Goal: Task Accomplishment & Management: Manage account settings

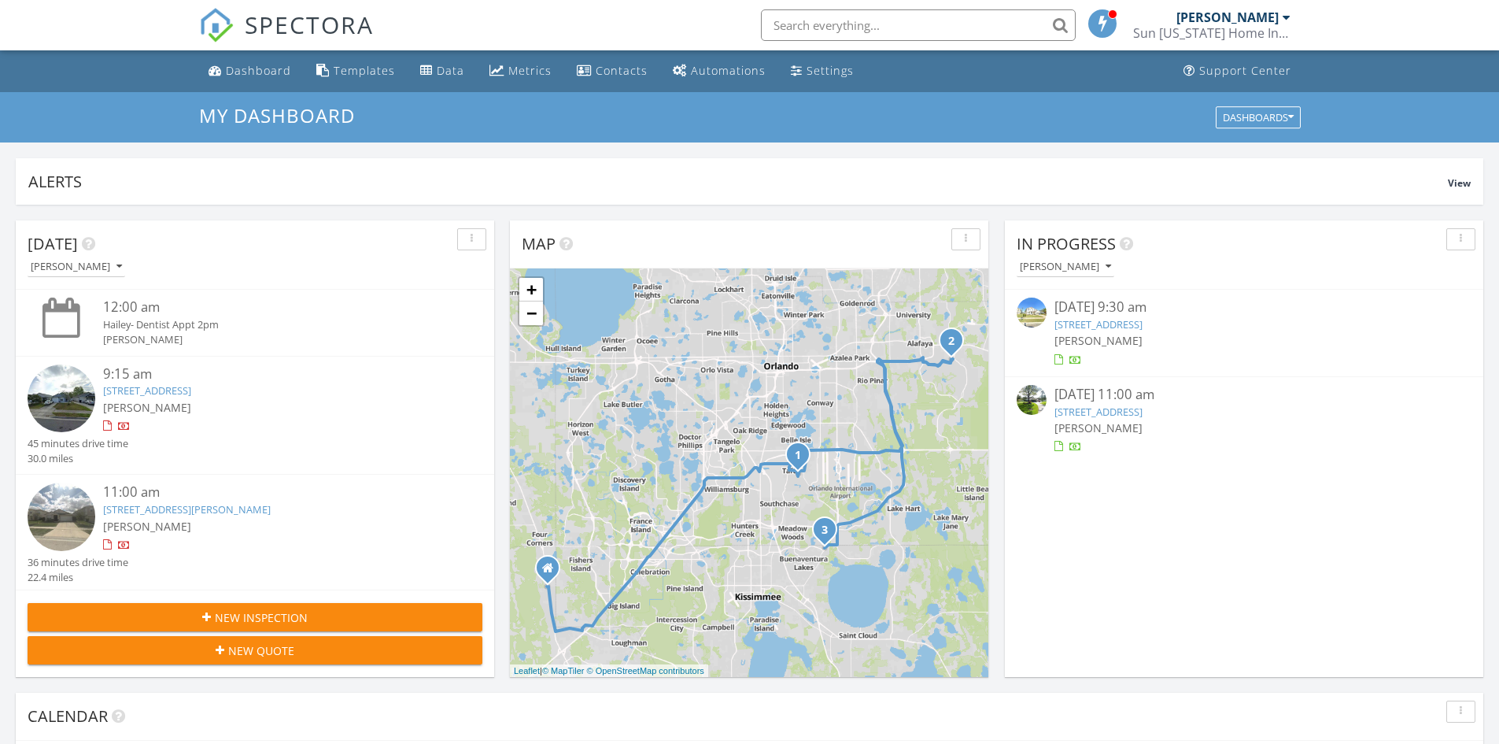
click at [191, 392] on link "9644 Hollyhill Dr, Orlando, FL 32824" at bounding box center [147, 390] width 88 height 14
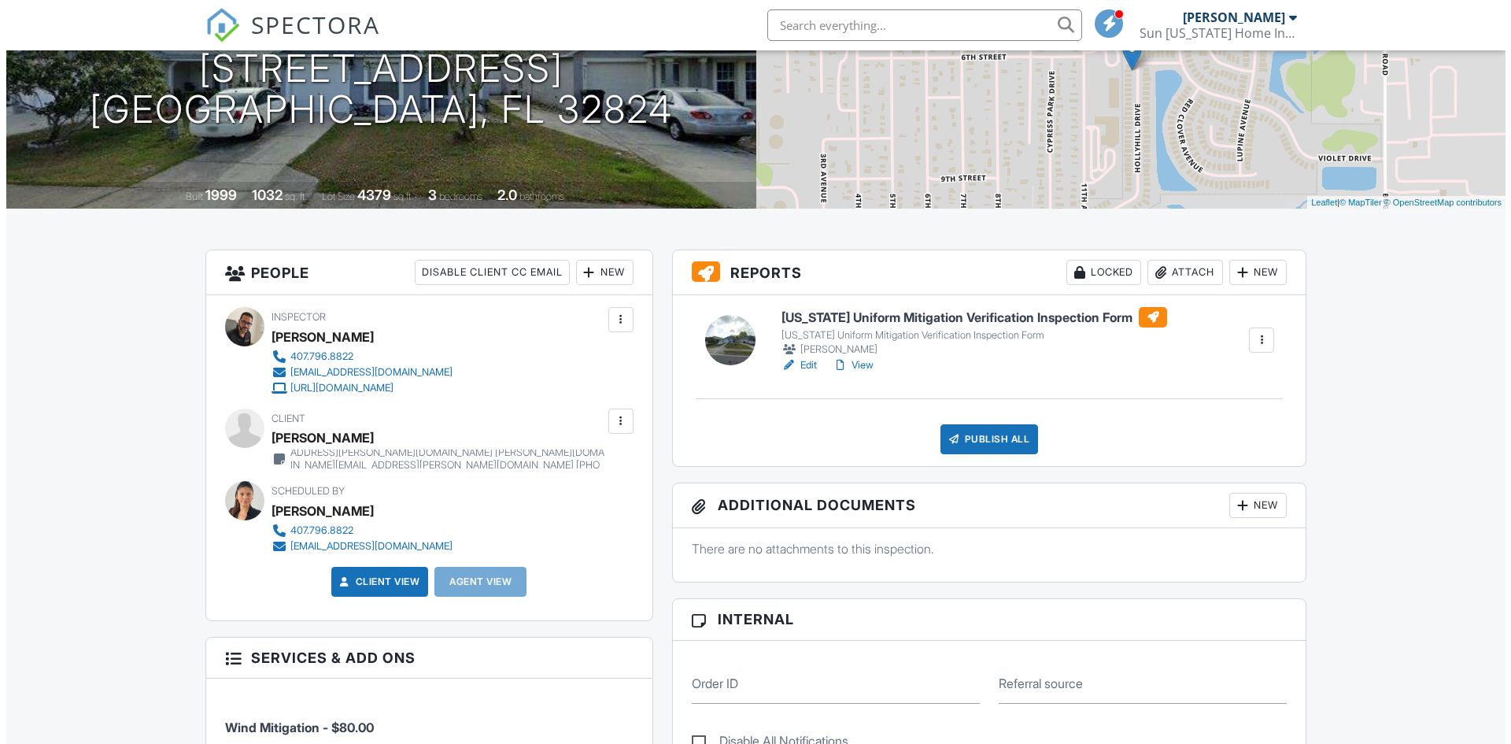
scroll to position [236, 0]
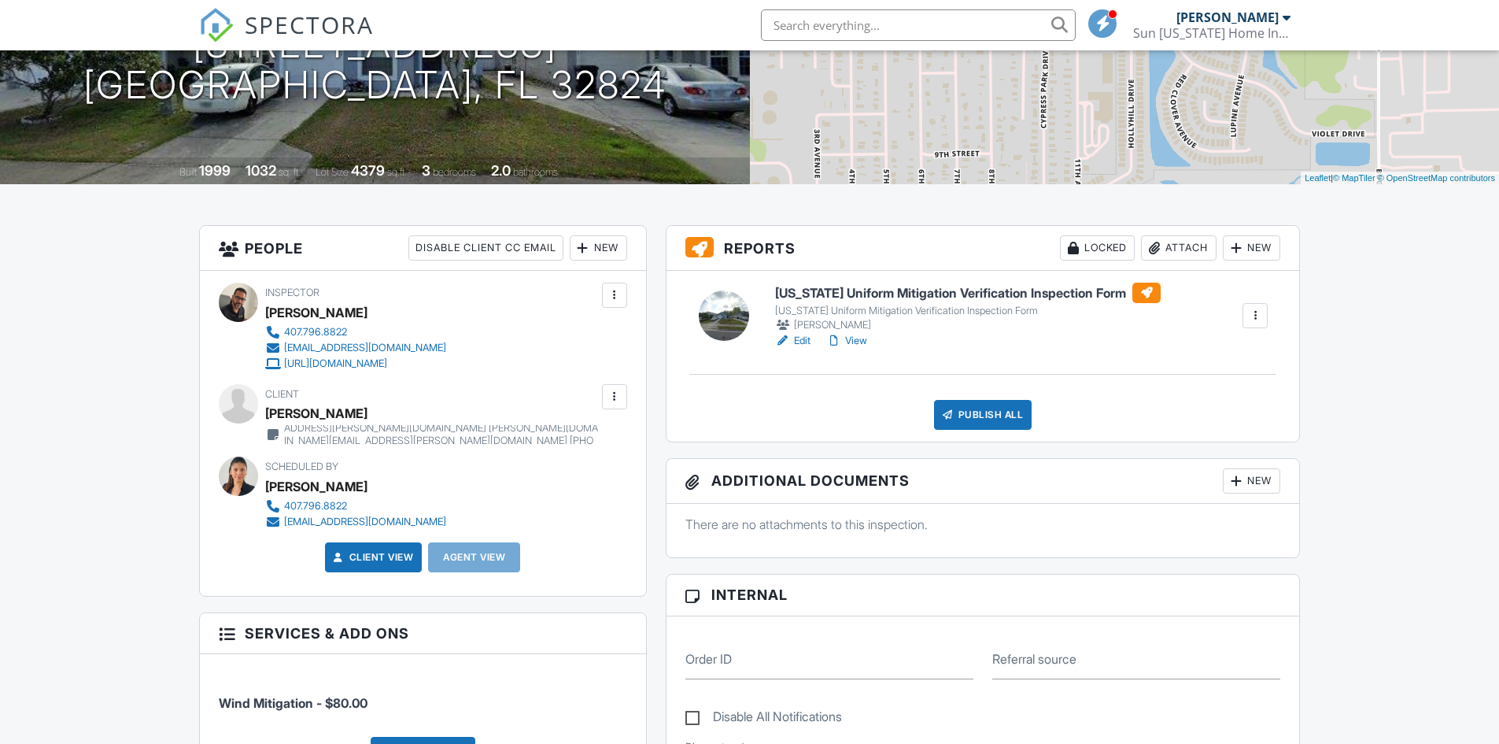
click at [621, 393] on div at bounding box center [615, 397] width 16 height 16
click at [572, 438] on li "Edit" at bounding box center [578, 444] width 80 height 39
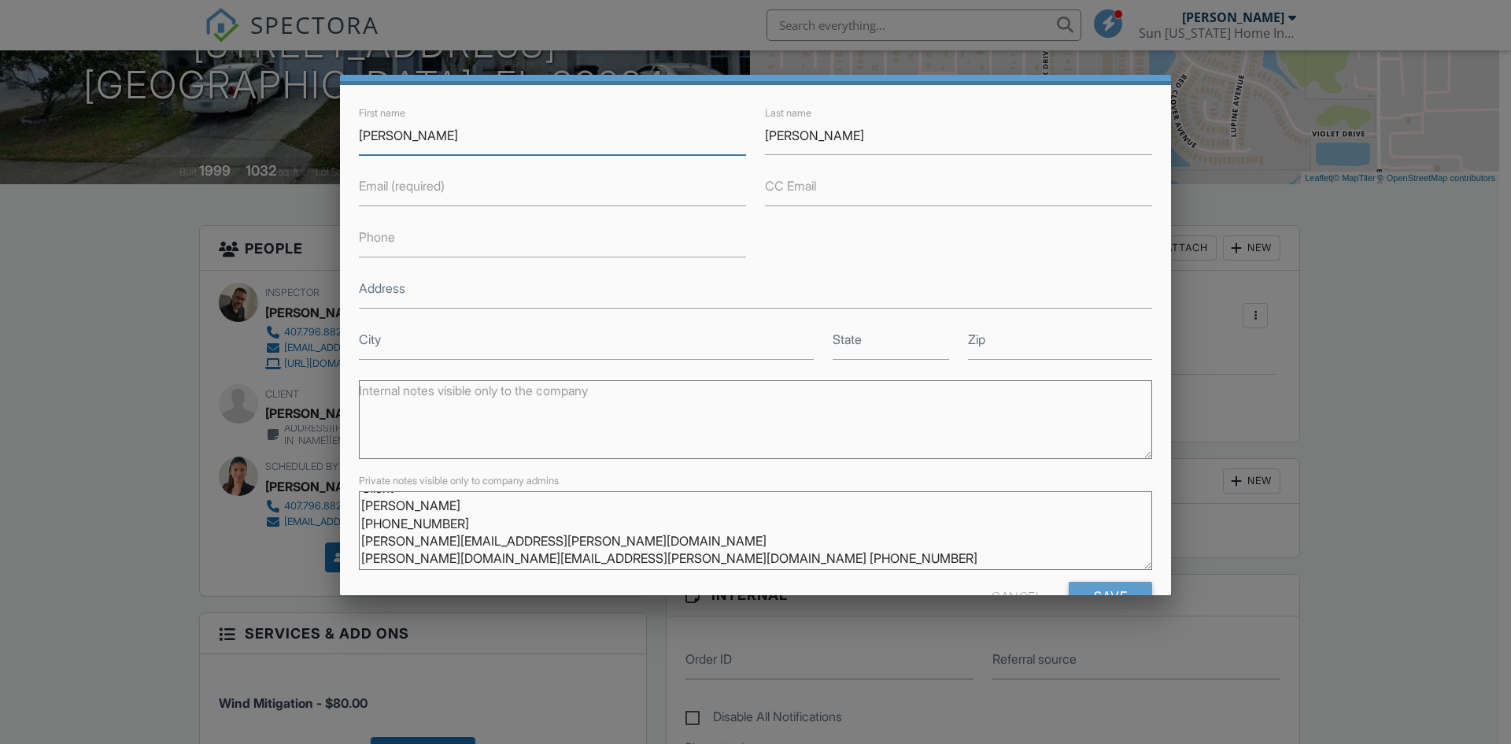
scroll to position [79, 0]
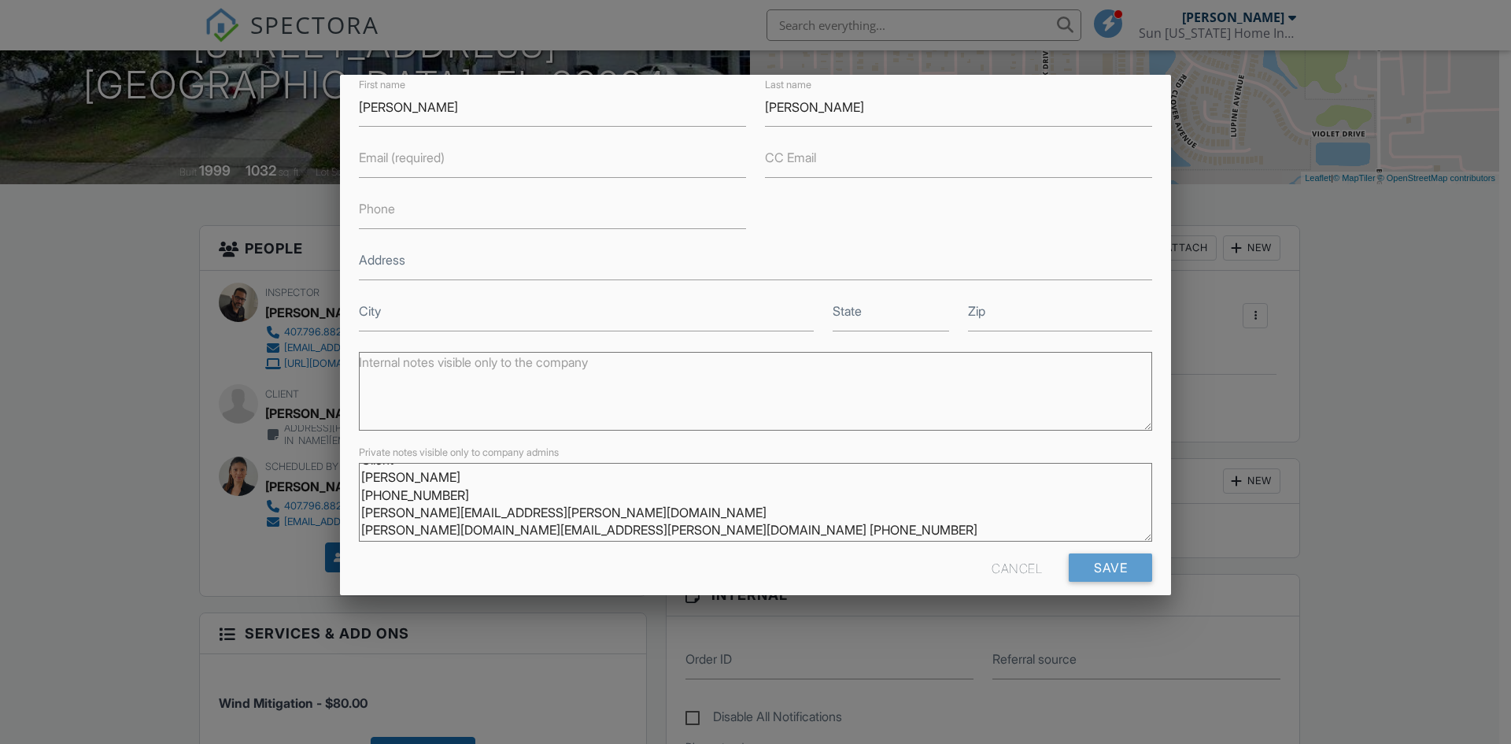
drag, startPoint x: 450, startPoint y: 497, endPoint x: 358, endPoint y: 497, distance: 92.1
click at [358, 497] on div "Private notes visible only to company admins Client Edgardo Rodriguez 407-272-5…" at bounding box center [755, 497] width 812 height 111
click at [379, 206] on label "Phone" at bounding box center [377, 208] width 36 height 17
click at [379, 206] on input "Phone" at bounding box center [552, 209] width 387 height 39
paste input "407-272-5156"
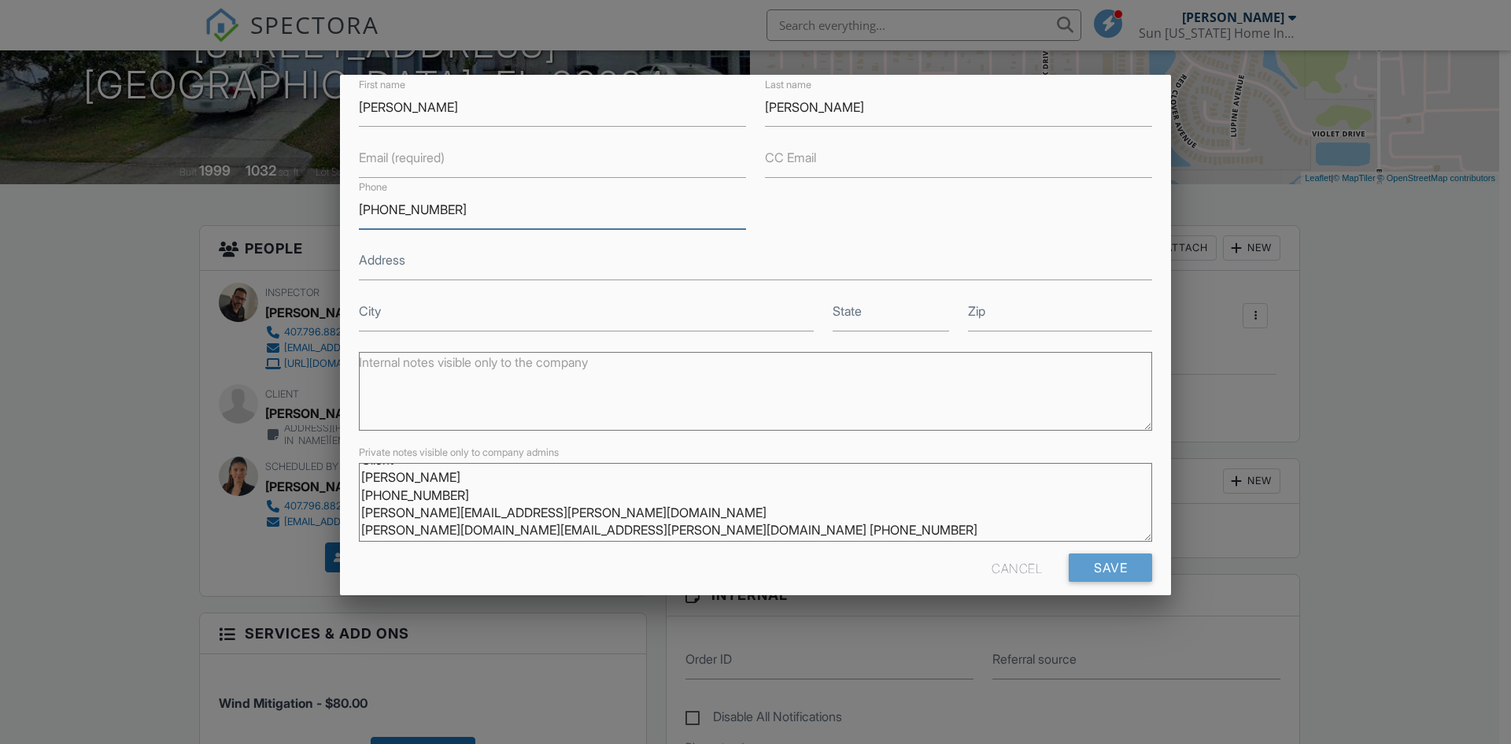
type input "407-272-5156"
drag, startPoint x: 601, startPoint y: 505, endPoint x: 361, endPoint y: 513, distance: 240.2
click at [361, 513] on textarea "Client Edgardo Rodriguez 407-272-5156 edgardo.rodriguez.rivera78@gmail.com edga…" at bounding box center [755, 502] width 793 height 79
click at [373, 160] on label "Email (required)" at bounding box center [402, 157] width 86 height 17
click at [373, 160] on input "Email (required)" at bounding box center [552, 158] width 387 height 39
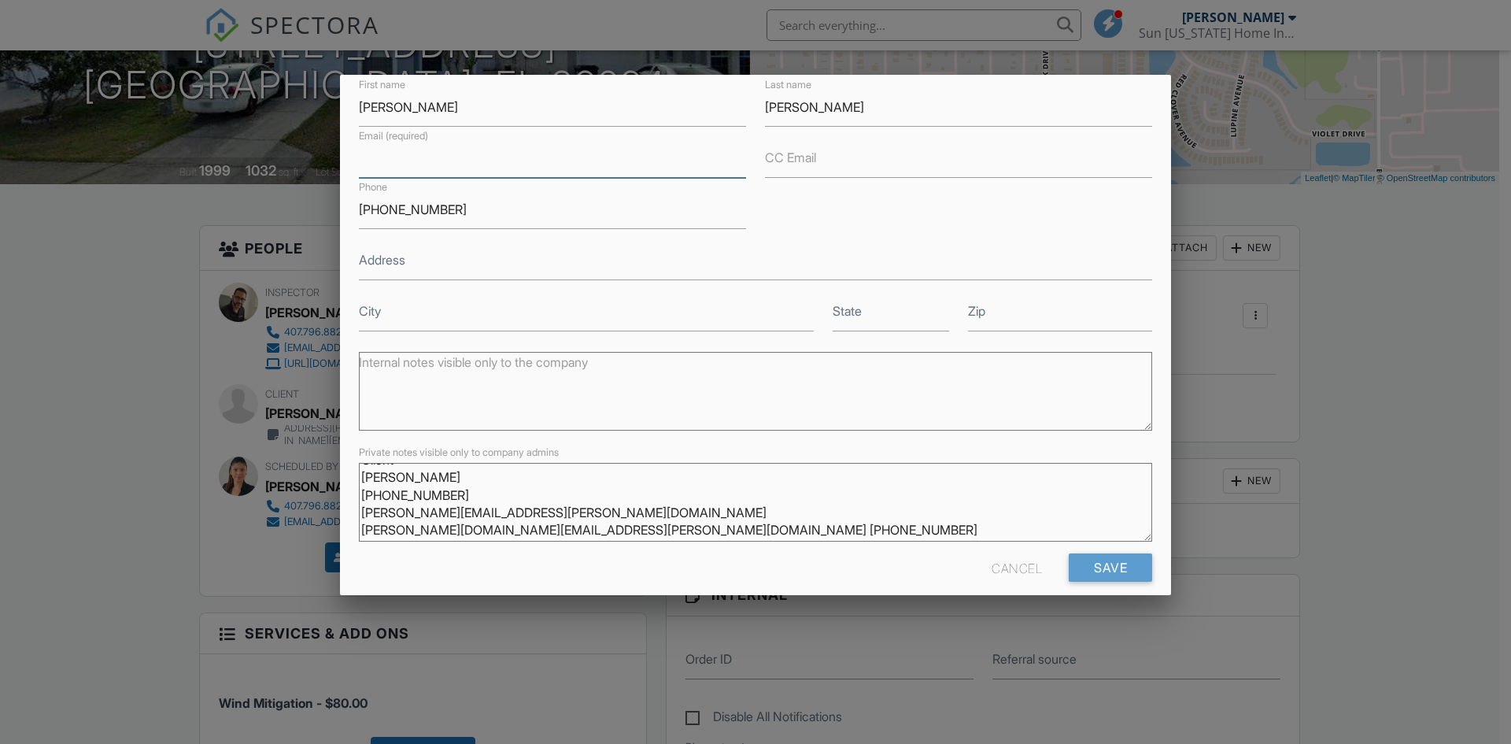
paste input "edgardo.rodriguez.rivera78@gmail.com"
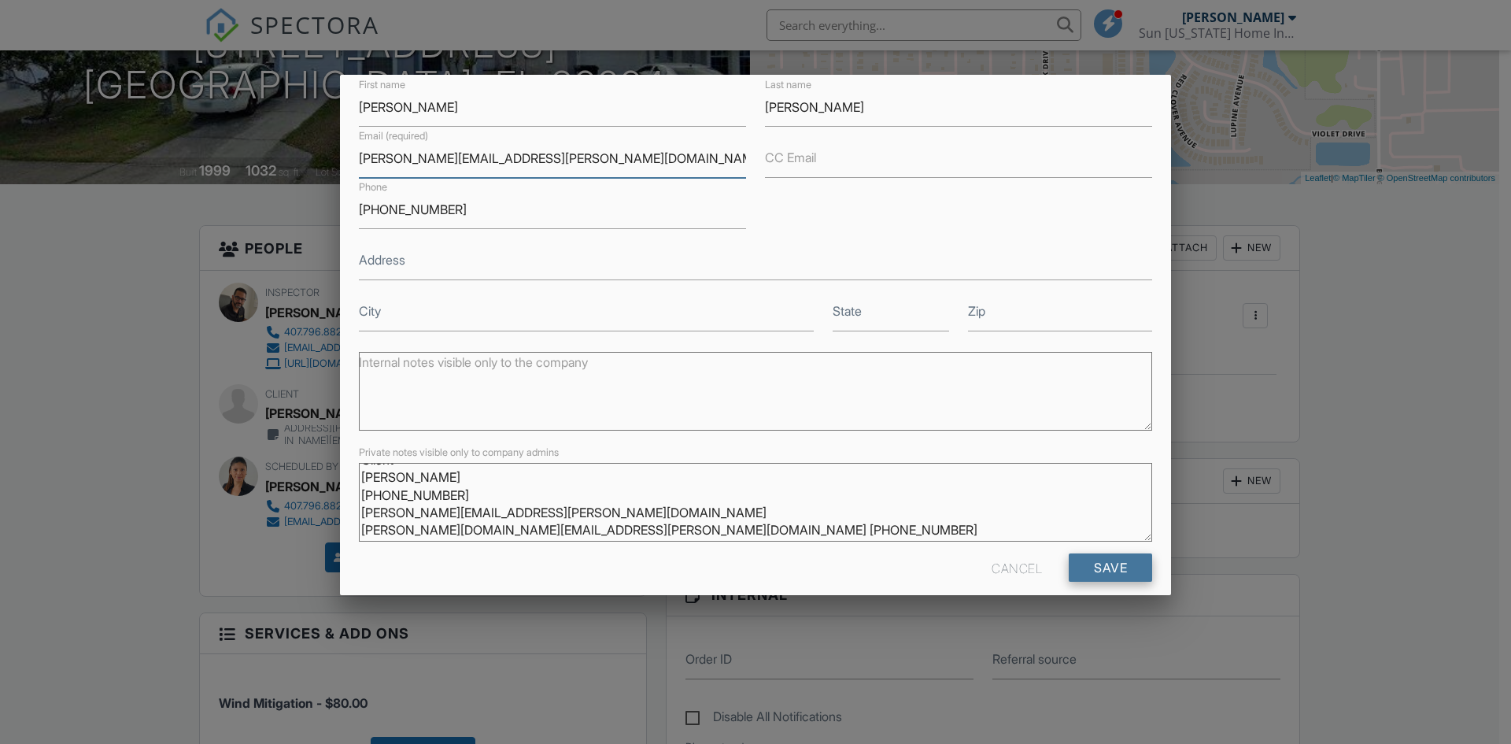
type input "edgardo.rodriguez.rivera78@gmail.com"
click at [1123, 565] on input "Save" at bounding box center [1110, 567] width 83 height 28
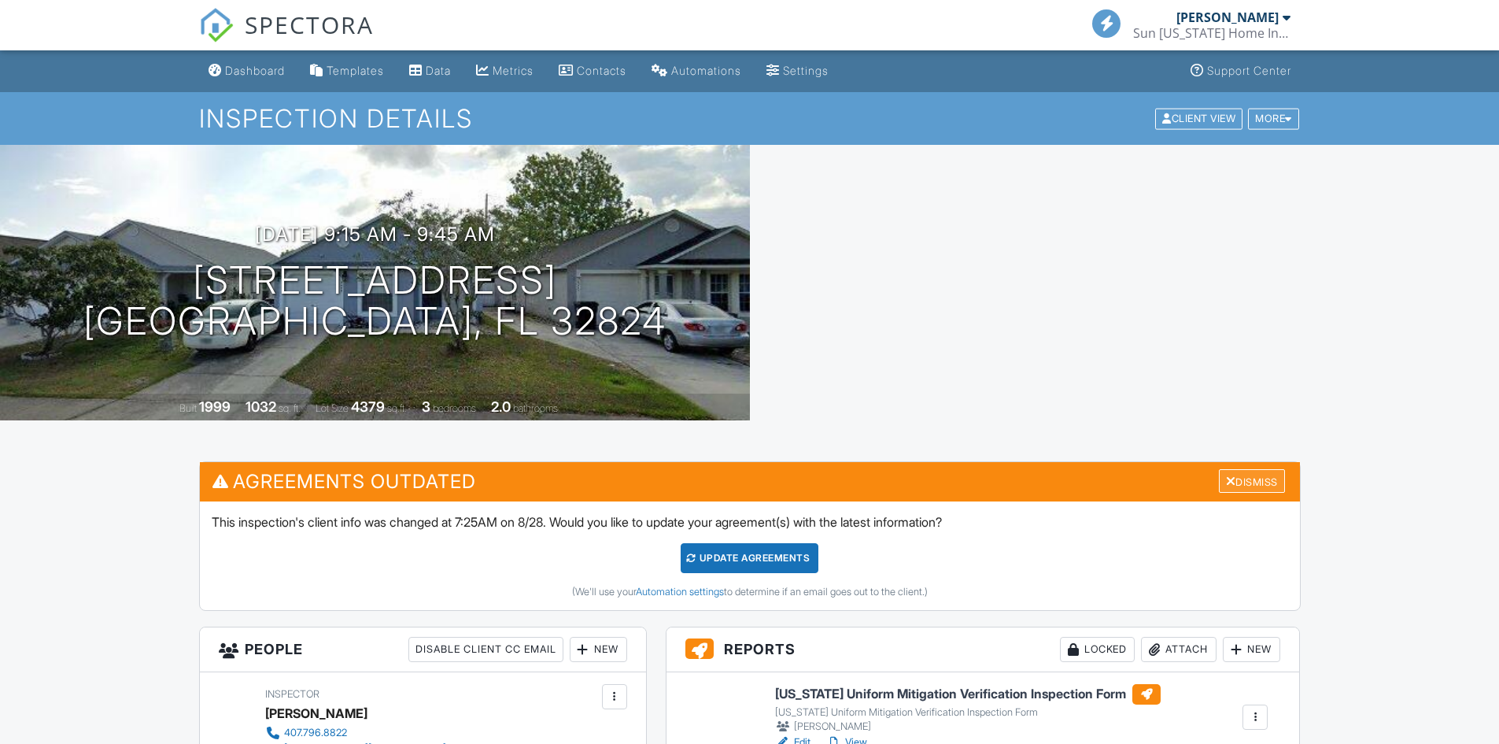
click at [1276, 480] on div "Dismiss" at bounding box center [1252, 481] width 66 height 24
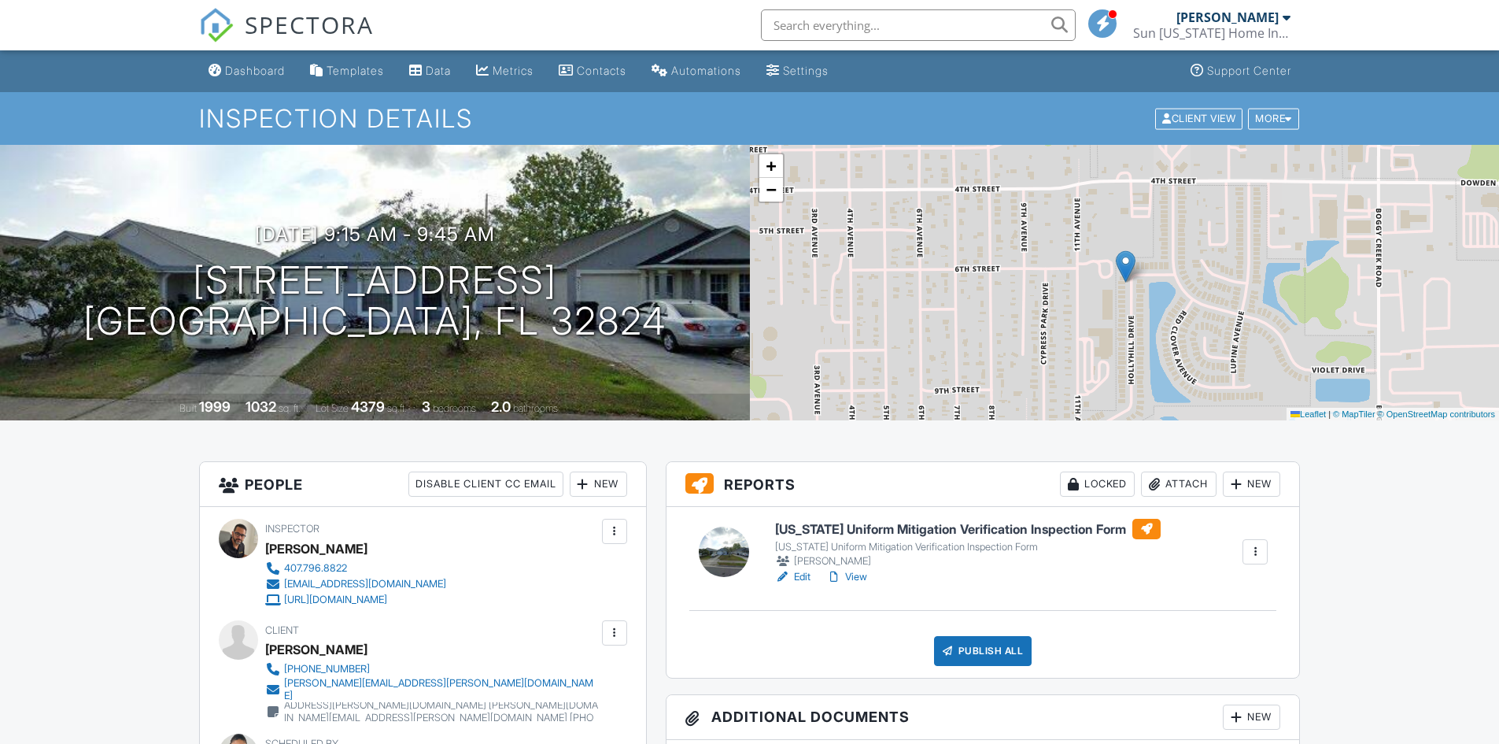
click at [1158, 488] on div at bounding box center [1155, 484] width 16 height 16
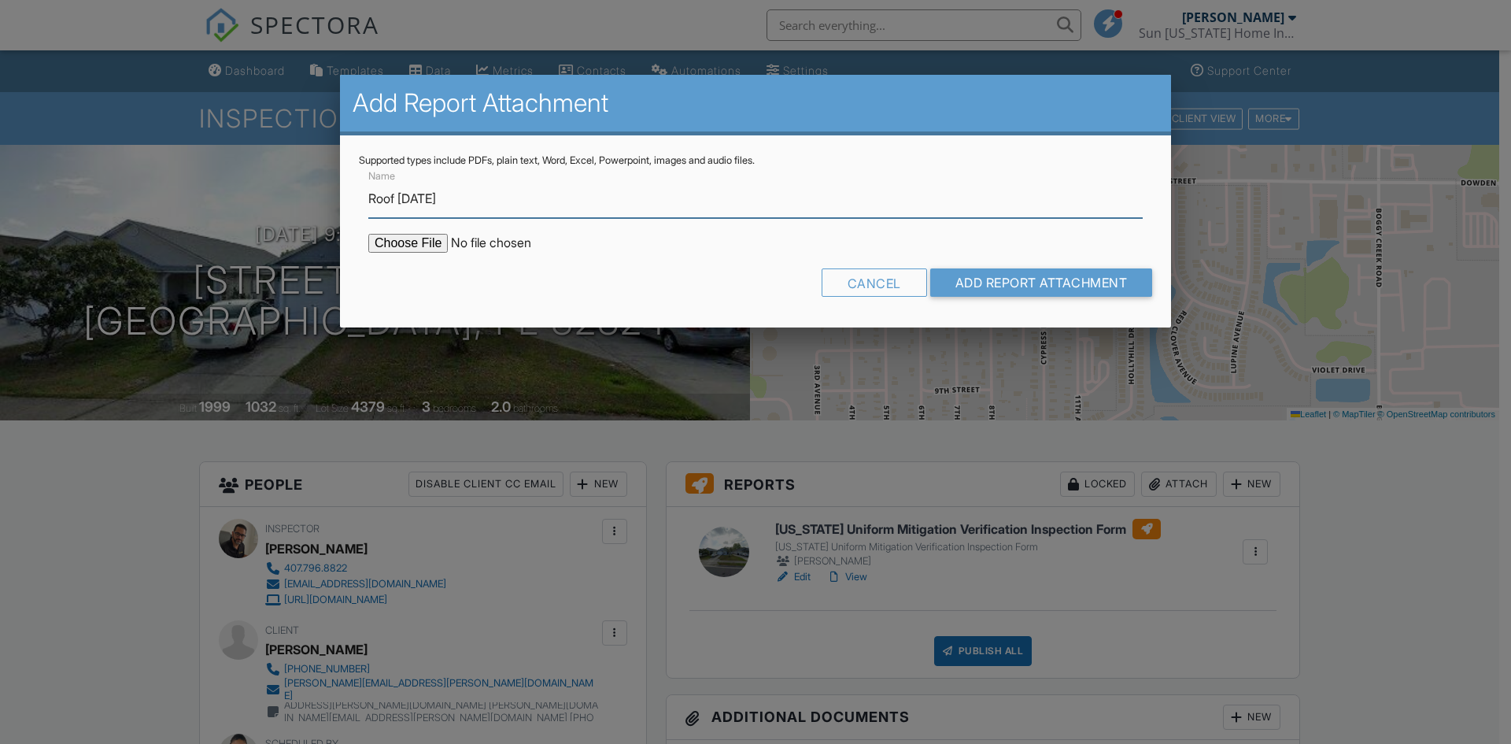
paste input "BLD2018-13993"
drag, startPoint x: 566, startPoint y: 203, endPoint x: 327, endPoint y: 205, distance: 238.5
type input "Roof [DATE] BLD2018-13993"
click at [393, 243] on input "file" at bounding box center [502, 243] width 268 height 19
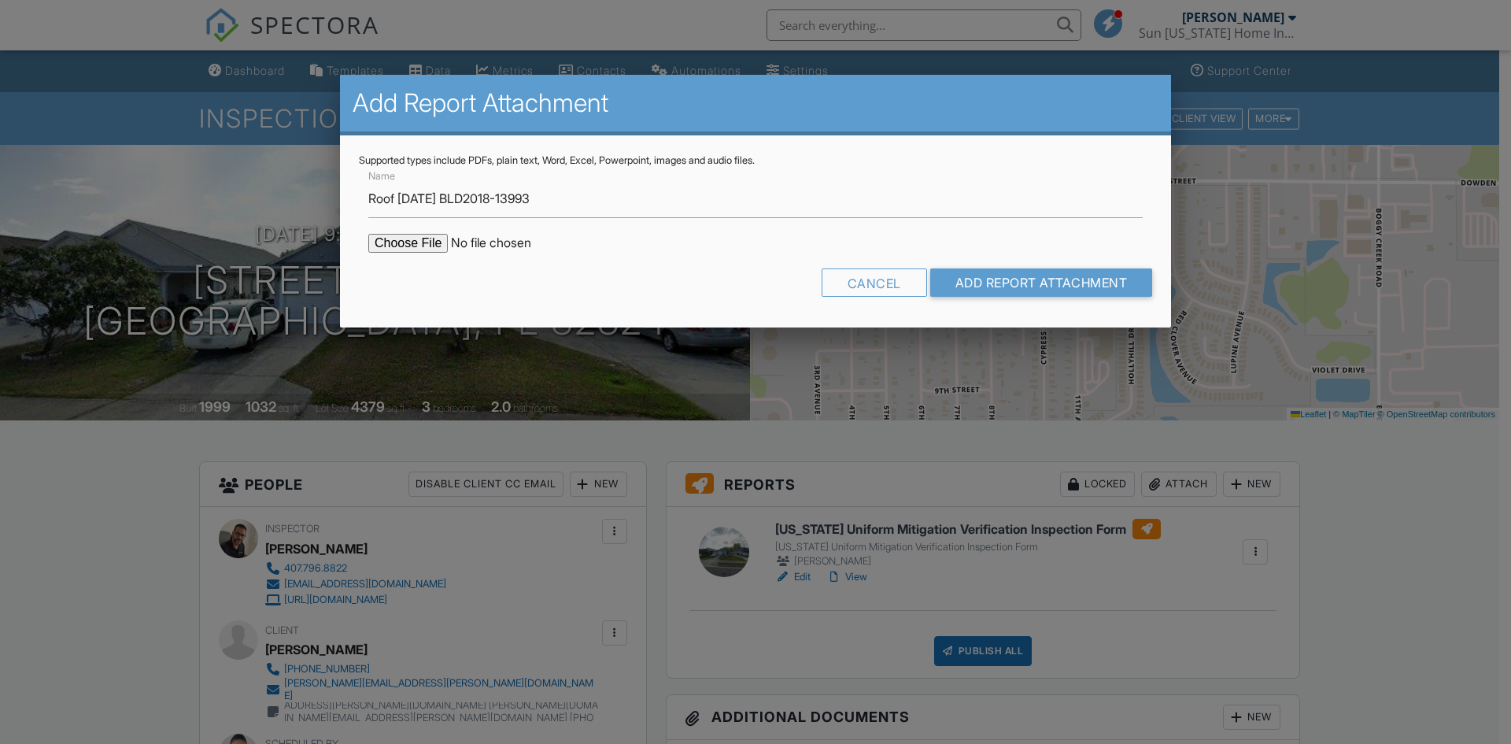
type input "C:\fakepath\Roof.pdf"
click at [999, 275] on input "Add Report Attachment" at bounding box center [1041, 282] width 223 height 28
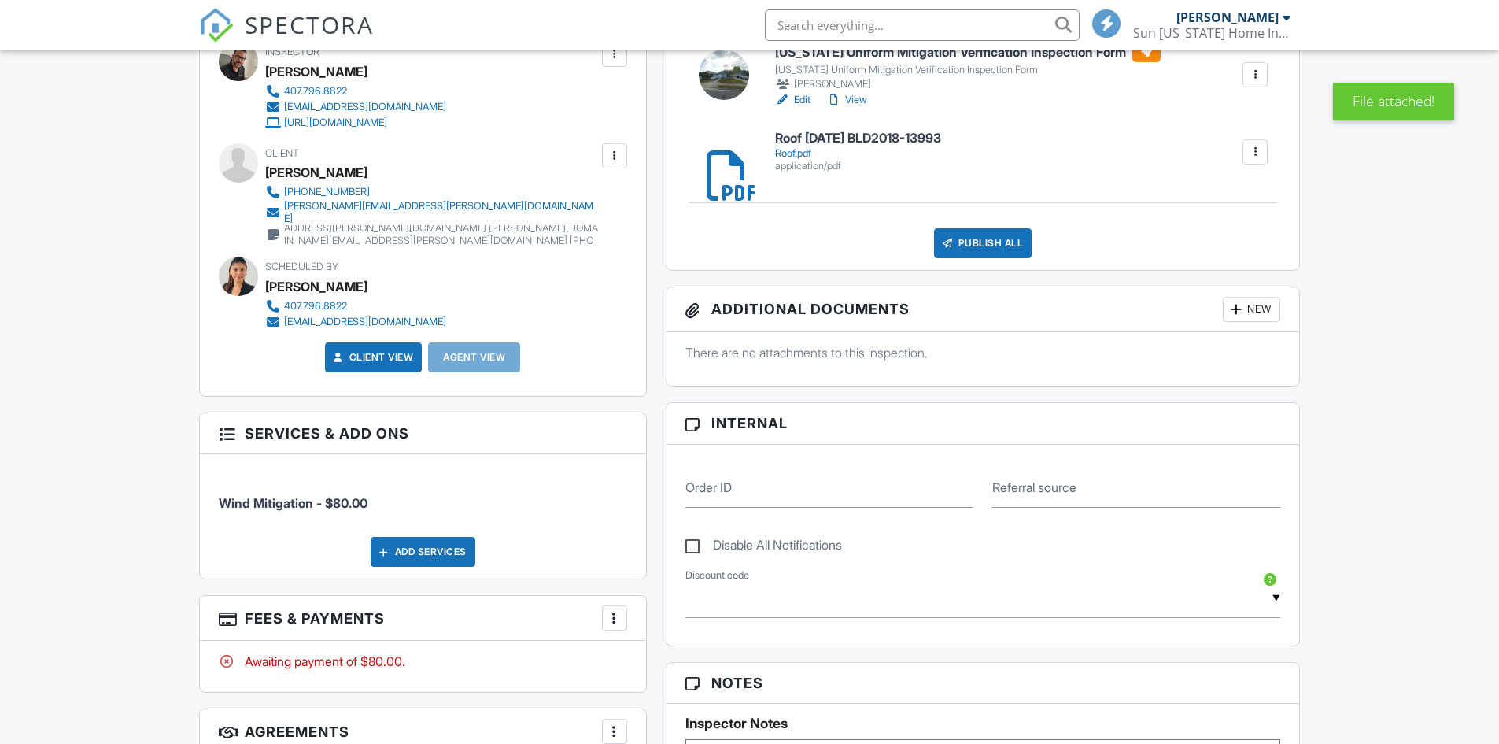
scroll to position [630, 0]
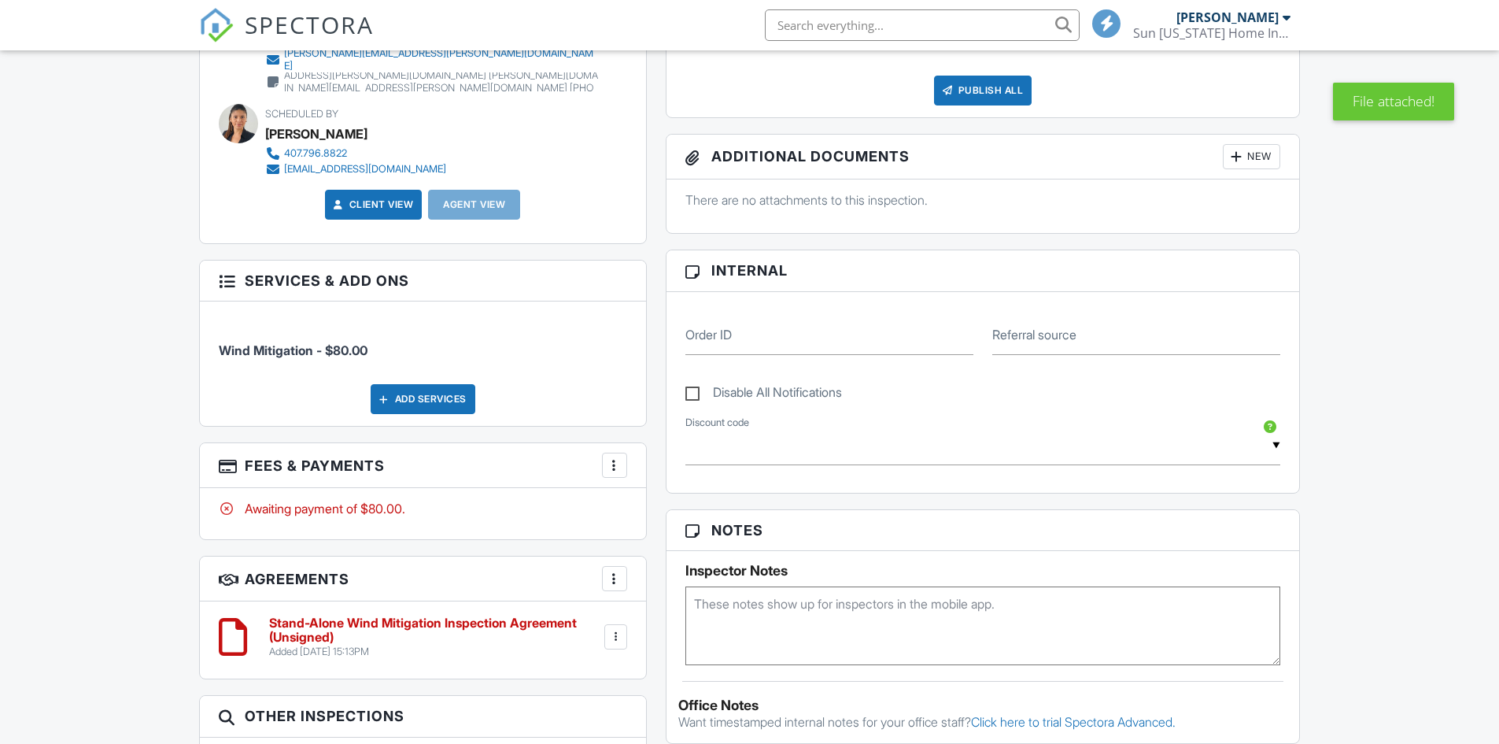
click at [839, 621] on textarea at bounding box center [983, 625] width 596 height 79
paste textarea "Roof 03/28/2018 BLD2018-13993"
type textarea "Roof 03/28/2018 BLD2018-13993"
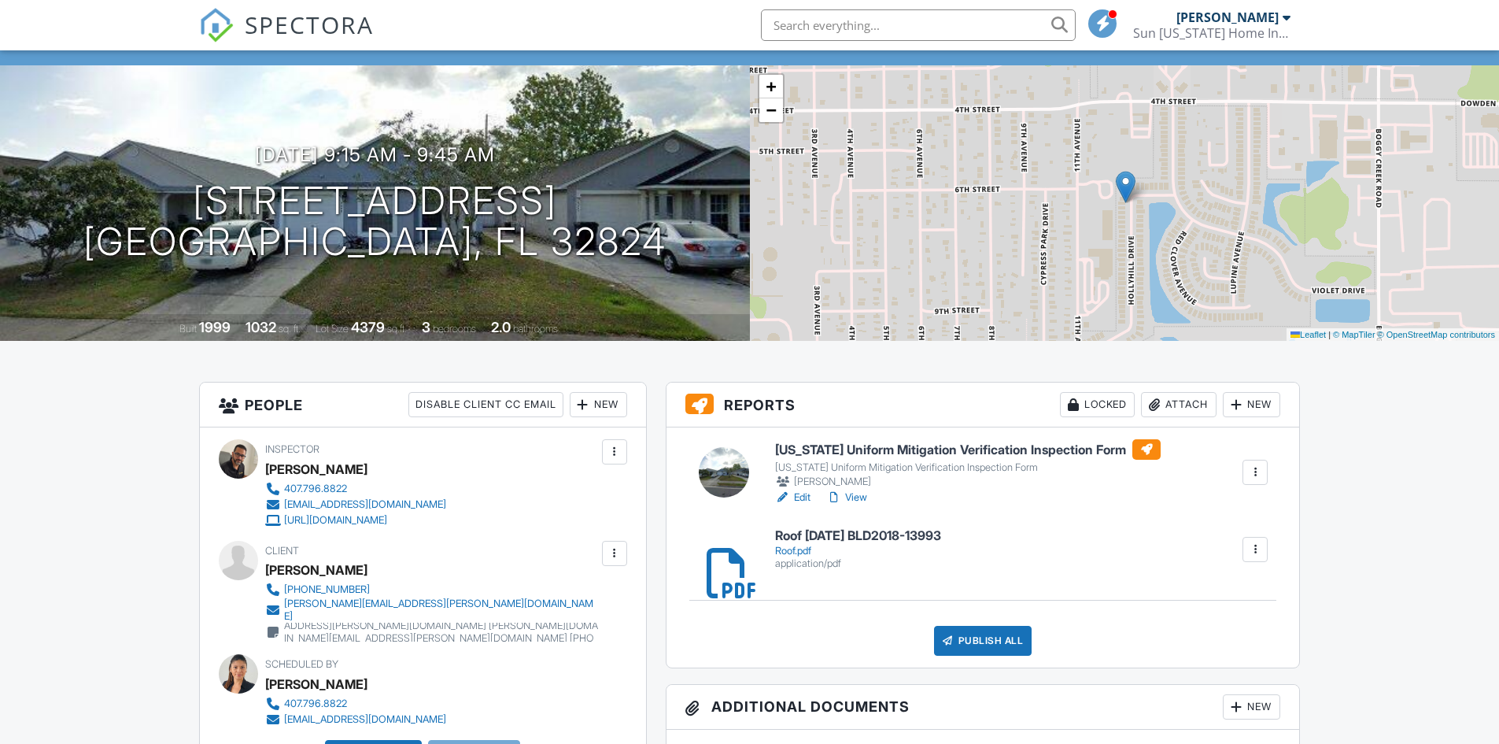
scroll to position [0, 0]
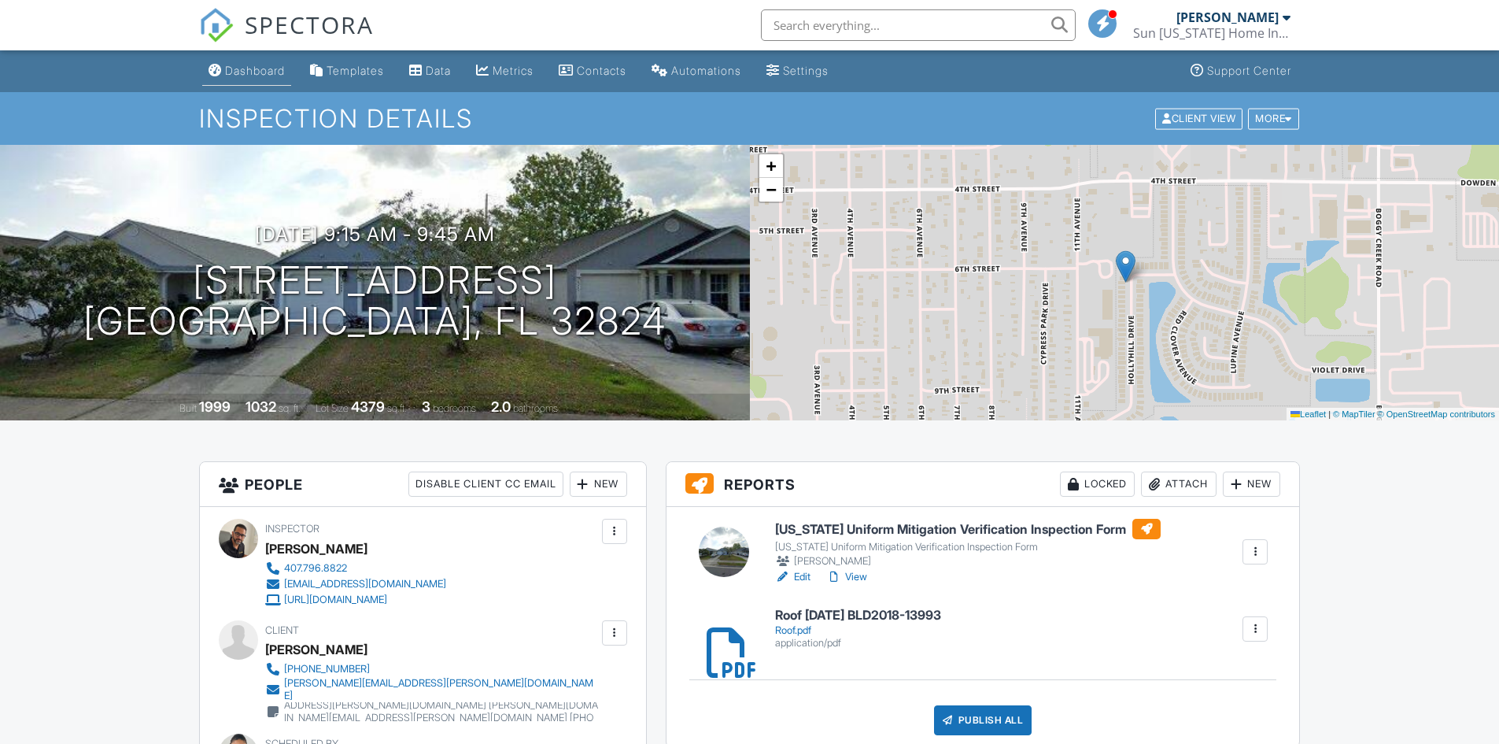
click at [257, 74] on div "Dashboard" at bounding box center [255, 70] width 60 height 13
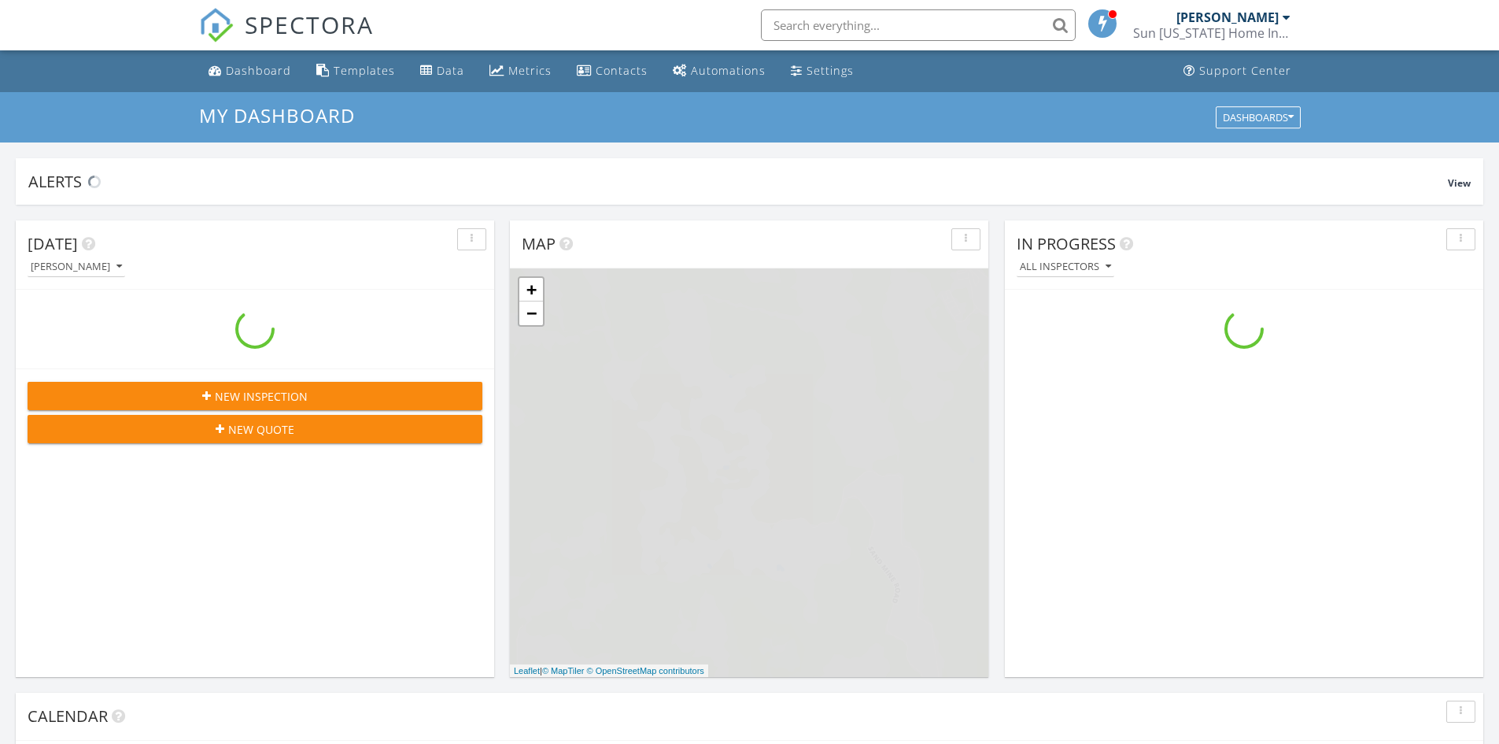
scroll to position [1457, 1524]
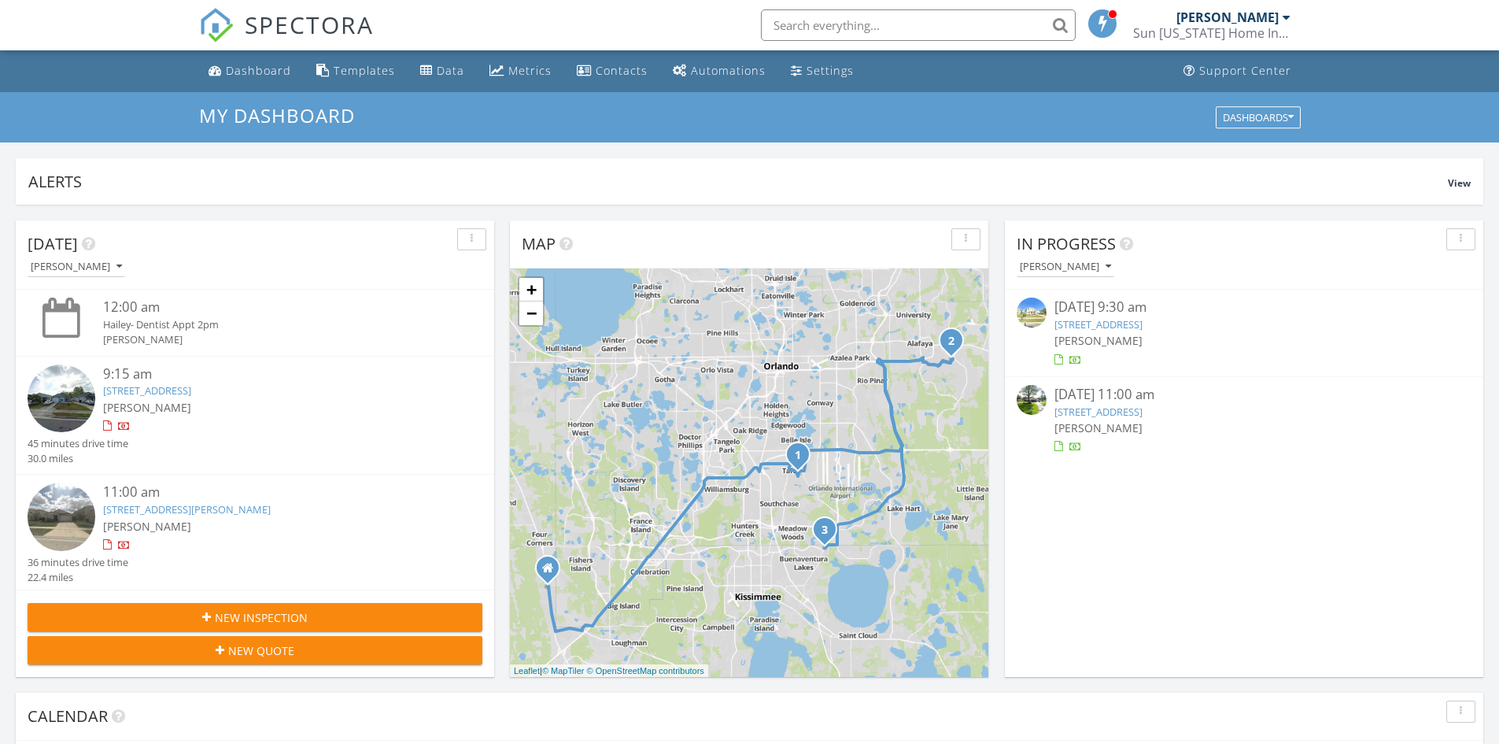
click at [233, 508] on link "1121 Seneca Falls Dr, Orlando, FL 32828" at bounding box center [187, 509] width 168 height 14
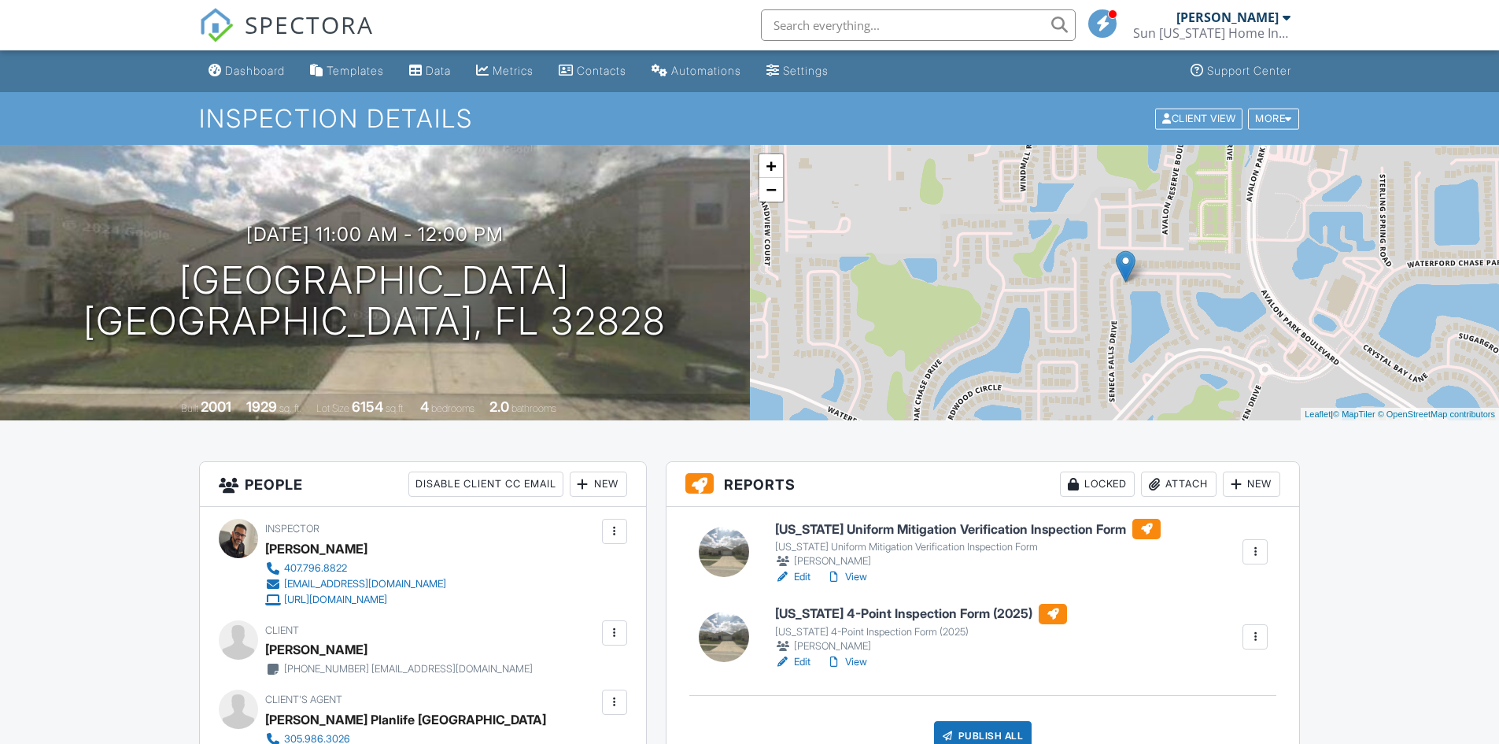
click at [614, 632] on div at bounding box center [615, 633] width 16 height 16
click at [567, 680] on li "Edit" at bounding box center [578, 680] width 80 height 39
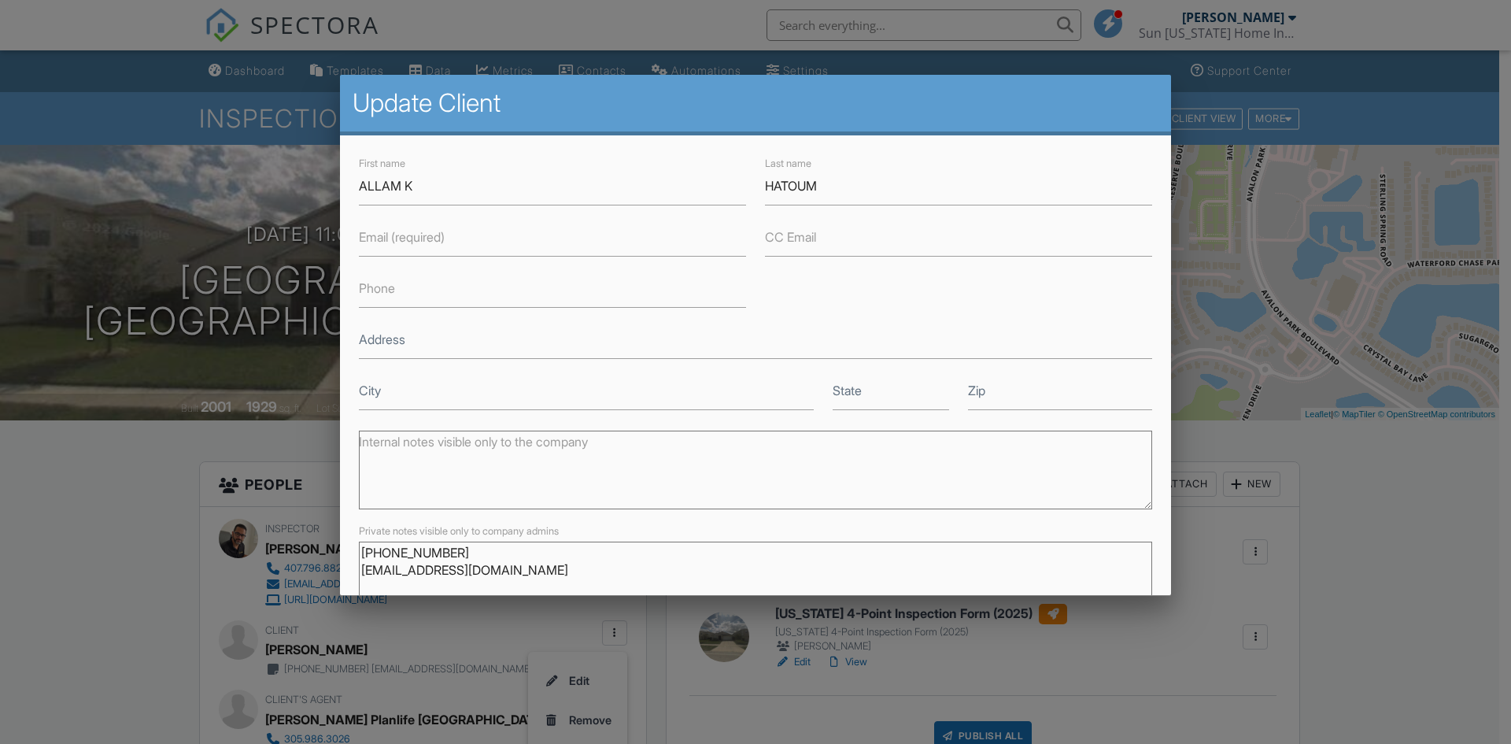
drag, startPoint x: 456, startPoint y: 553, endPoint x: 338, endPoint y: 555, distance: 118.1
click at [397, 293] on input "Phone" at bounding box center [552, 288] width 387 height 39
paste input "[PHONE_NUMBER]"
type input "[PHONE_NUMBER]"
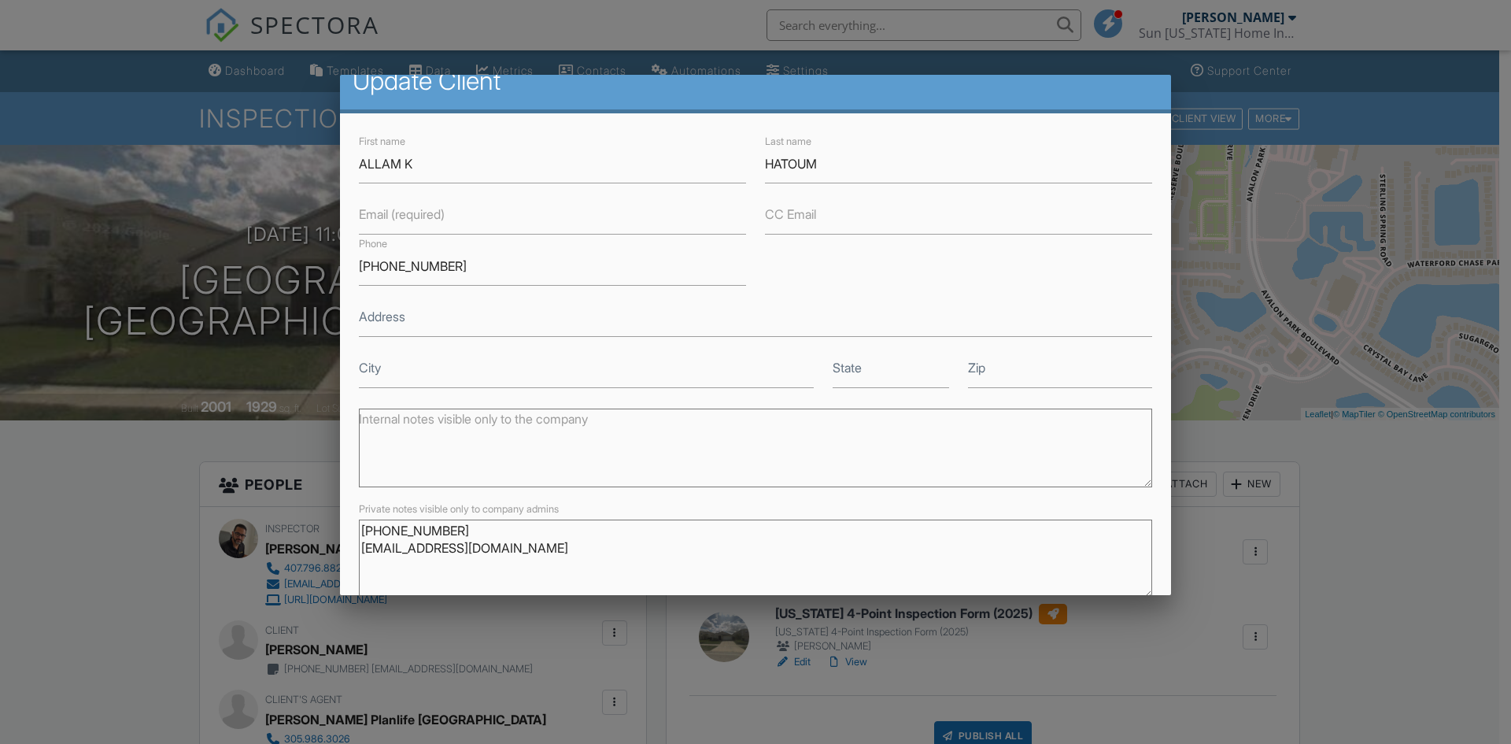
drag, startPoint x: 545, startPoint y: 571, endPoint x: 341, endPoint y: 580, distance: 204.8
click at [341, 580] on div "First name ALLAM K Last name HATOUM Email (required) CC Email Phone 321-276-340…" at bounding box center [755, 391] width 831 height 556
click at [366, 216] on label "Email (required)" at bounding box center [402, 212] width 86 height 17
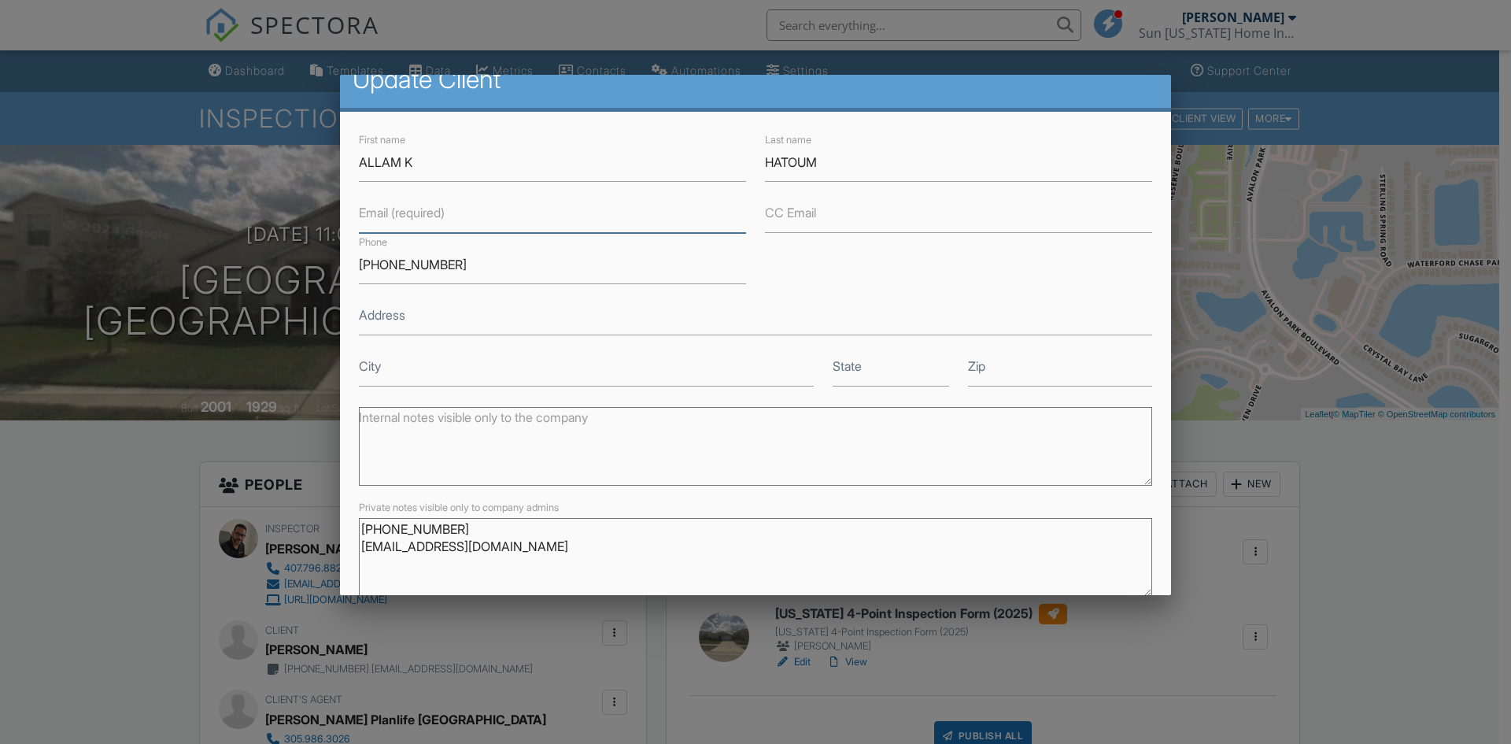
click at [366, 216] on input "Email (required)" at bounding box center [552, 213] width 387 height 39
paste input "[EMAIL_ADDRESS][DOMAIN_NAME]"
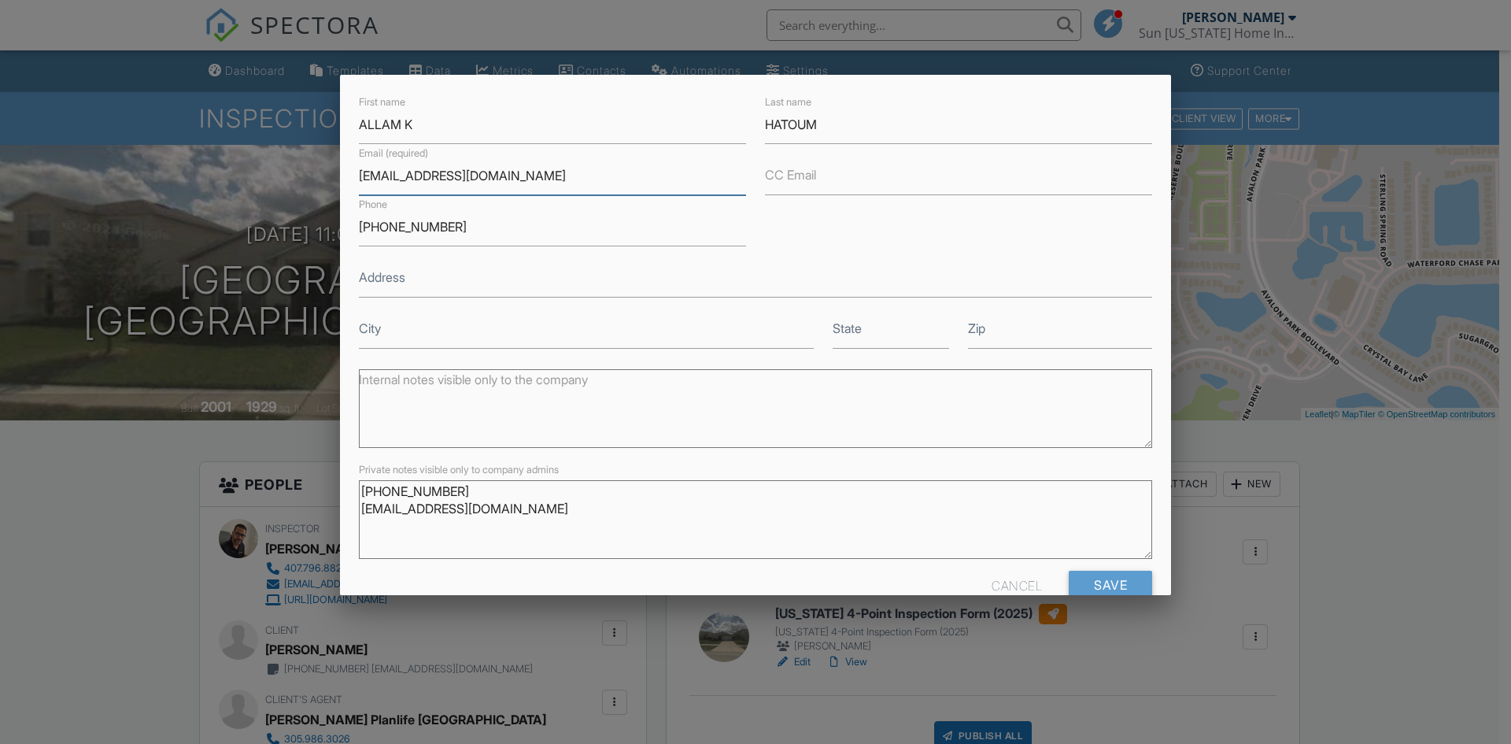
scroll to position [96, 0]
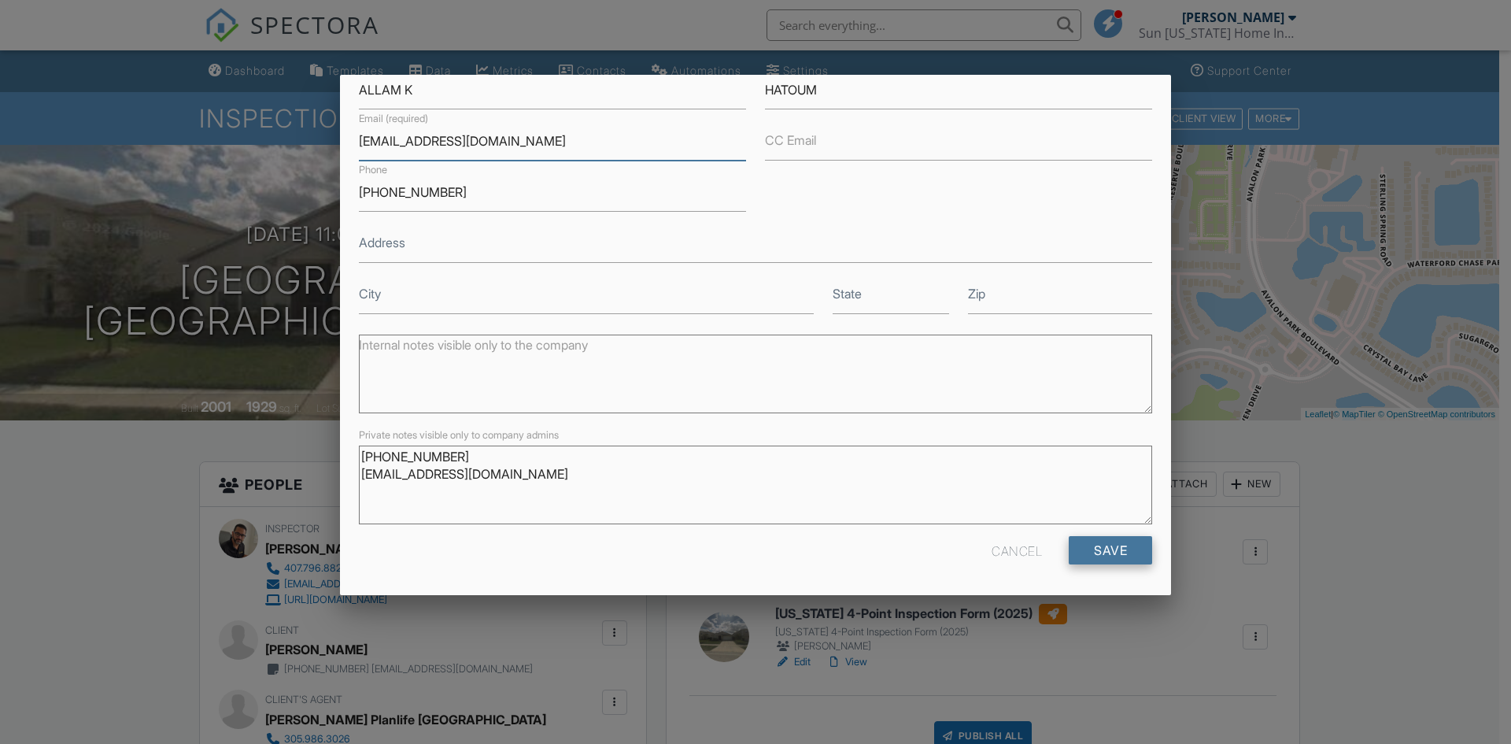
type input "[EMAIL_ADDRESS][DOMAIN_NAME]"
click at [1088, 552] on input "Save" at bounding box center [1110, 550] width 83 height 28
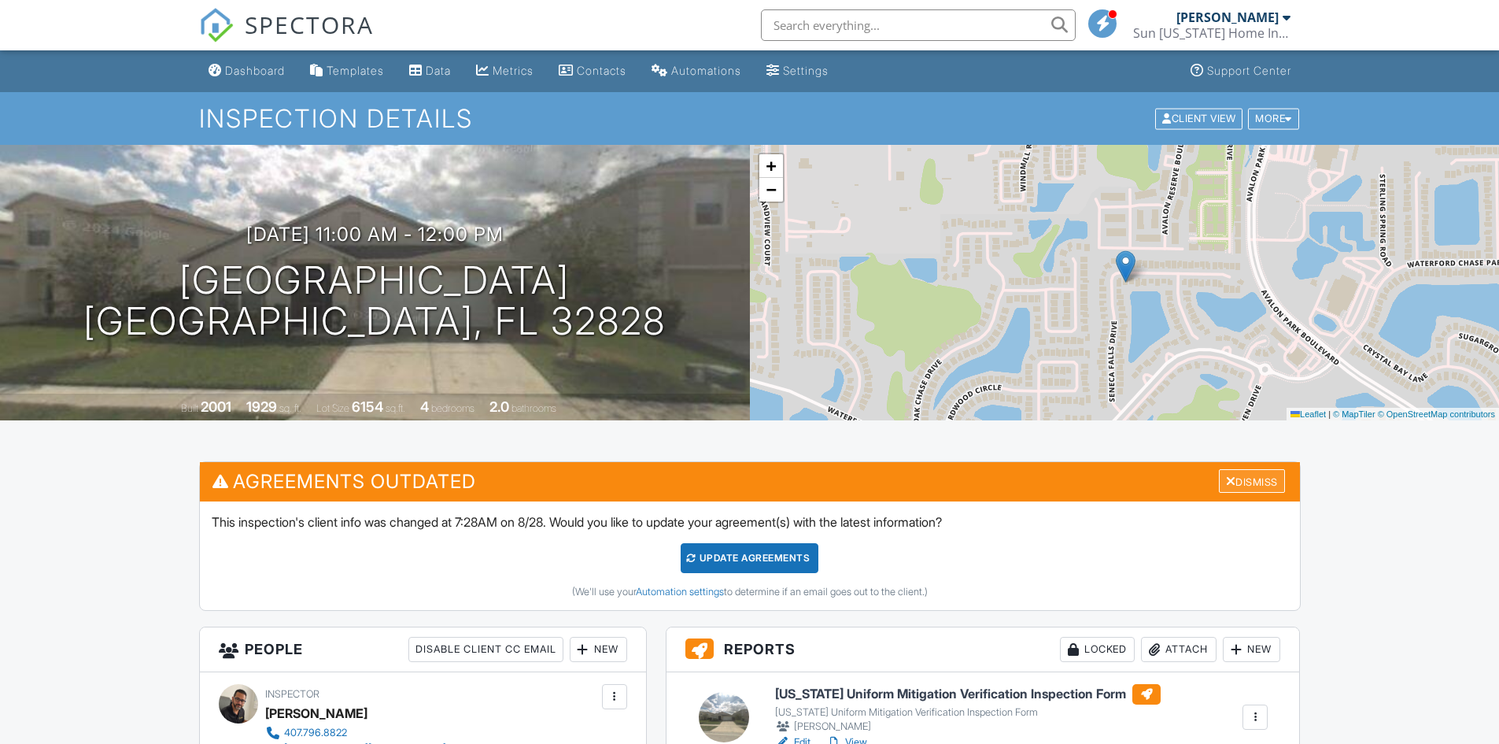
click at [1244, 485] on div "Dismiss" at bounding box center [1252, 481] width 66 height 24
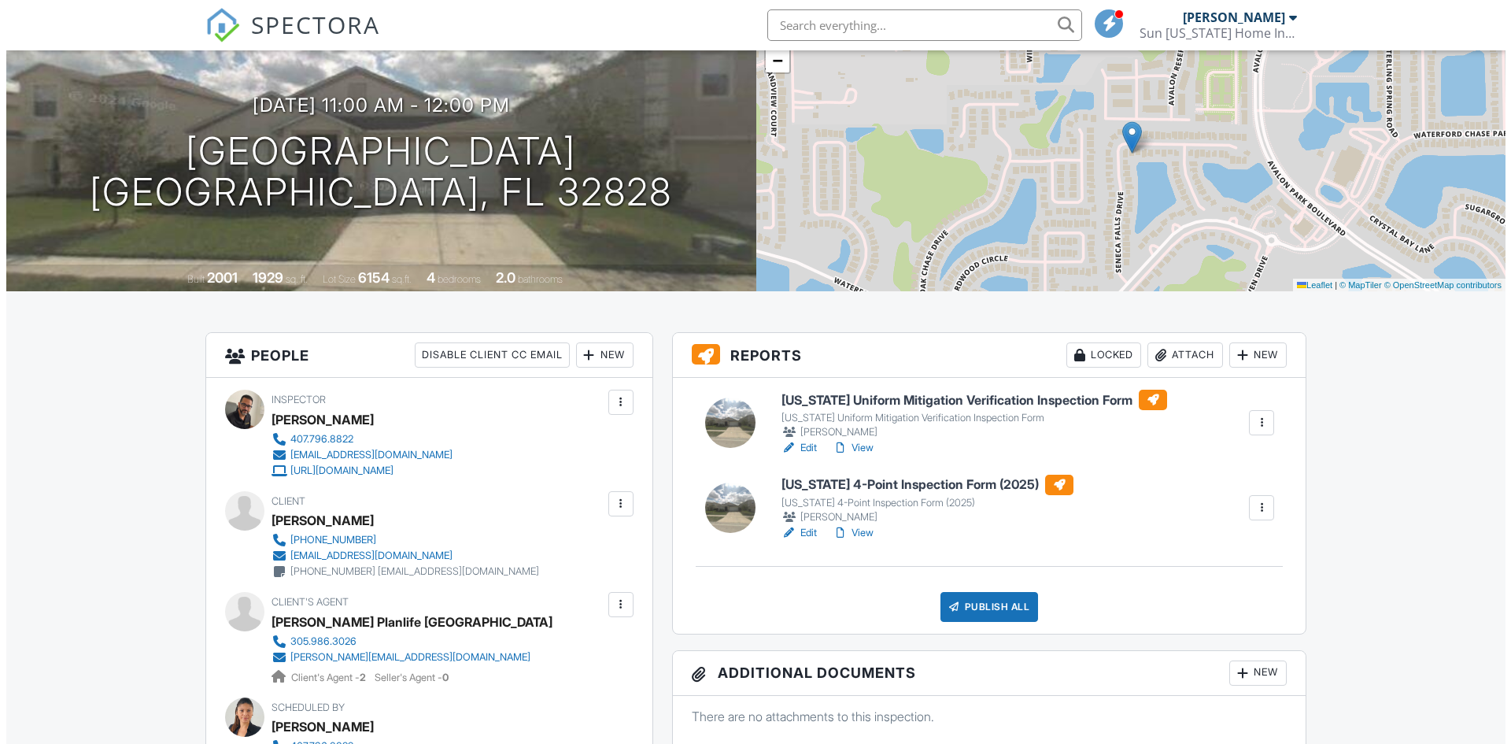
scroll to position [157, 0]
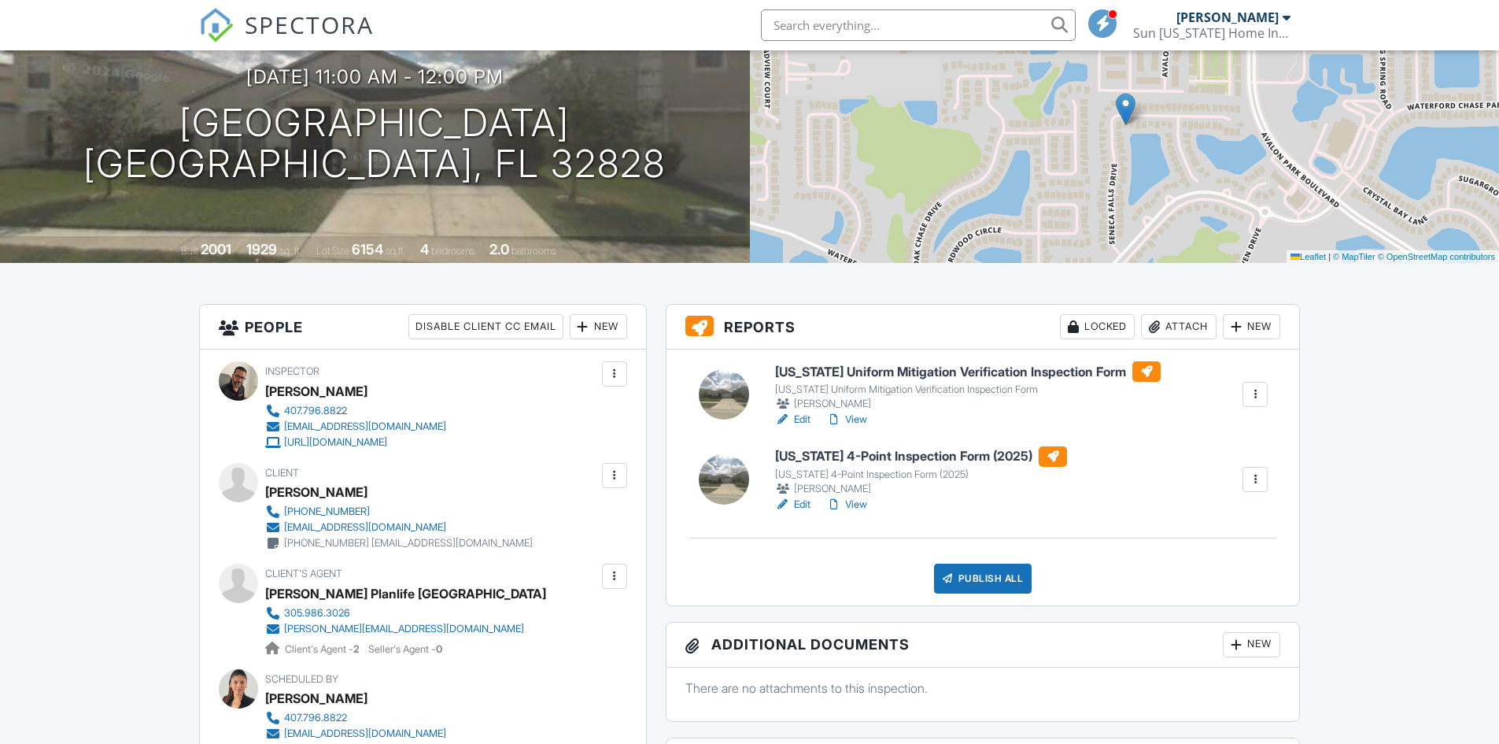
click at [1170, 332] on div "Attach" at bounding box center [1179, 326] width 76 height 25
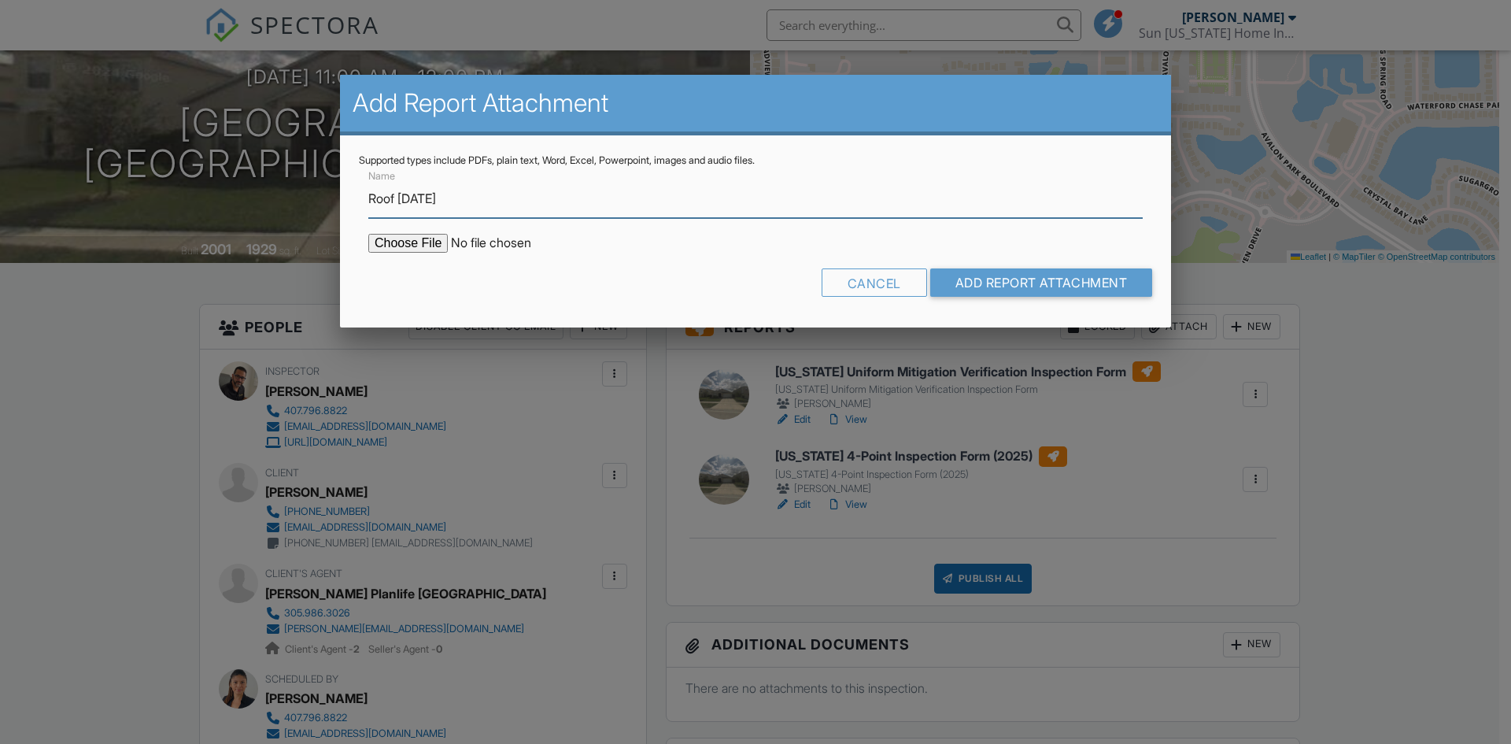
paste input "T18022340"
drag, startPoint x: 545, startPoint y: 205, endPoint x: 302, endPoint y: 207, distance: 242.4
type input "Roof [DATE] T18022340"
click at [398, 245] on input "file" at bounding box center [502, 243] width 268 height 19
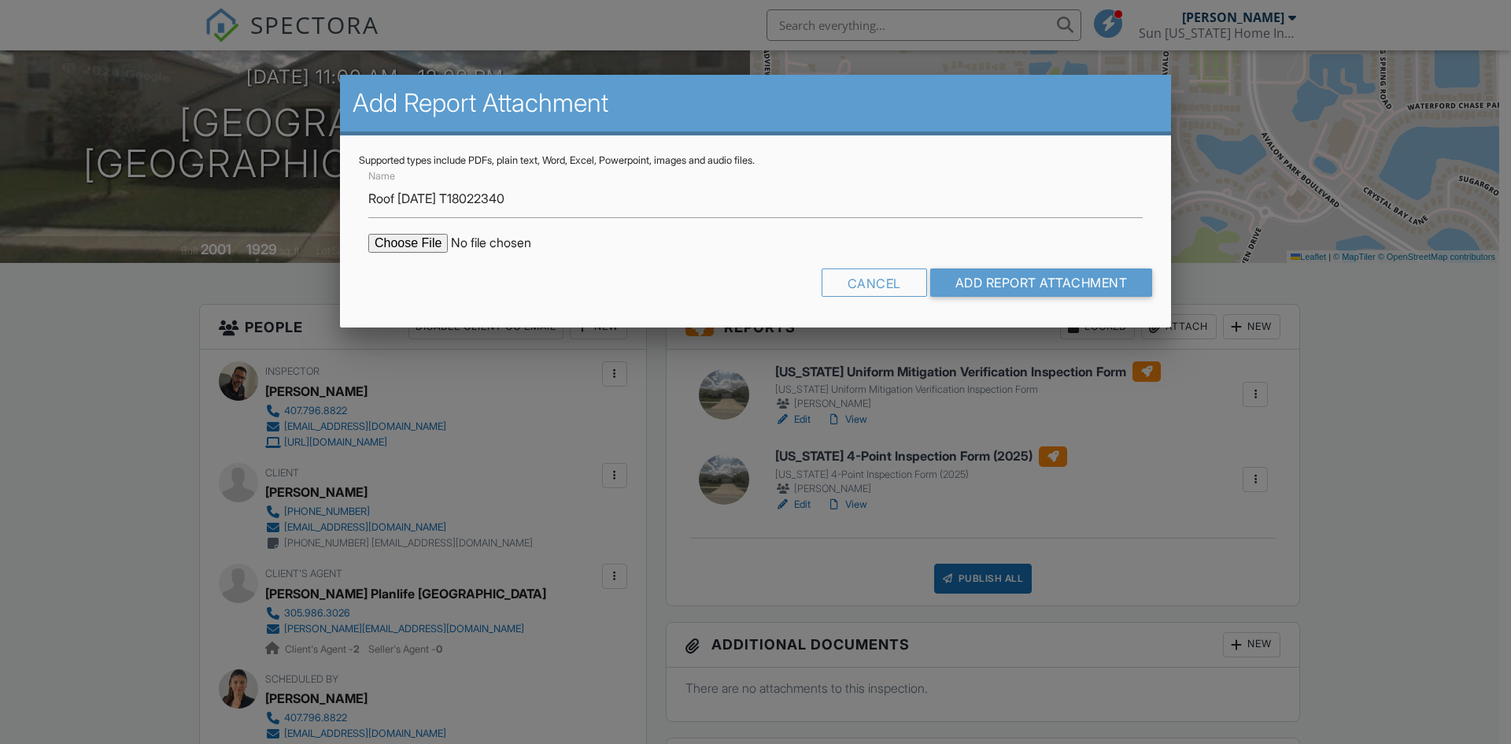
type input "C:\fakepath\Roof.pdf"
click at [1013, 283] on input "Add Report Attachment" at bounding box center [1041, 282] width 223 height 28
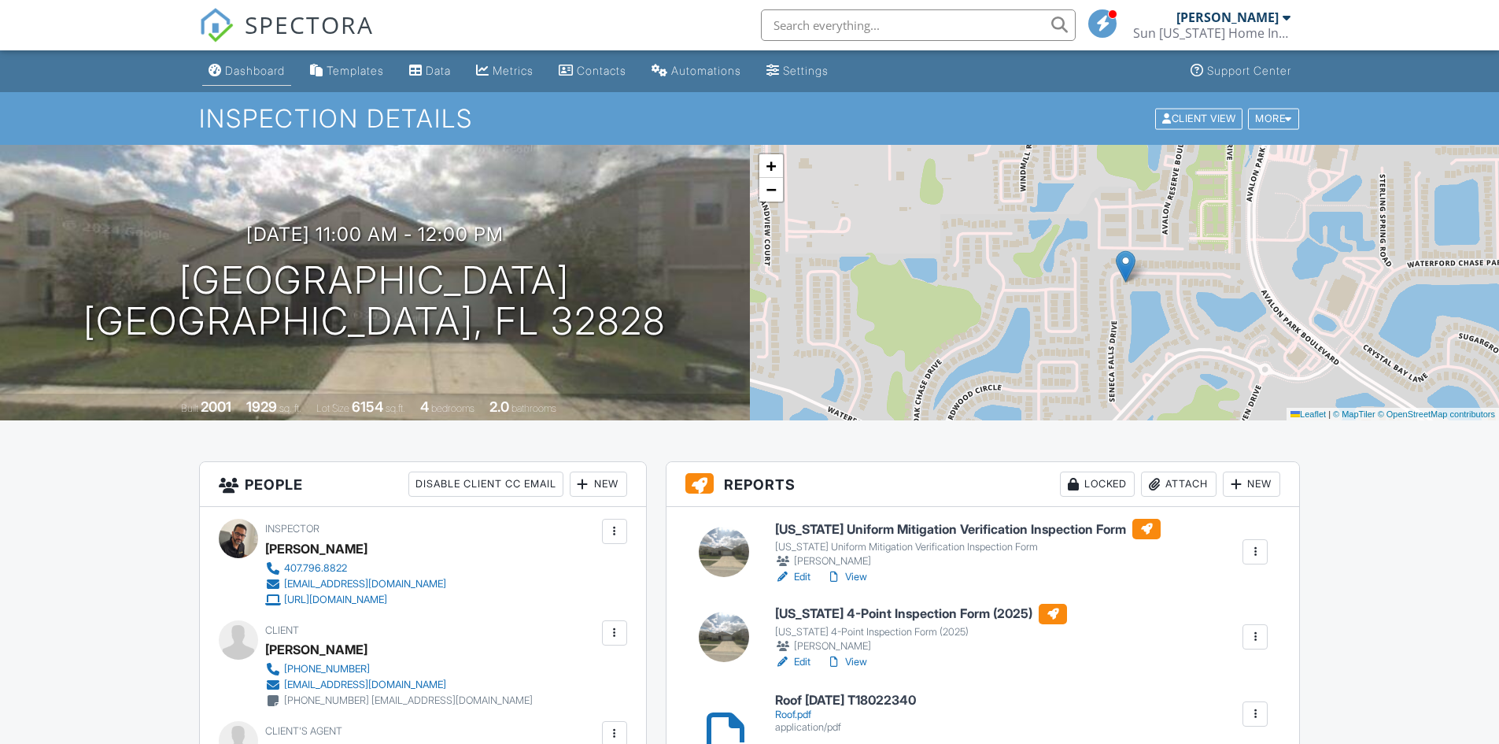
click at [246, 63] on link "Dashboard" at bounding box center [246, 71] width 89 height 29
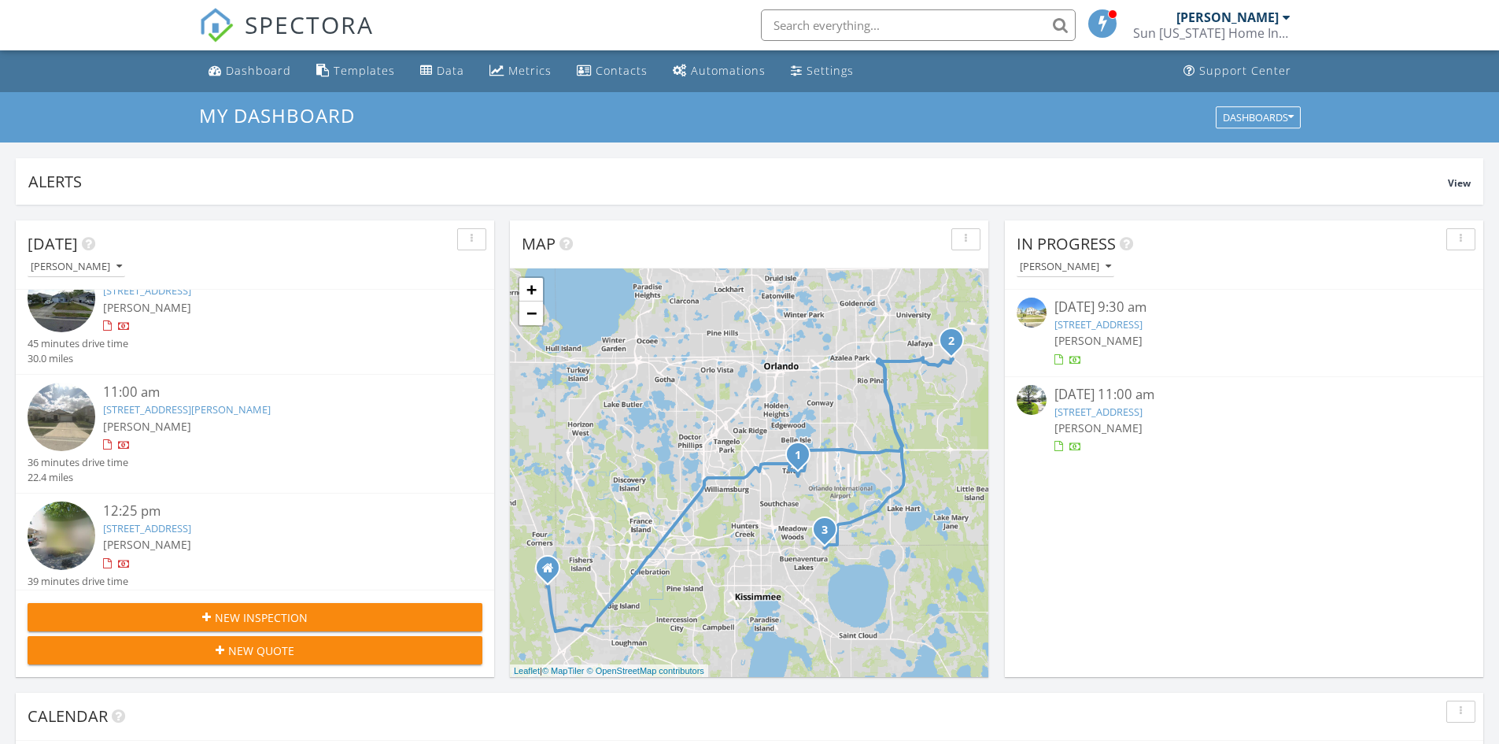
scroll to position [117, 0]
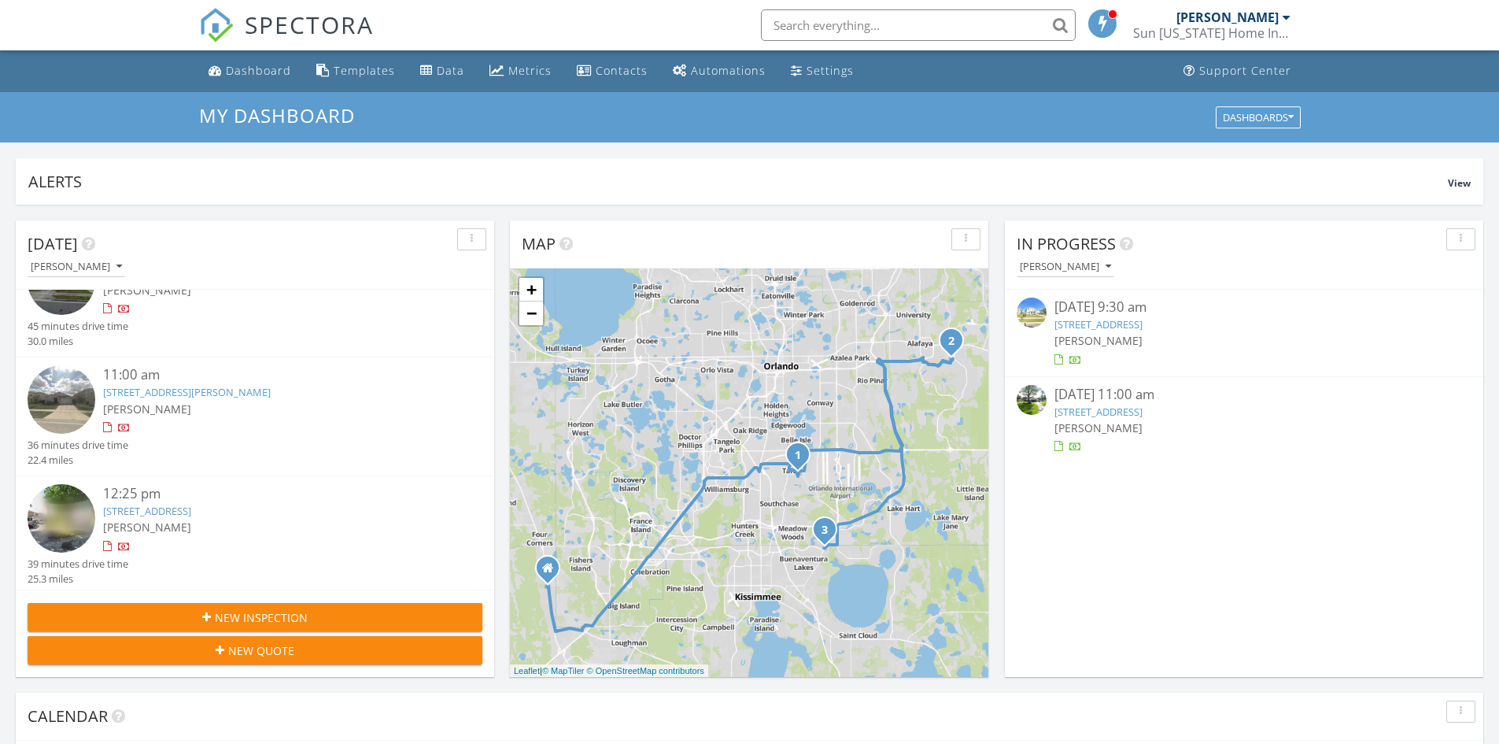
click at [191, 510] on link "3295 Amberley Park Cir, Kissimmee, FL 34743" at bounding box center [147, 511] width 88 height 14
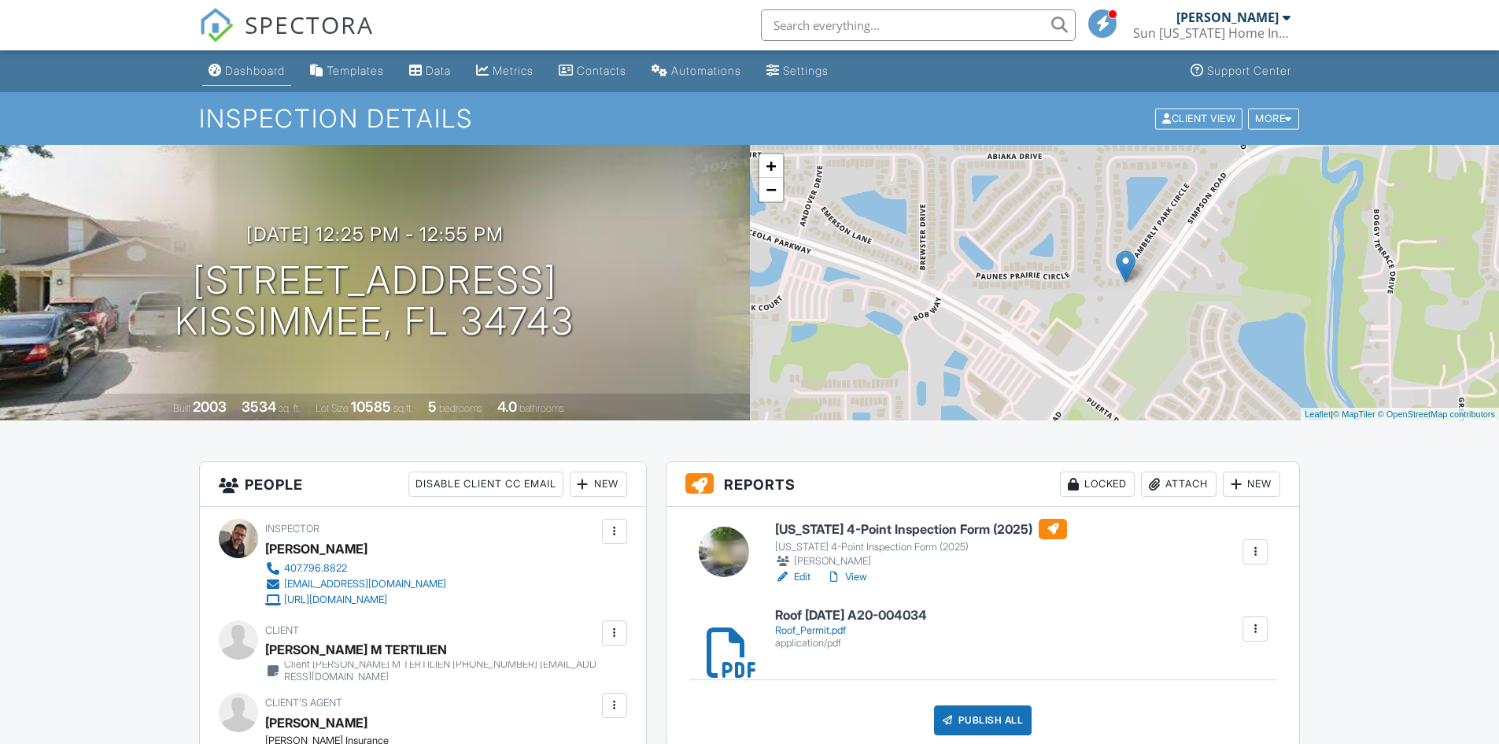
click at [257, 75] on div "Dashboard" at bounding box center [255, 70] width 60 height 13
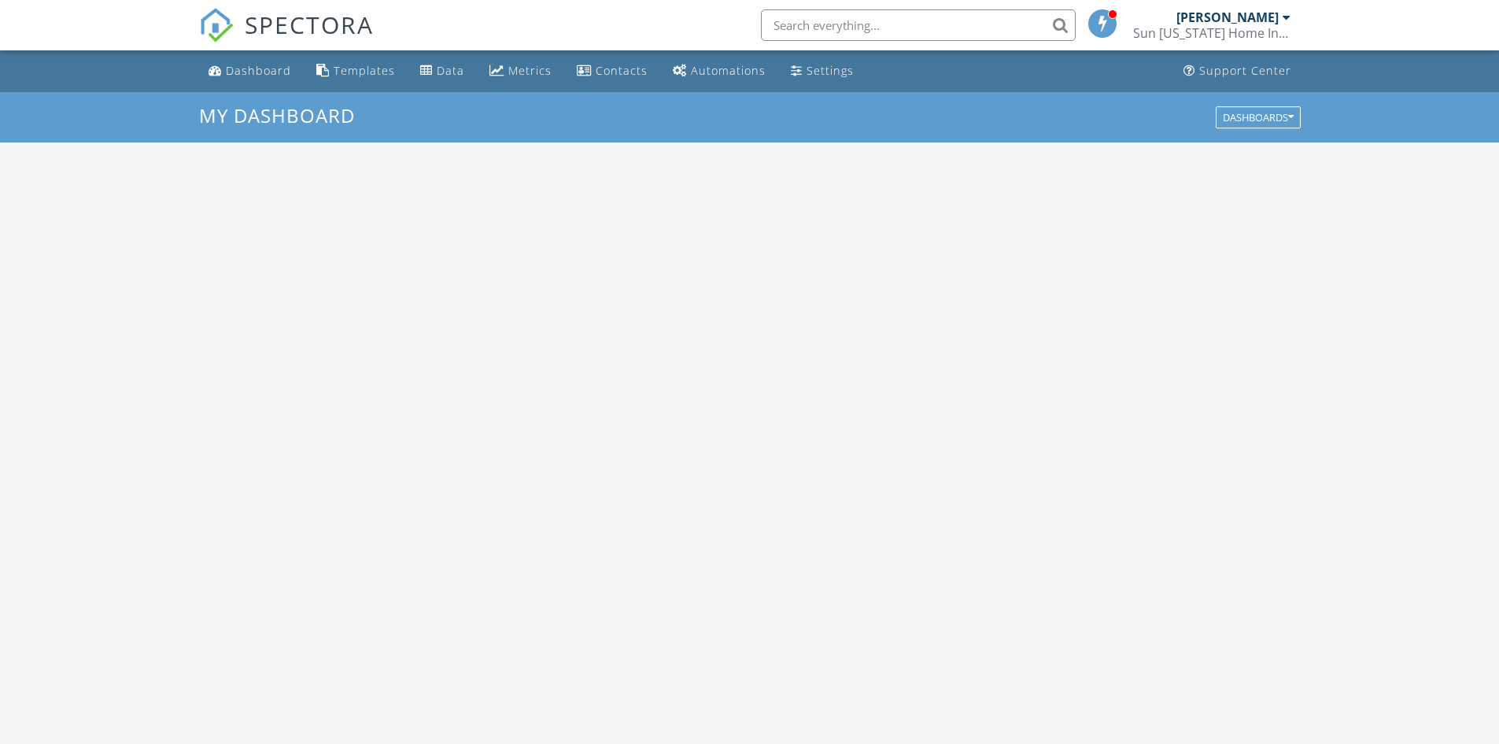
scroll to position [1457, 1524]
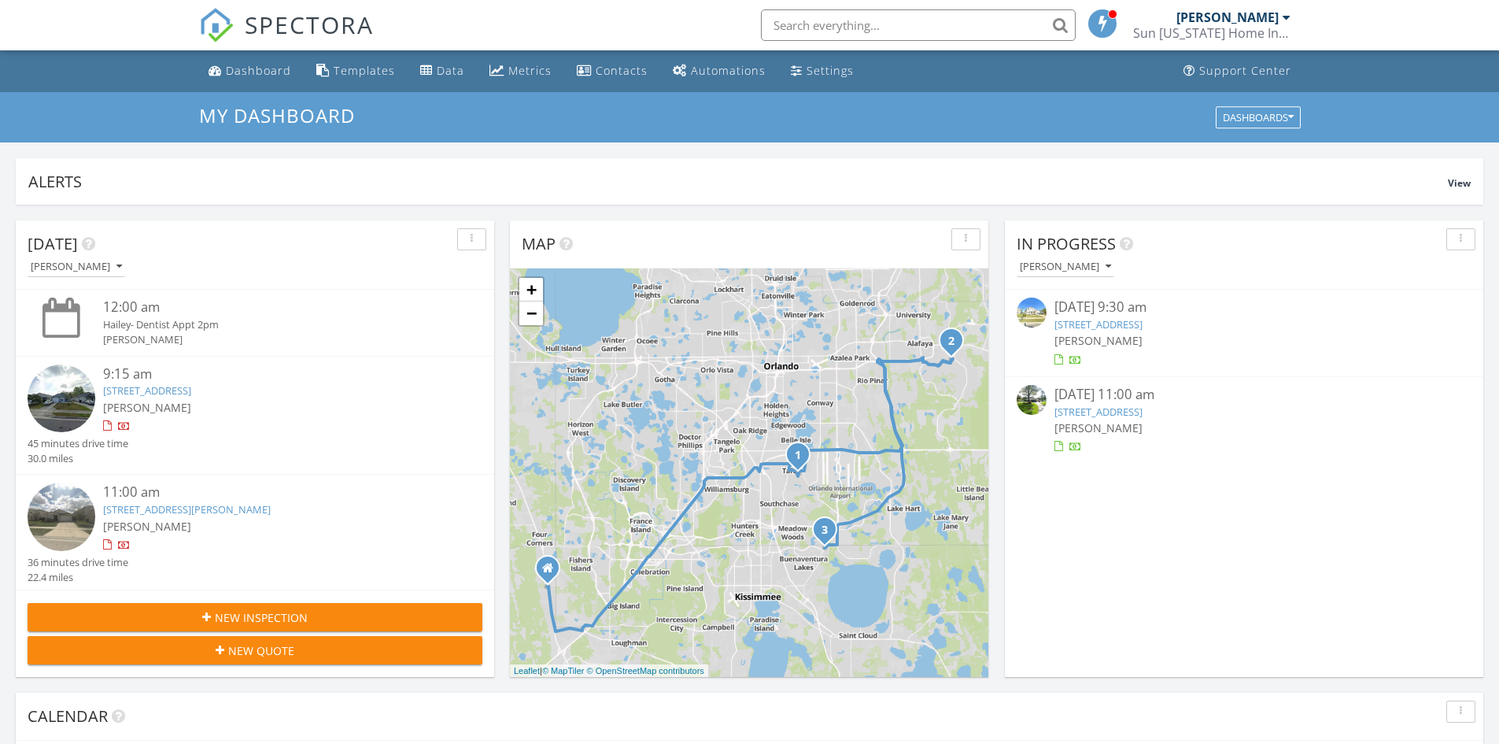
click at [1073, 327] on link "[STREET_ADDRESS]" at bounding box center [1099, 324] width 88 height 14
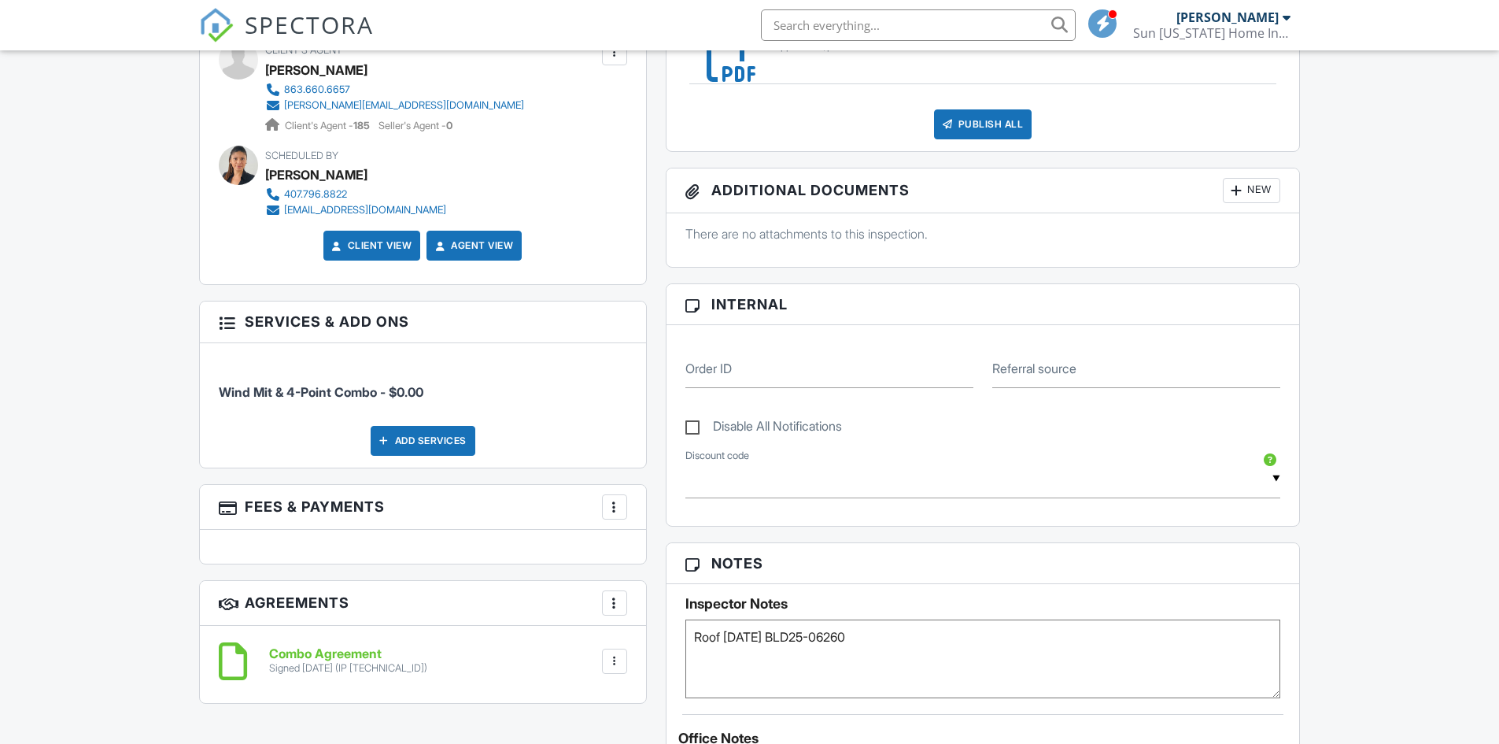
scroll to position [708, 0]
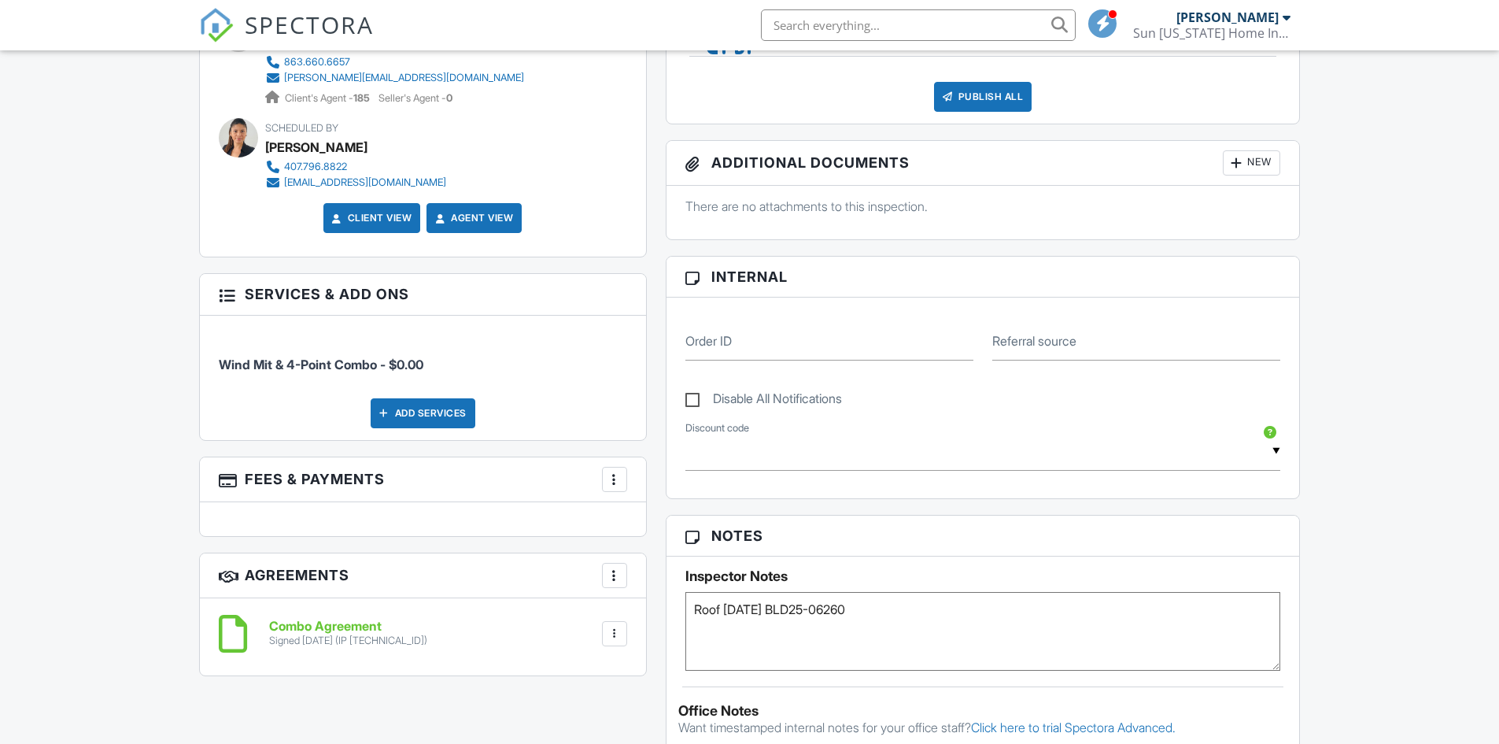
drag, startPoint x: 725, startPoint y: 611, endPoint x: 889, endPoint y: 613, distance: 163.7
click at [889, 613] on textarea "Roof 08/08/2025 BLD25-06260" at bounding box center [983, 631] width 596 height 79
click at [1381, 473] on div "Dashboard Templates Data Metrics Contacts Automations Settings Support Center I…" at bounding box center [749, 396] width 1499 height 2108
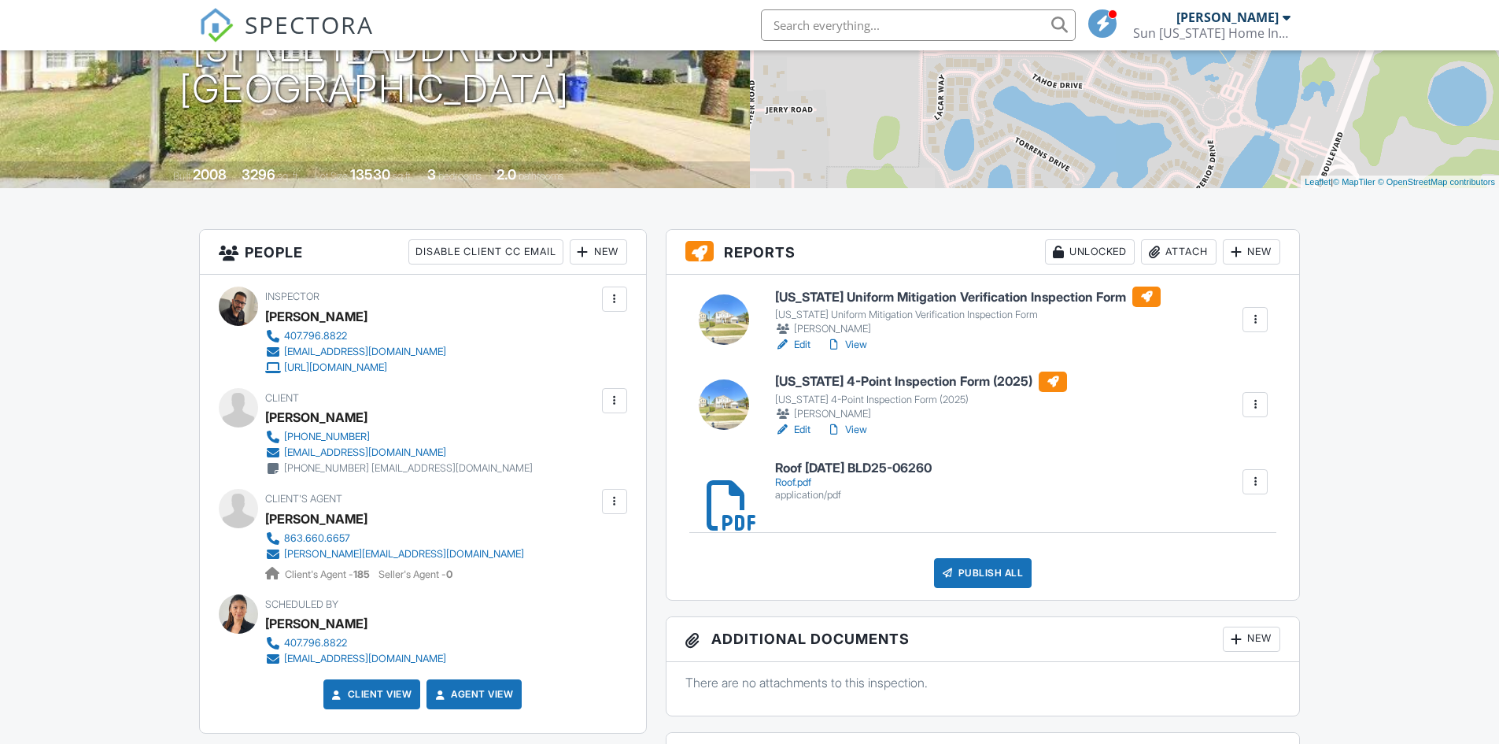
scroll to position [157, 0]
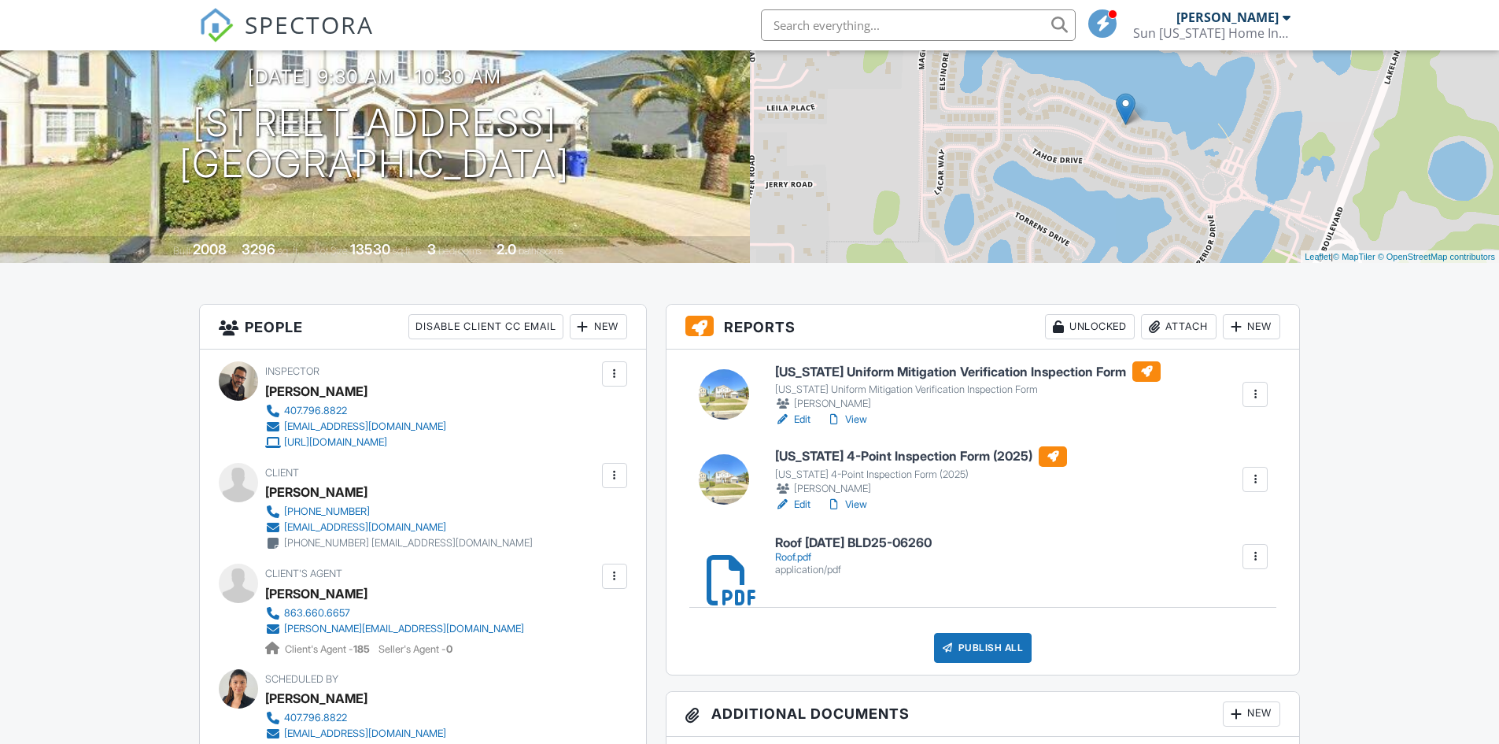
click at [803, 417] on link "Edit" at bounding box center [792, 420] width 35 height 16
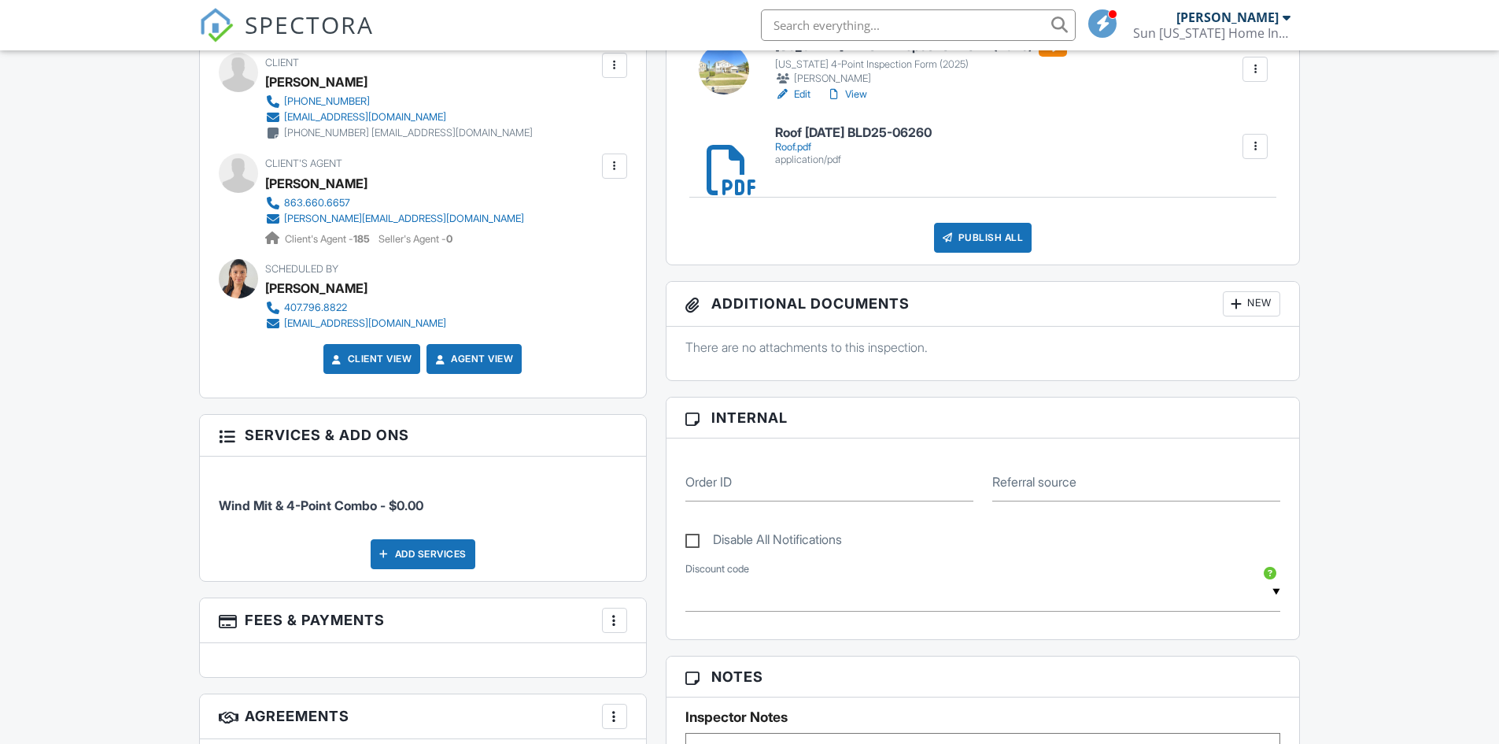
scroll to position [866, 0]
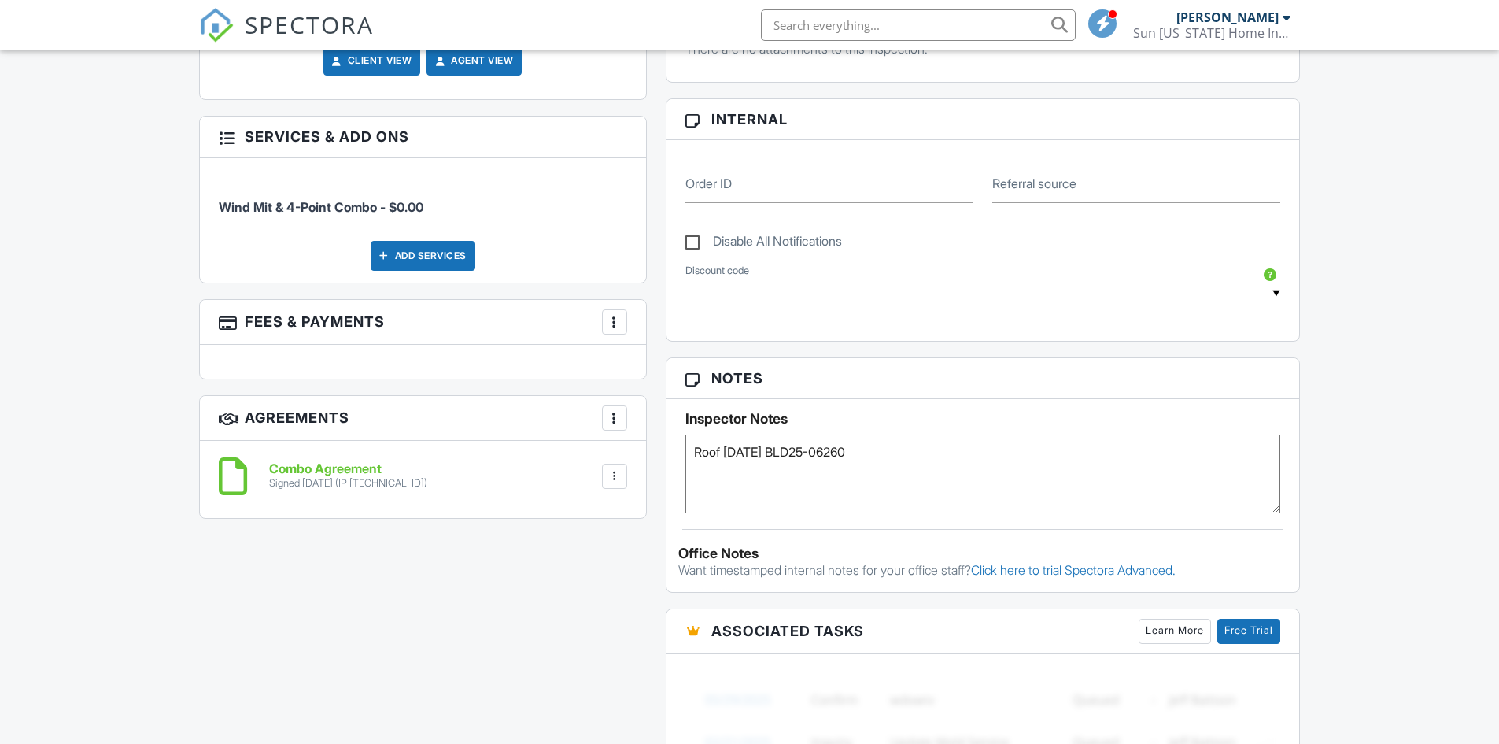
drag, startPoint x: 726, startPoint y: 453, endPoint x: 796, endPoint y: 453, distance: 70.0
click at [796, 453] on textarea "Roof 08/08/2025 BLD25-06260" at bounding box center [983, 473] width 596 height 79
click at [1334, 272] on div "Dashboard Templates Data Metrics Contacts Automations Settings Support Center I…" at bounding box center [749, 239] width 1499 height 2108
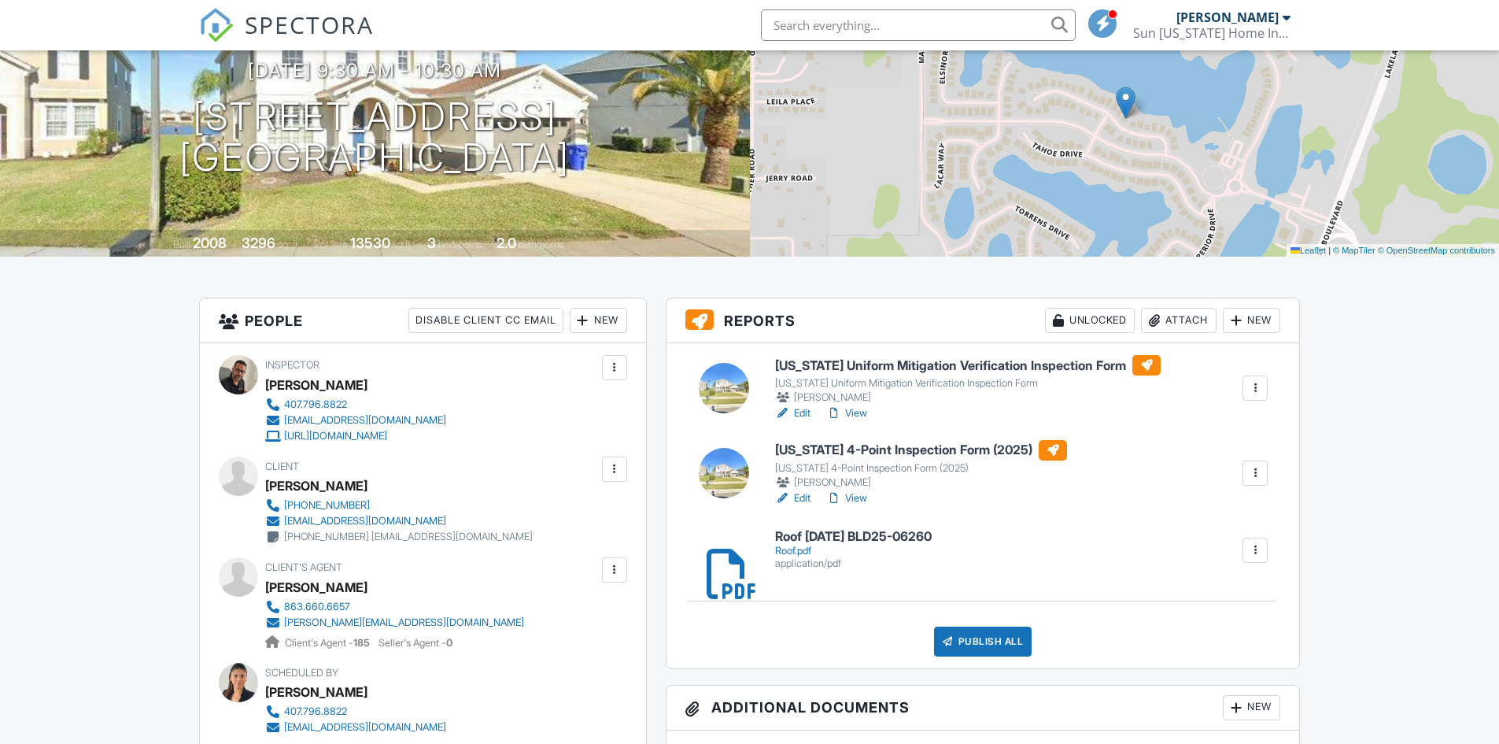
scroll to position [157, 0]
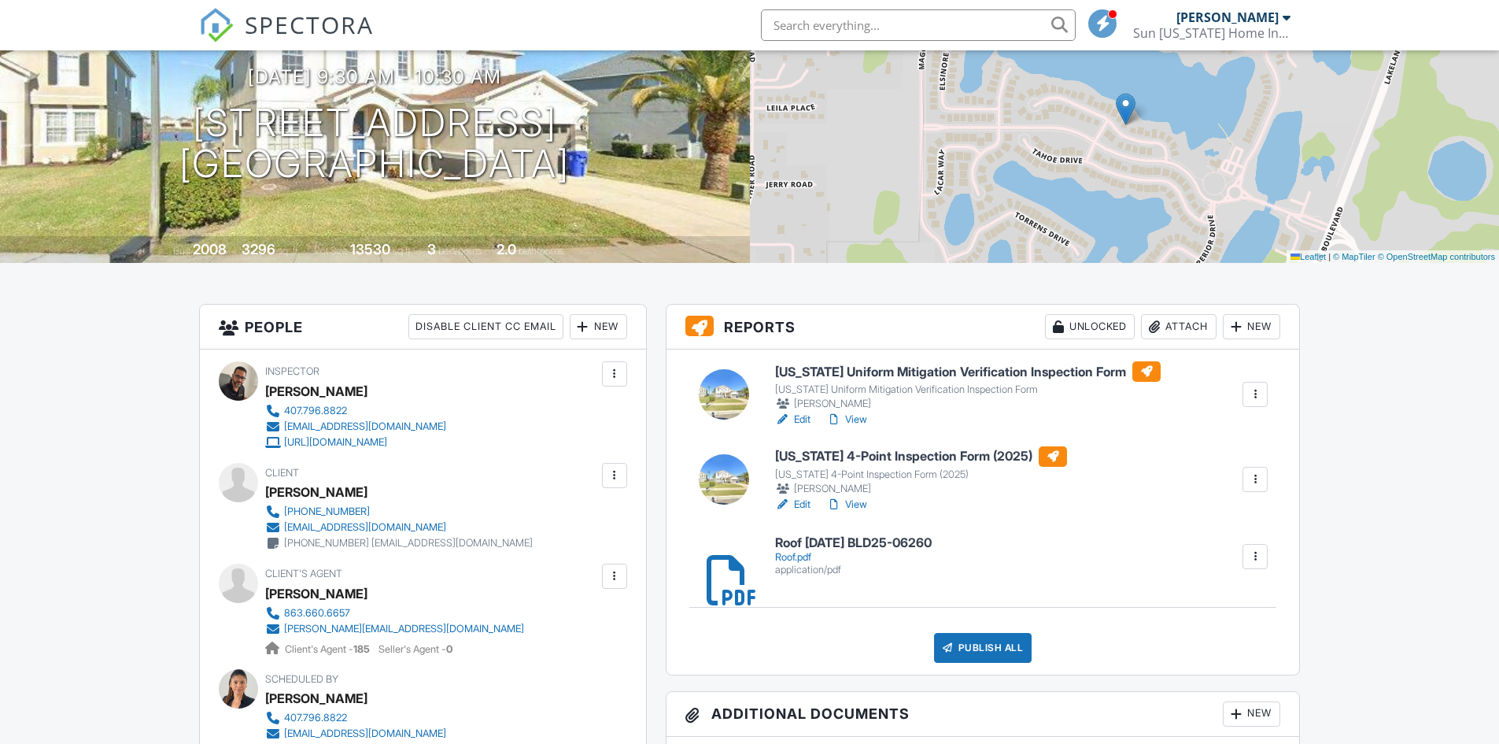
click at [804, 504] on link "Edit" at bounding box center [792, 505] width 35 height 16
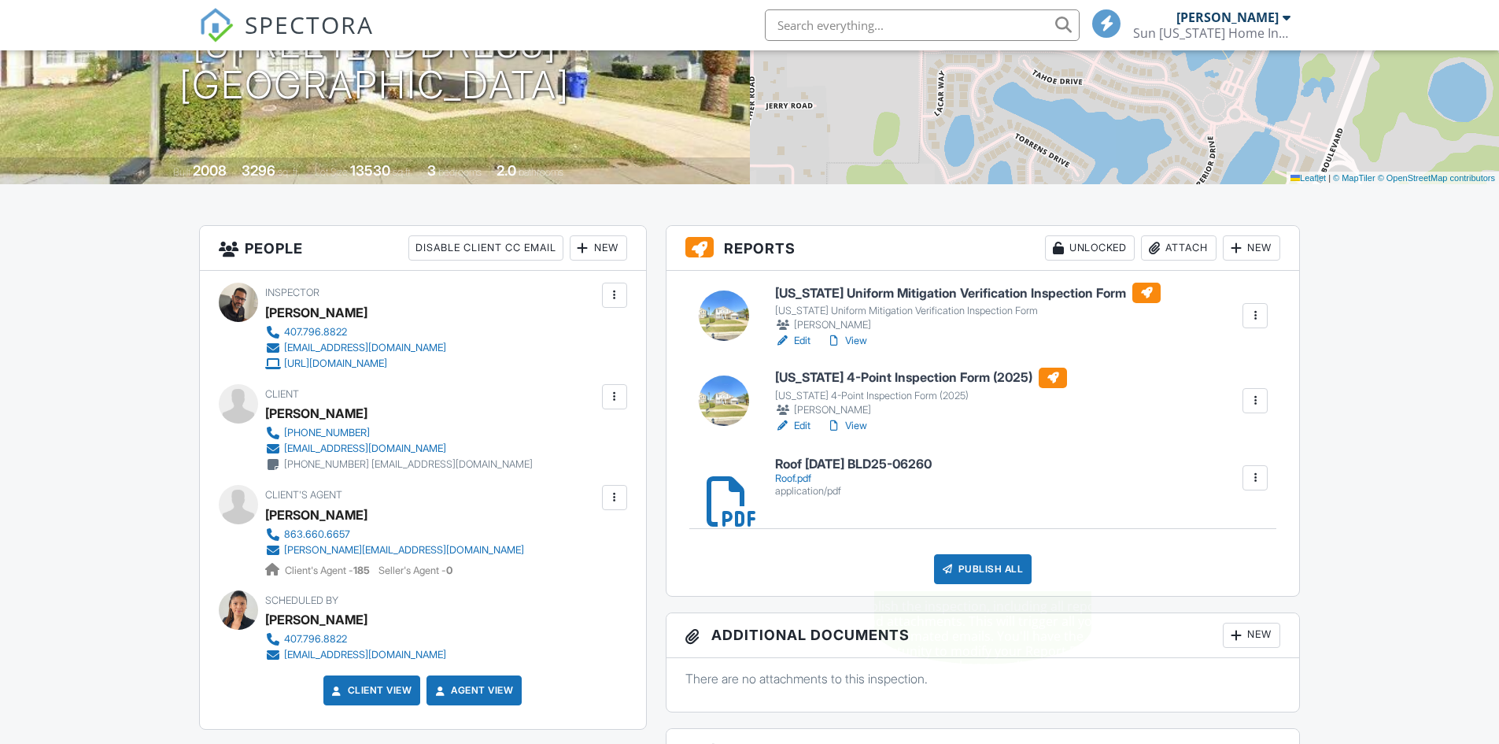
click at [981, 562] on div "Publish All" at bounding box center [983, 569] width 98 height 30
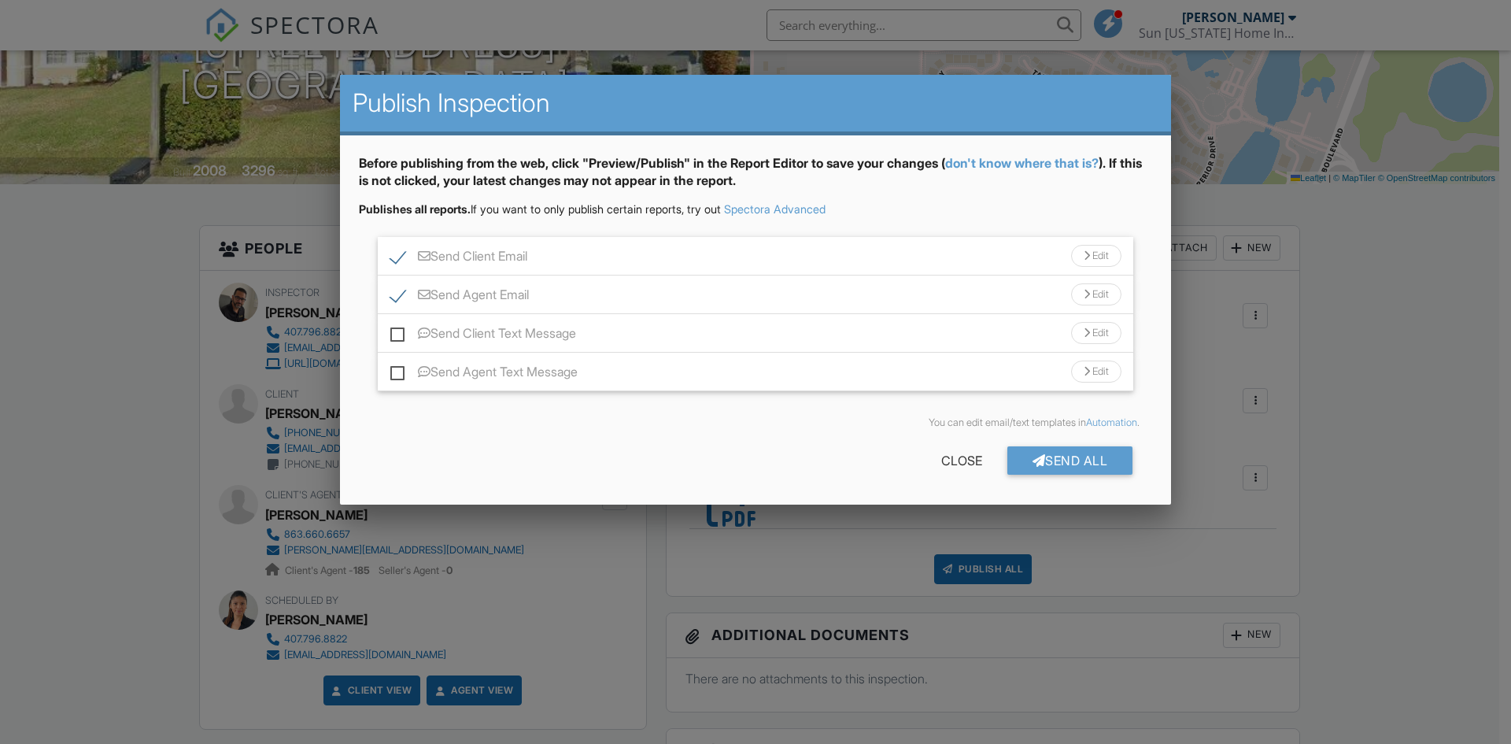
click at [1071, 463] on div "Send All" at bounding box center [1070, 460] width 126 height 28
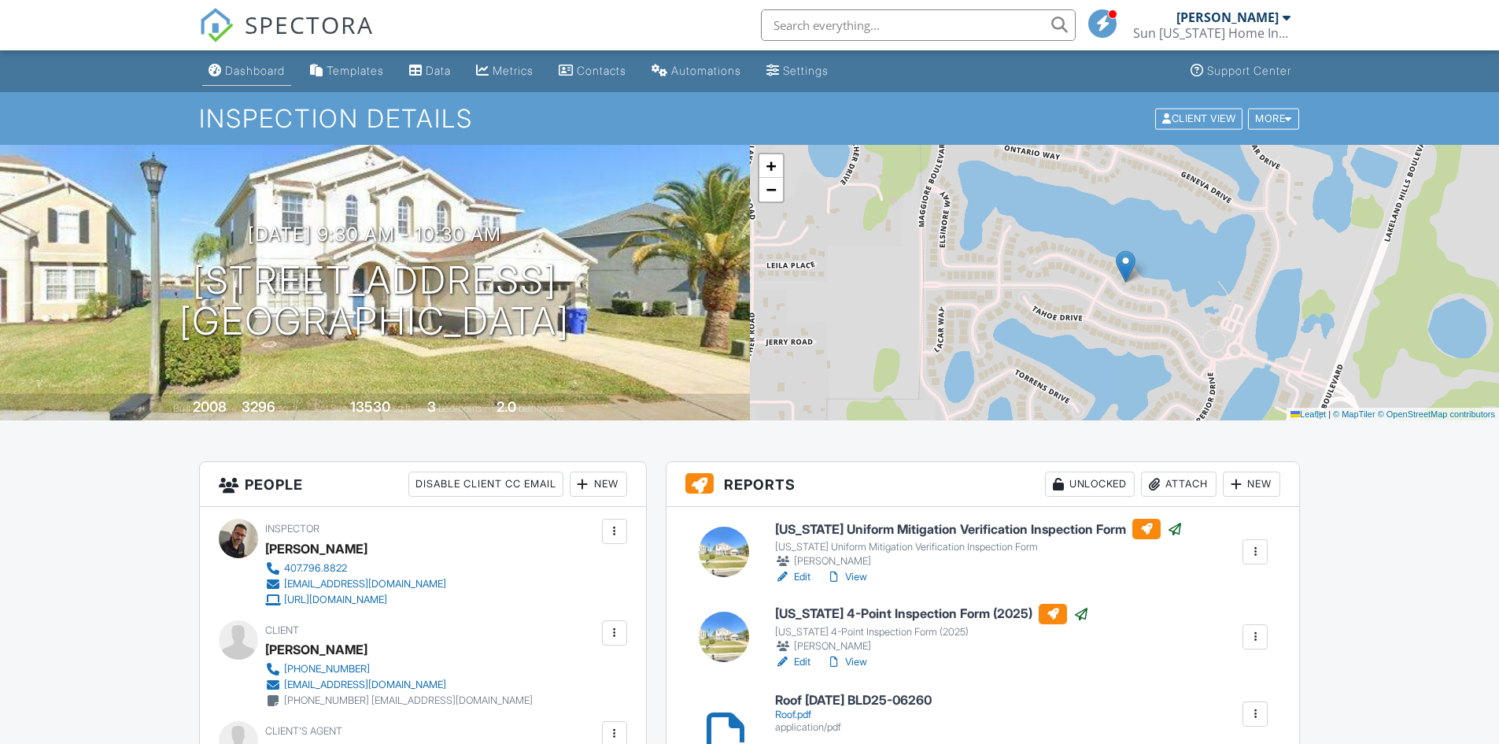
click at [248, 68] on div "Dashboard" at bounding box center [255, 70] width 60 height 13
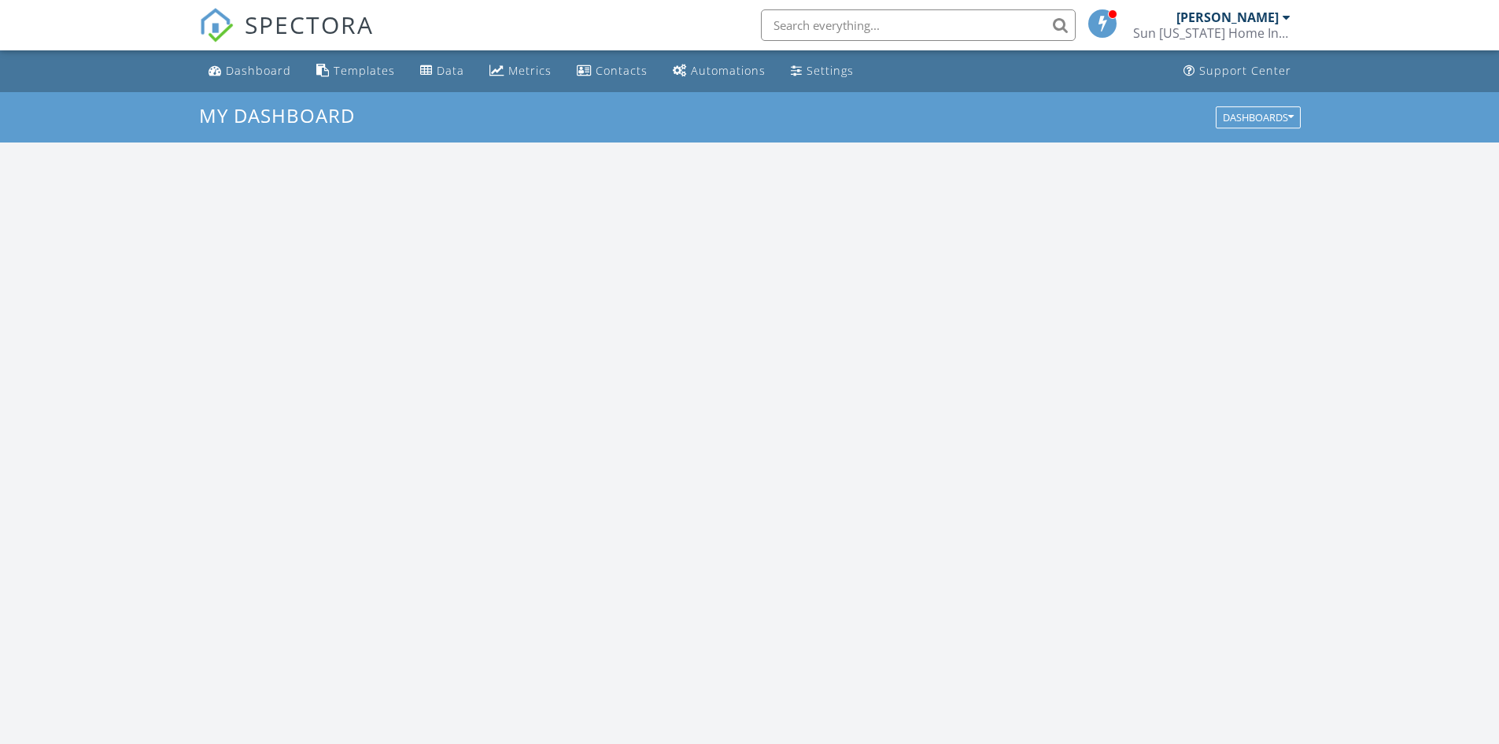
scroll to position [1457, 1524]
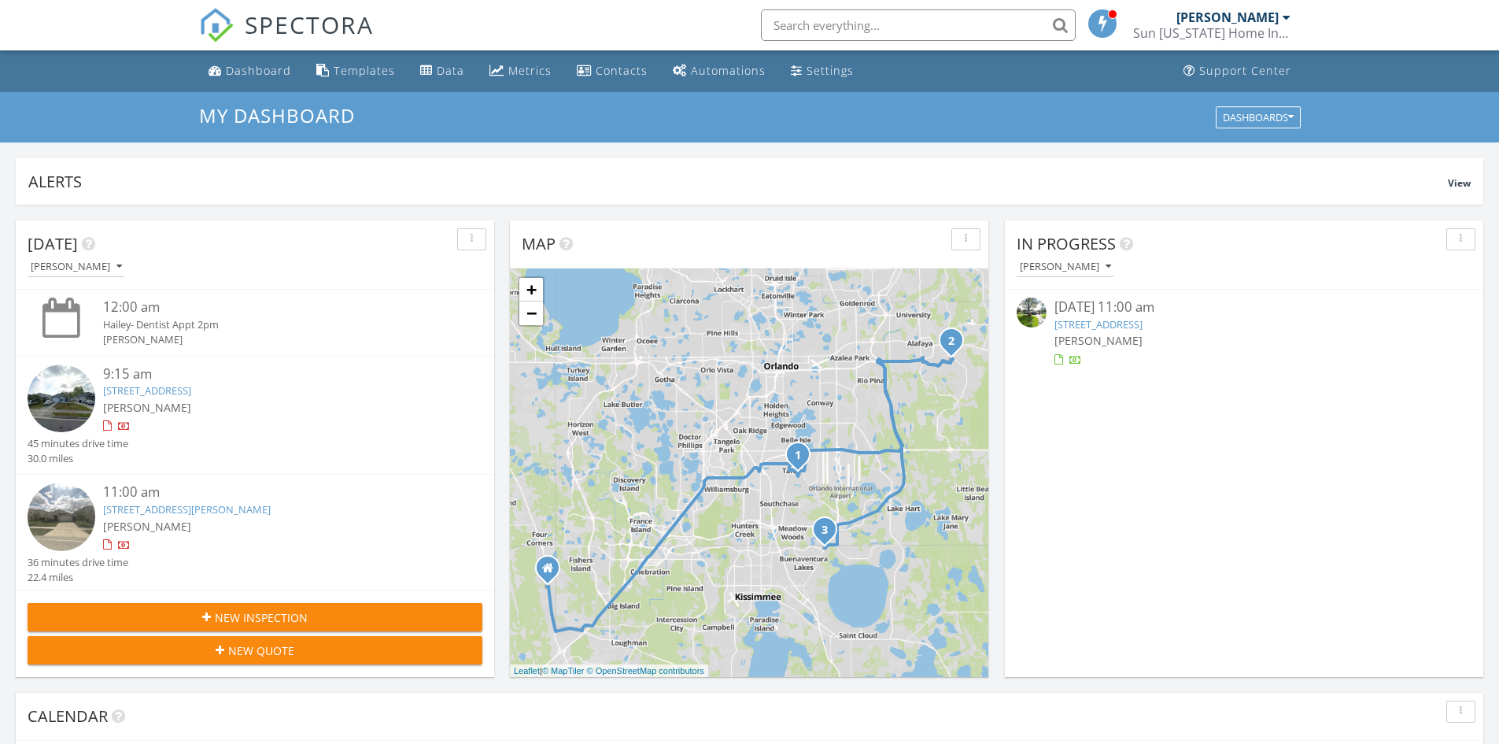
click at [1090, 327] on link "[STREET_ADDRESS]" at bounding box center [1099, 324] width 88 height 14
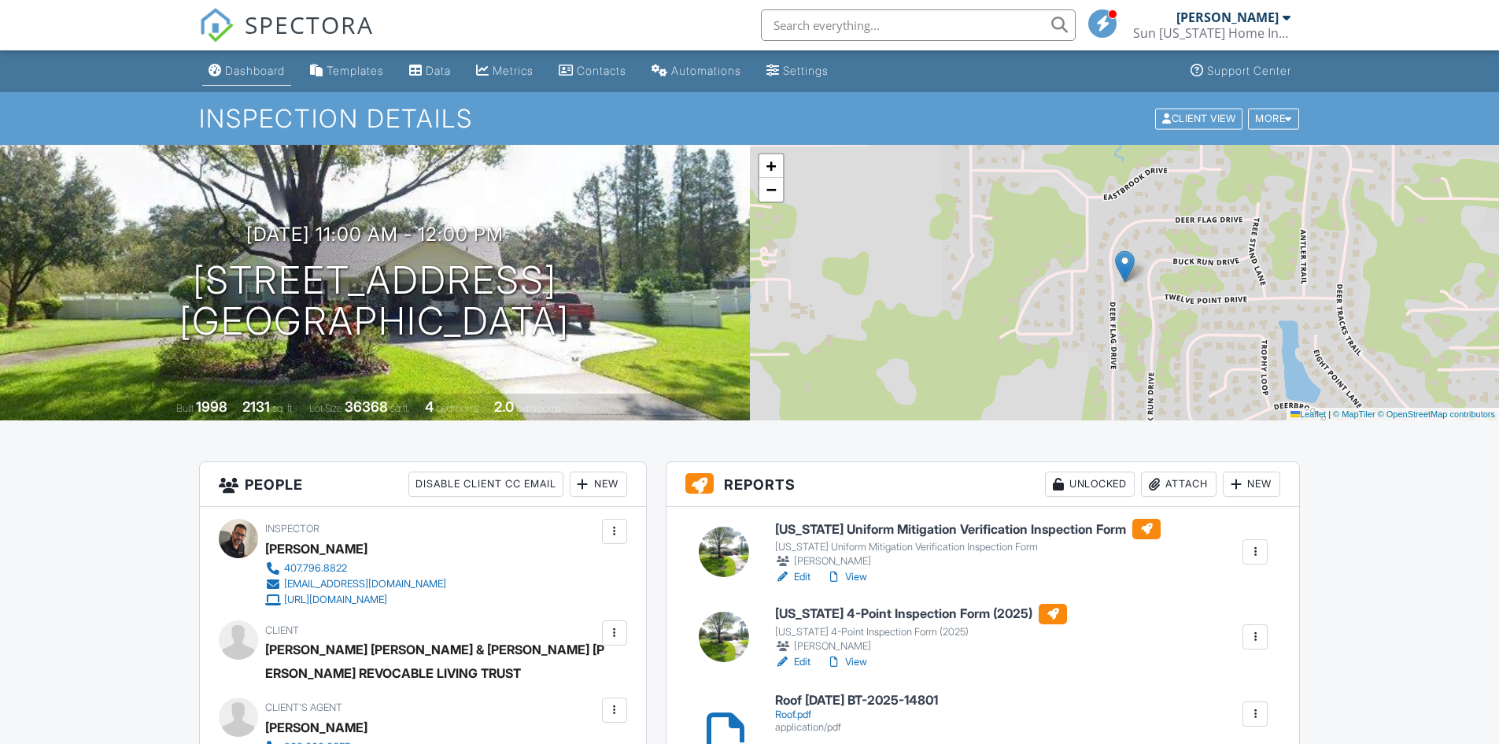
click at [262, 73] on div "Dashboard" at bounding box center [255, 70] width 60 height 13
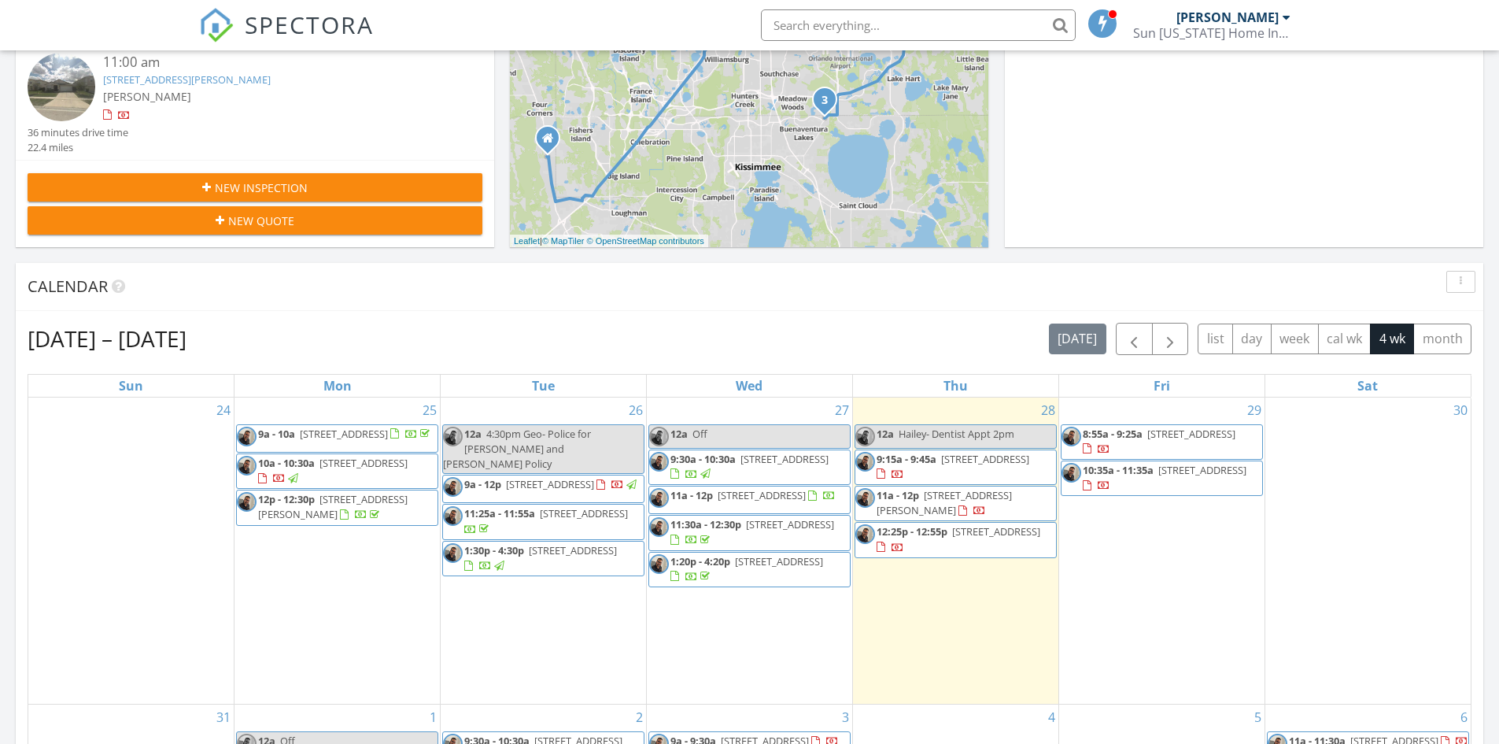
scroll to position [472, 0]
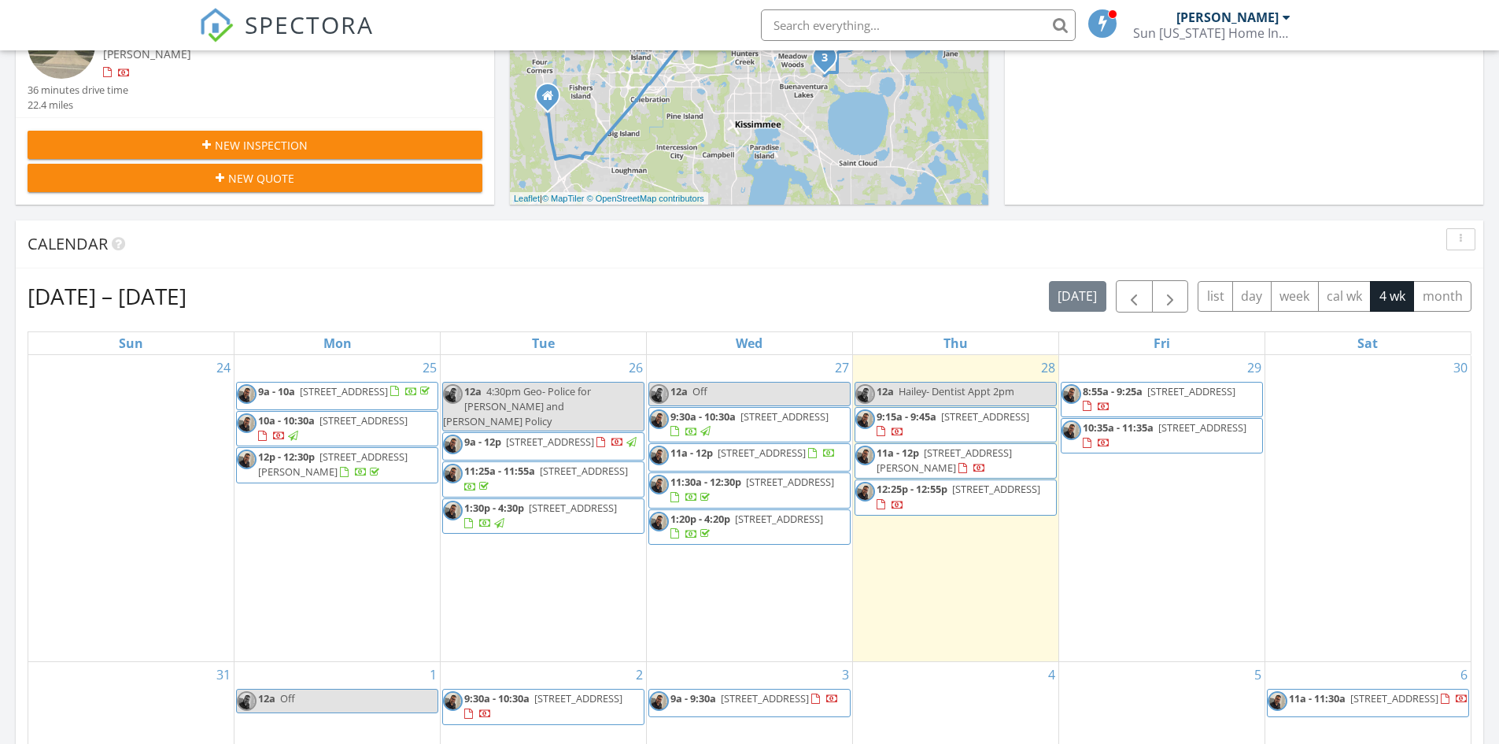
click at [741, 423] on span "[STREET_ADDRESS]" at bounding box center [785, 416] width 88 height 14
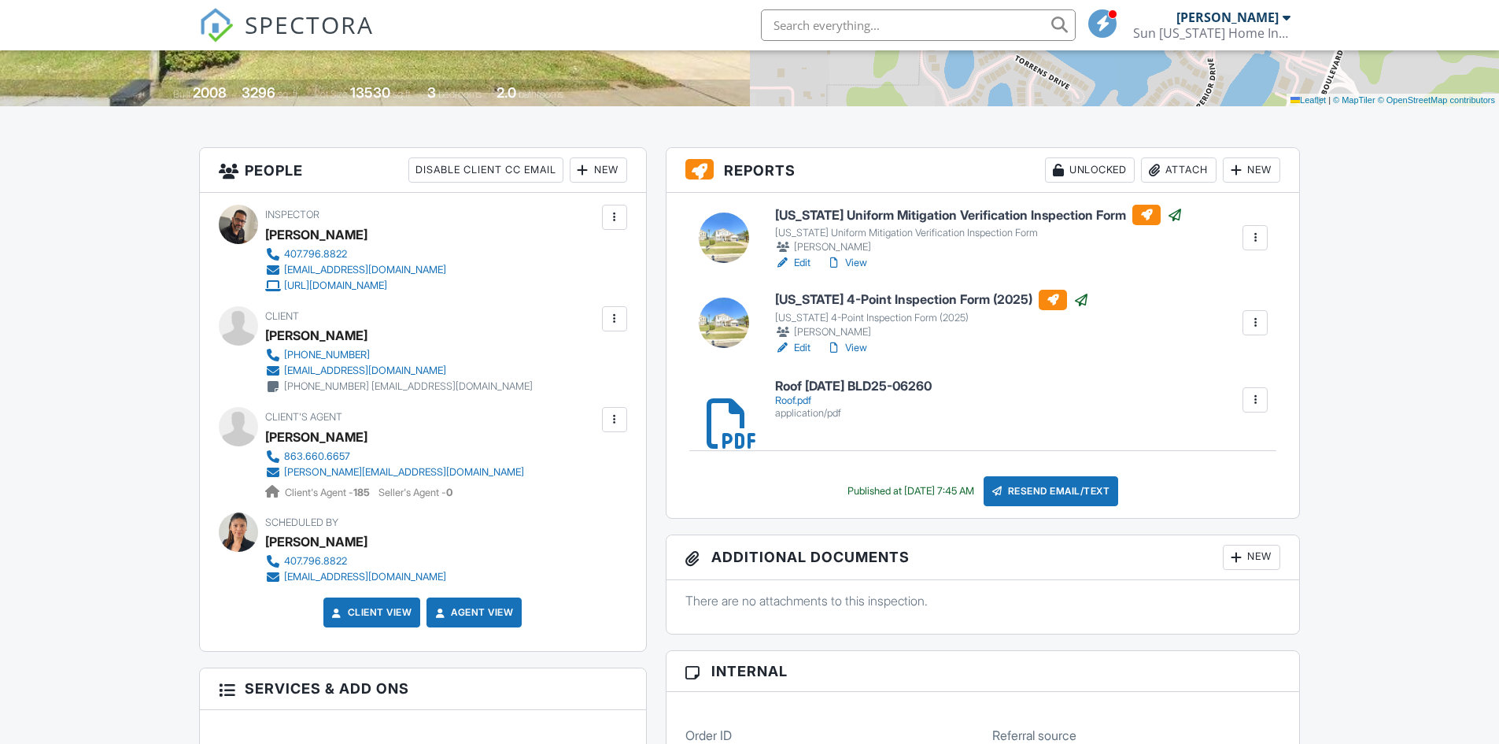
scroll to position [315, 0]
click at [863, 261] on link "View" at bounding box center [846, 262] width 41 height 16
click at [798, 260] on link "Edit" at bounding box center [792, 262] width 35 height 16
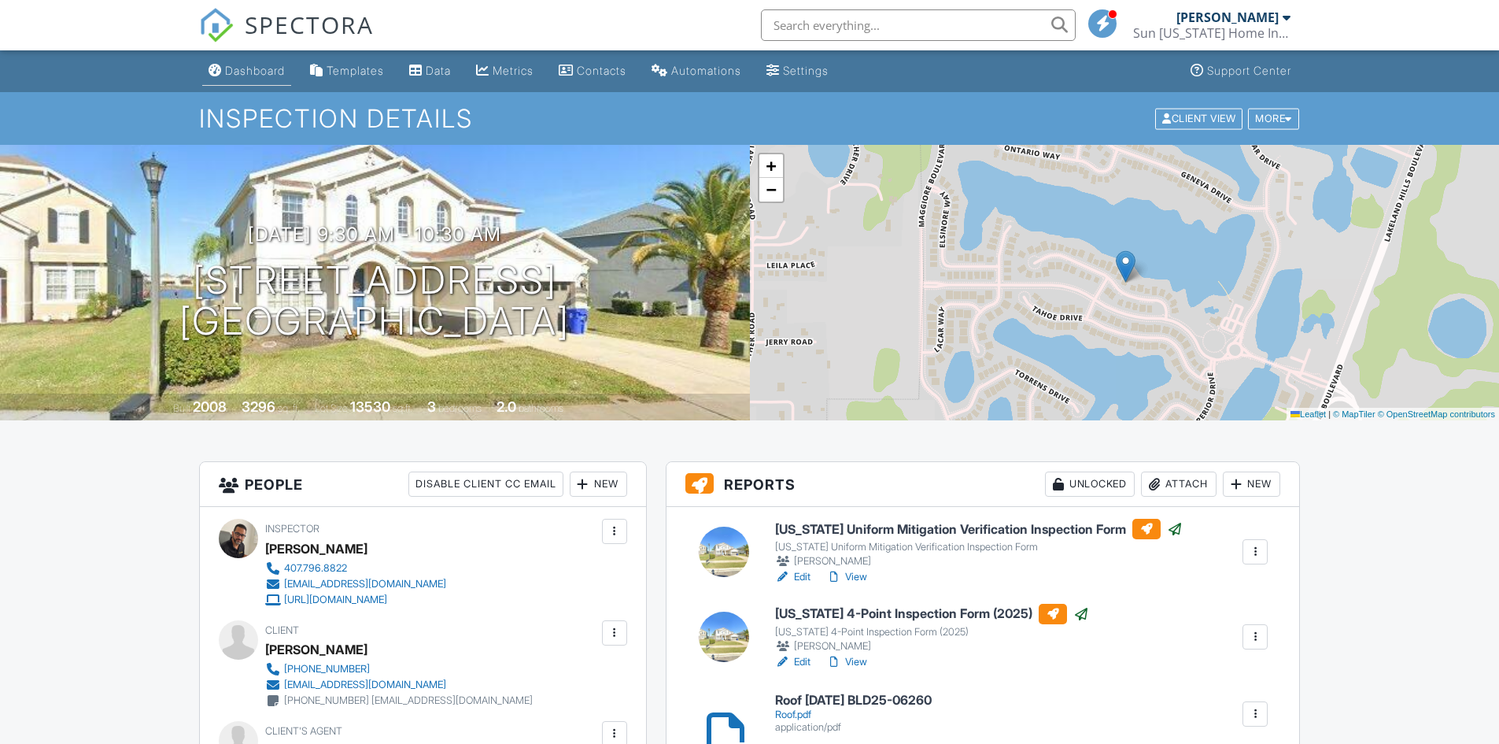
click at [229, 73] on div "Dashboard" at bounding box center [255, 70] width 60 height 13
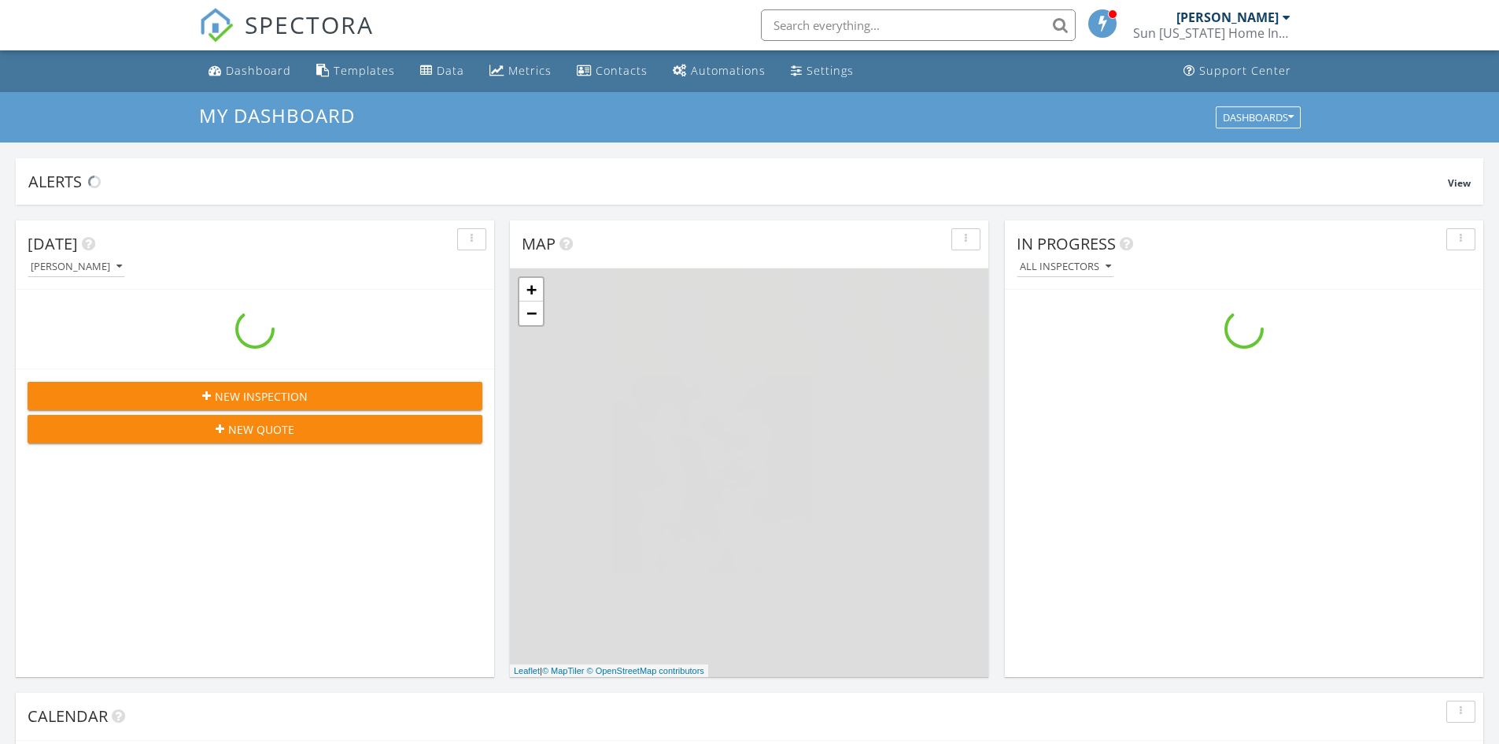
scroll to position [1457, 1524]
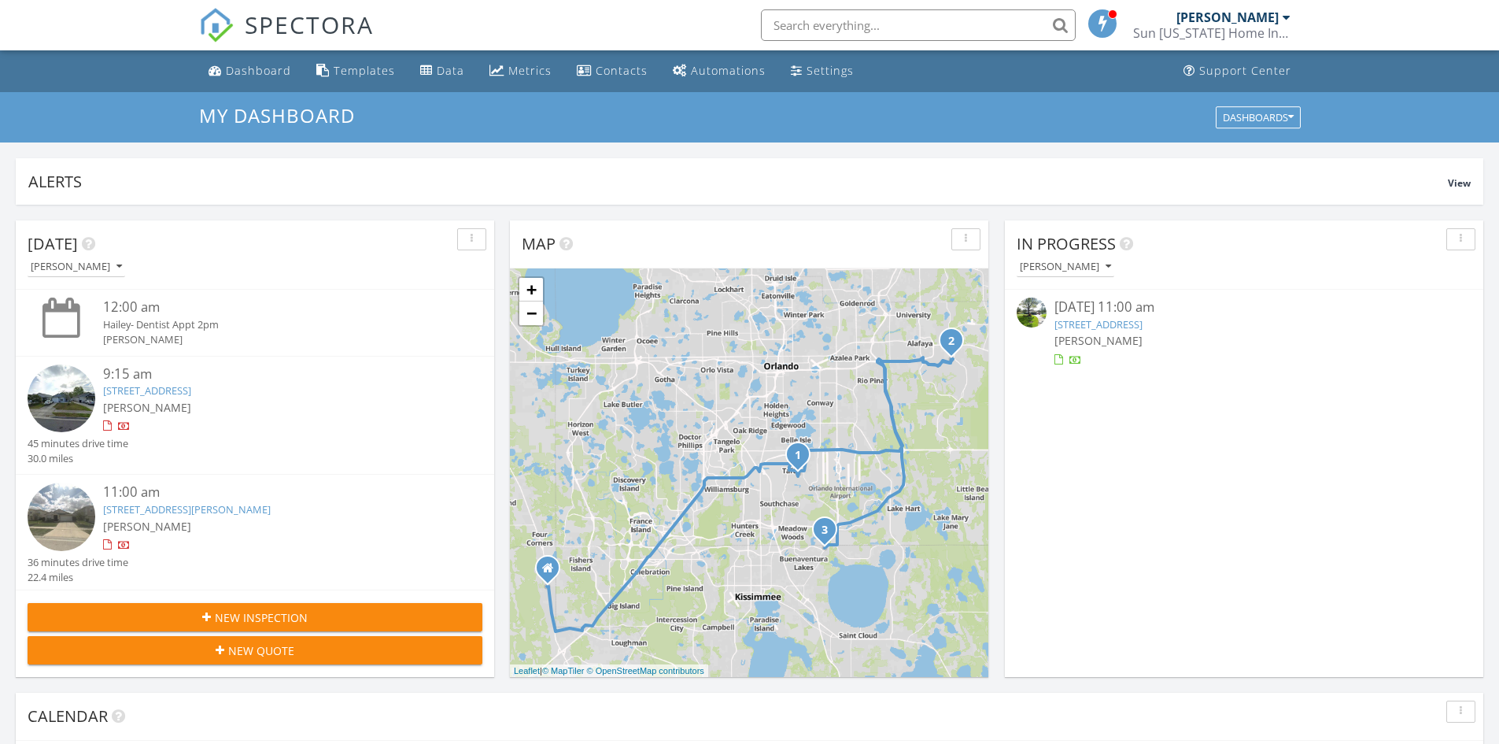
click at [1121, 321] on link "5810 Deer Flag Dr, Lakeland, FL 33811" at bounding box center [1099, 324] width 88 height 14
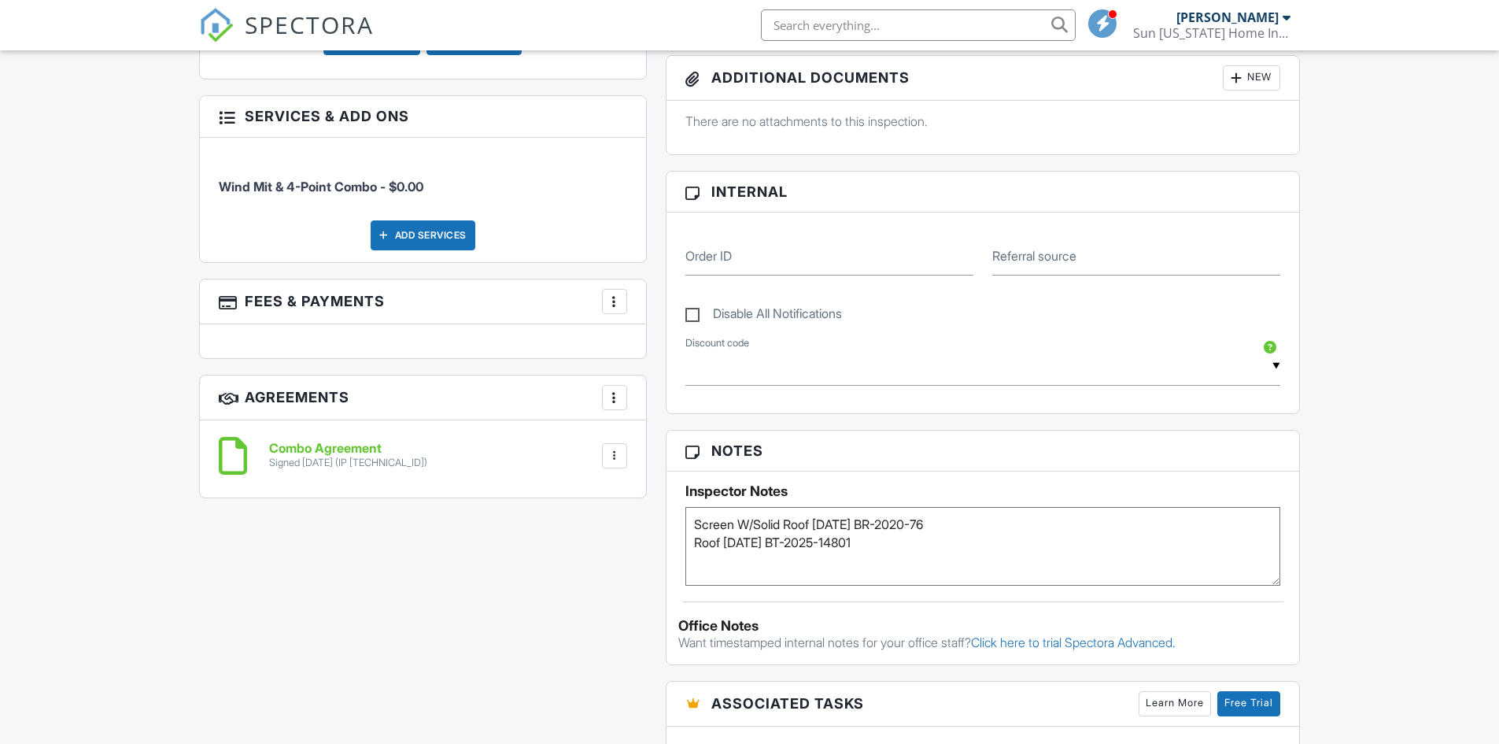
scroll to position [866, 0]
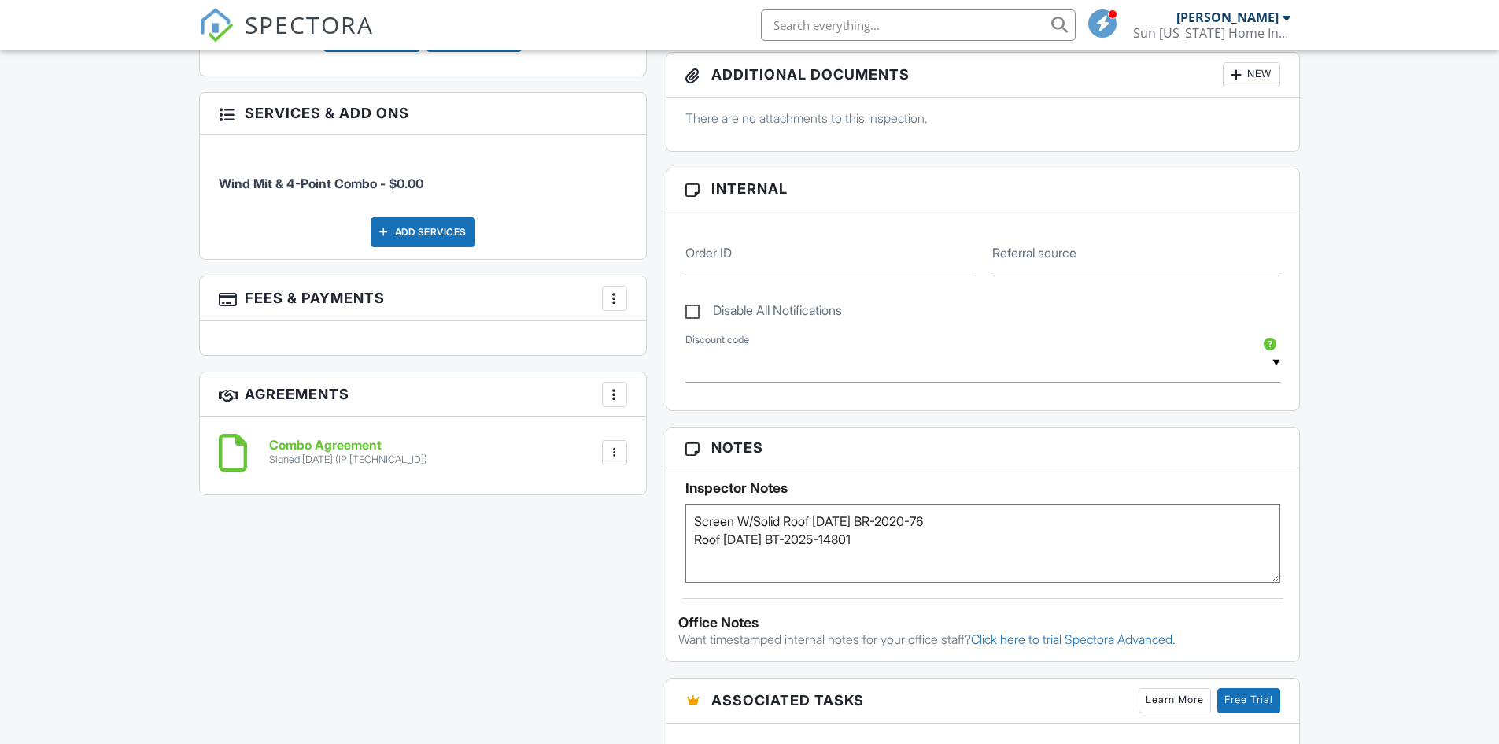
drag, startPoint x: 726, startPoint y: 540, endPoint x: 889, endPoint y: 539, distance: 163.7
click at [889, 539] on textarea "Screen W/Solid Roof [DATE] BR-2020-76 Roof [DATE] BT-2025-14801" at bounding box center [983, 543] width 596 height 79
click at [1358, 441] on div "Dashboard Templates Data Metrics Contacts Automations Settings Support Center I…" at bounding box center [749, 273] width 1499 height 2177
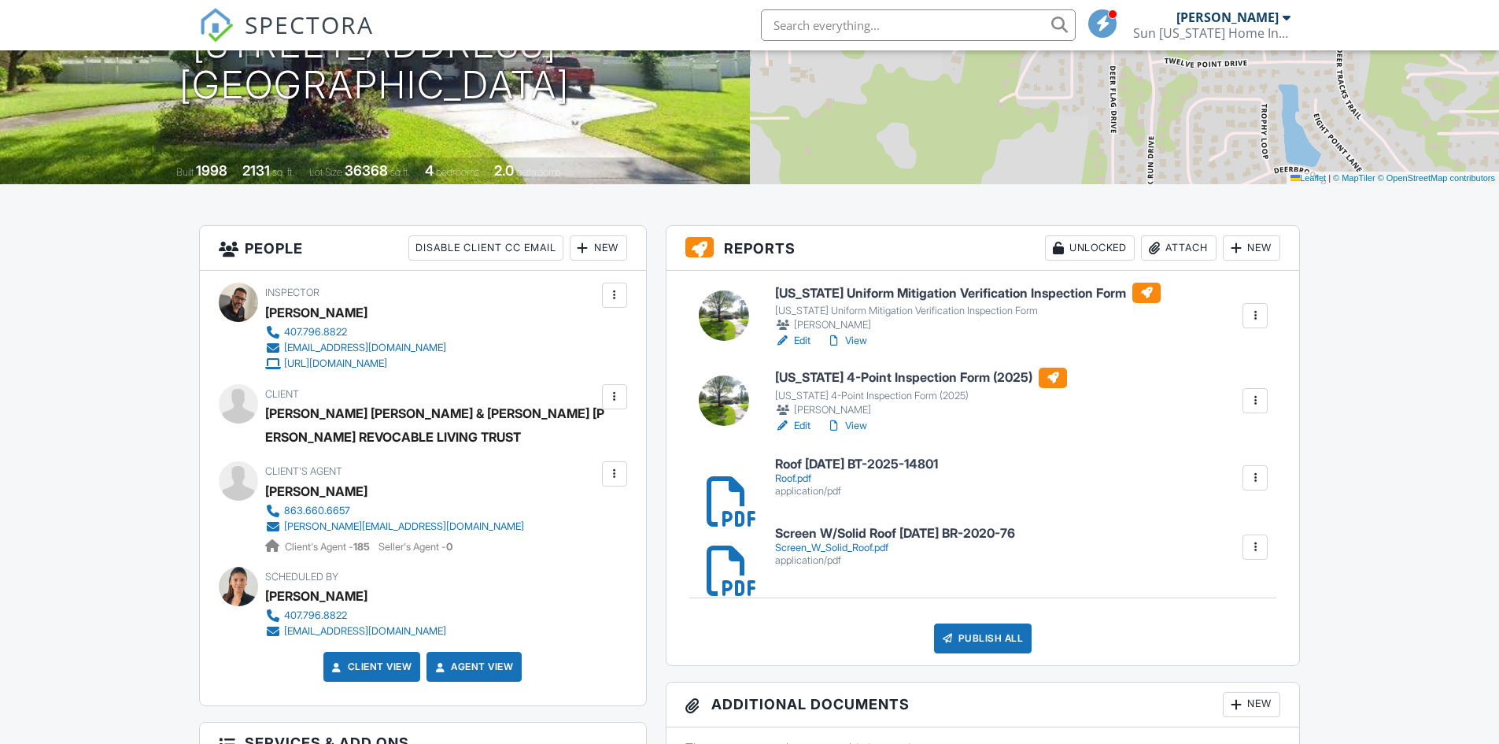
scroll to position [157, 0]
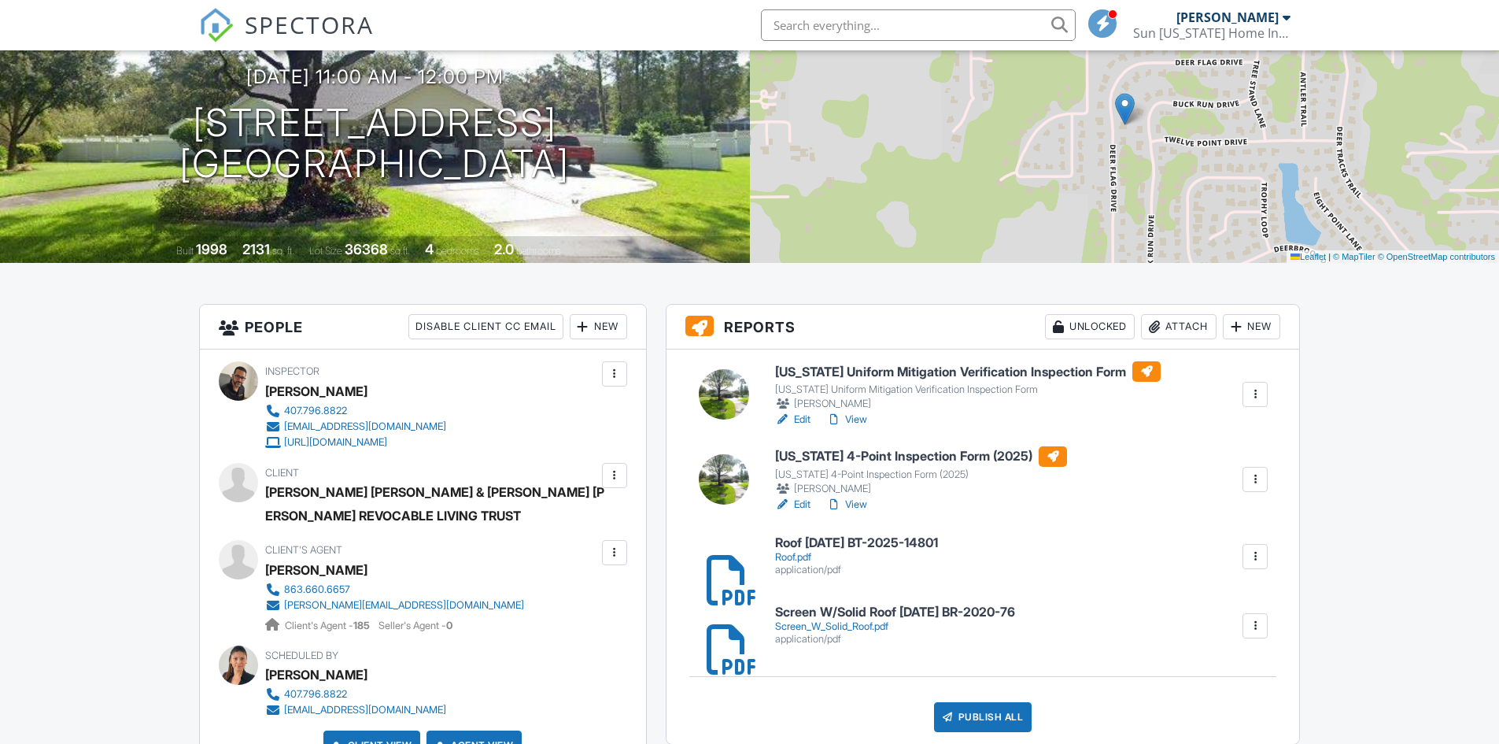
click at [798, 419] on link "Edit" at bounding box center [792, 420] width 35 height 16
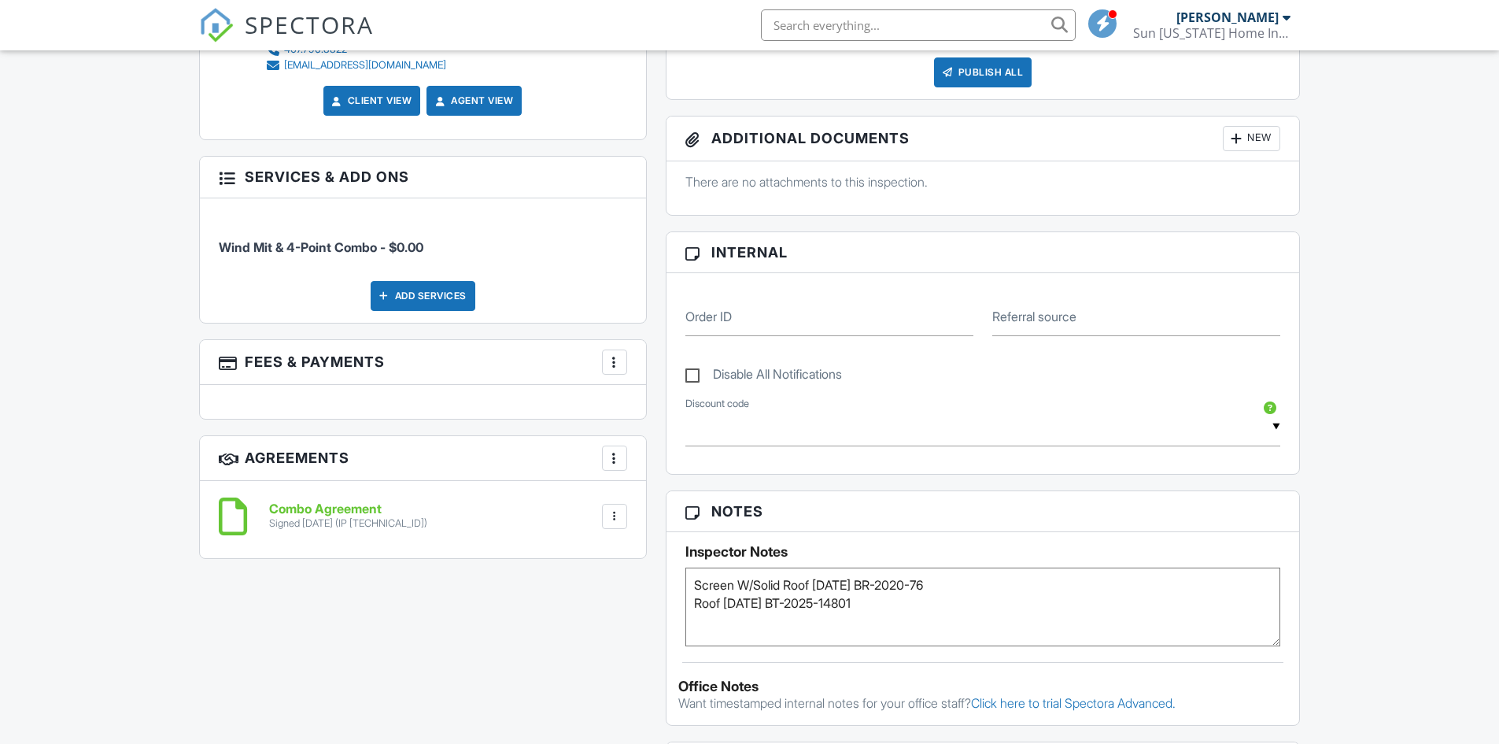
scroll to position [866, 0]
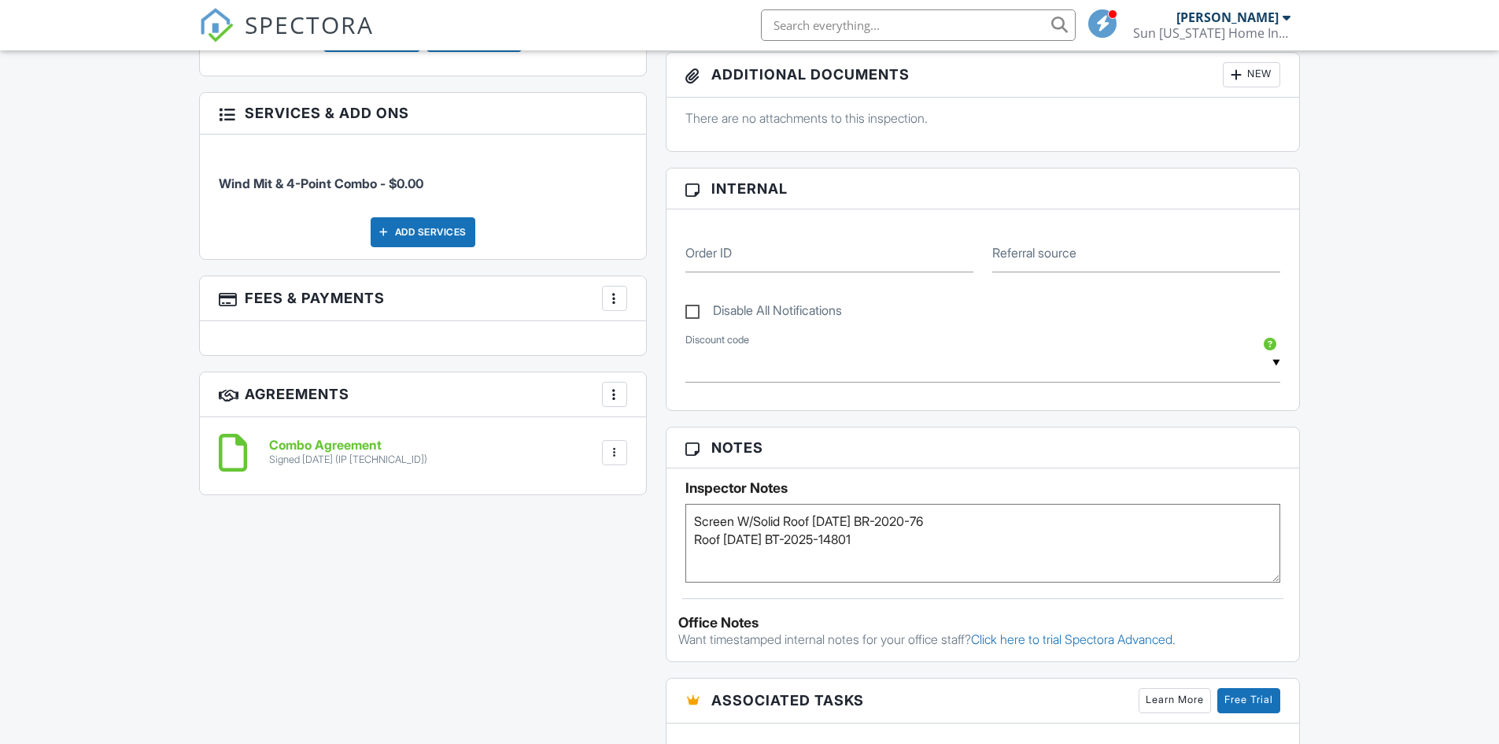
drag, startPoint x: 821, startPoint y: 520, endPoint x: 895, endPoint y: 553, distance: 81.0
click at [895, 553] on textarea "Screen W/Solid Roof [DATE] BR-2020-76 Roof [DATE] BT-2025-14801" at bounding box center [983, 543] width 596 height 79
click at [1401, 379] on div "Dashboard Templates Data Metrics Contacts Automations Settings Support Center I…" at bounding box center [749, 273] width 1499 height 2177
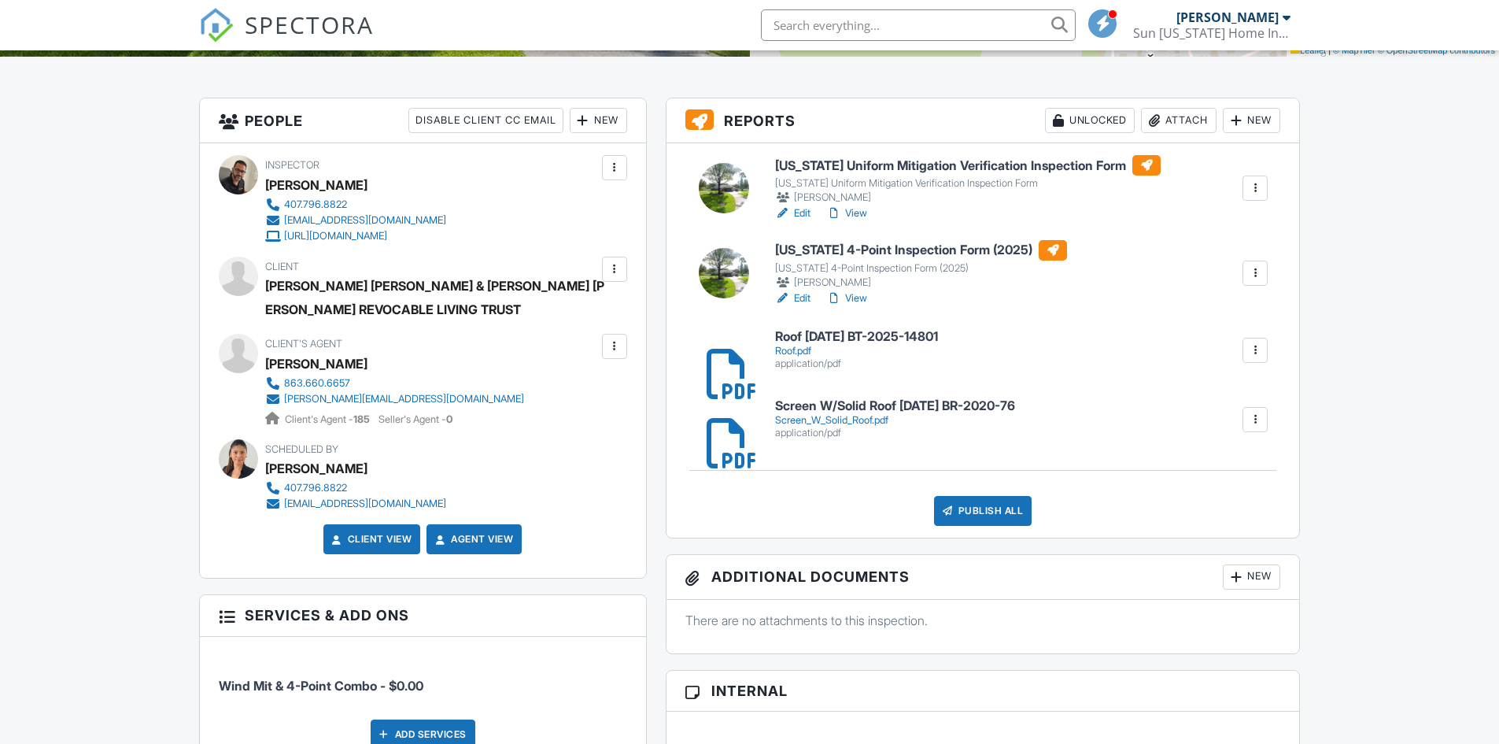
scroll to position [157, 0]
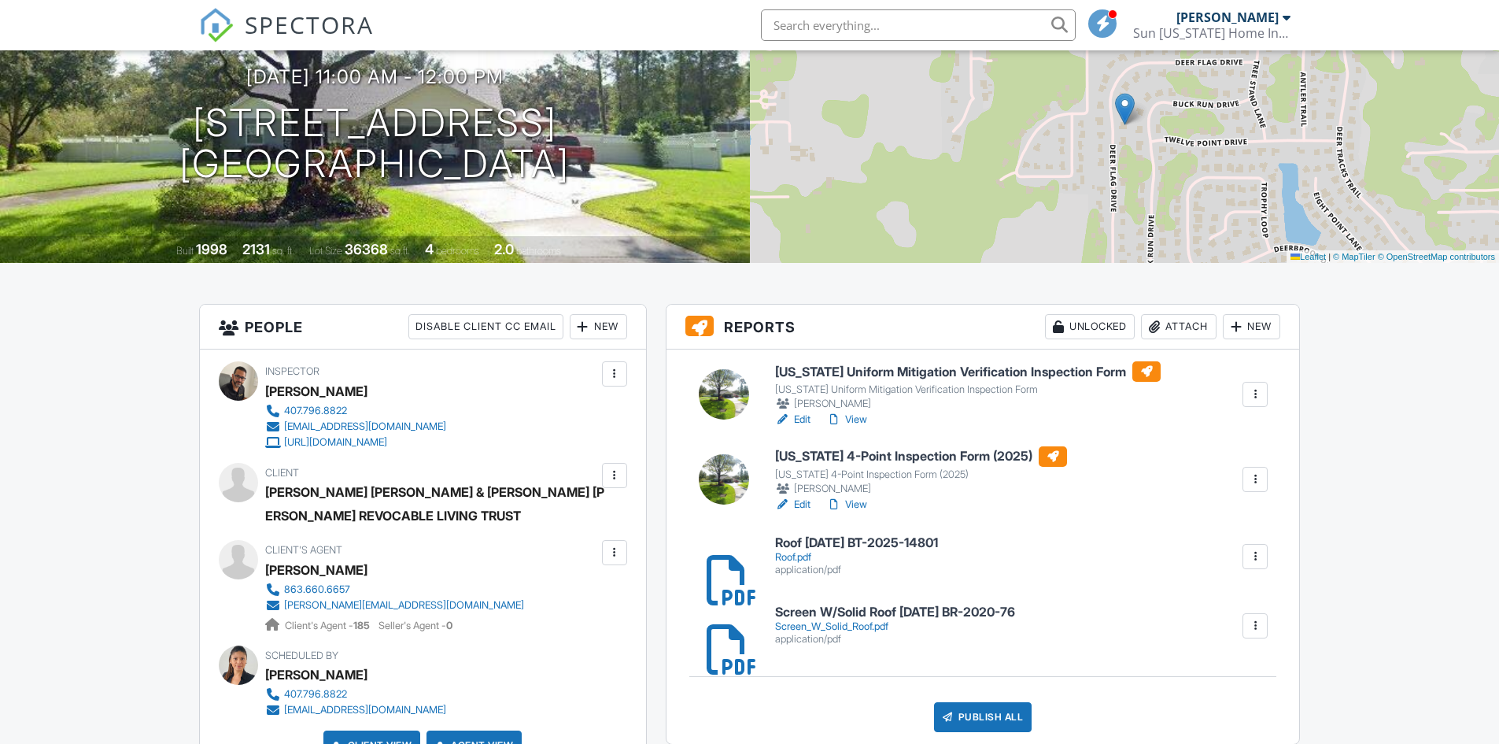
click at [801, 501] on link "Edit" at bounding box center [792, 505] width 35 height 16
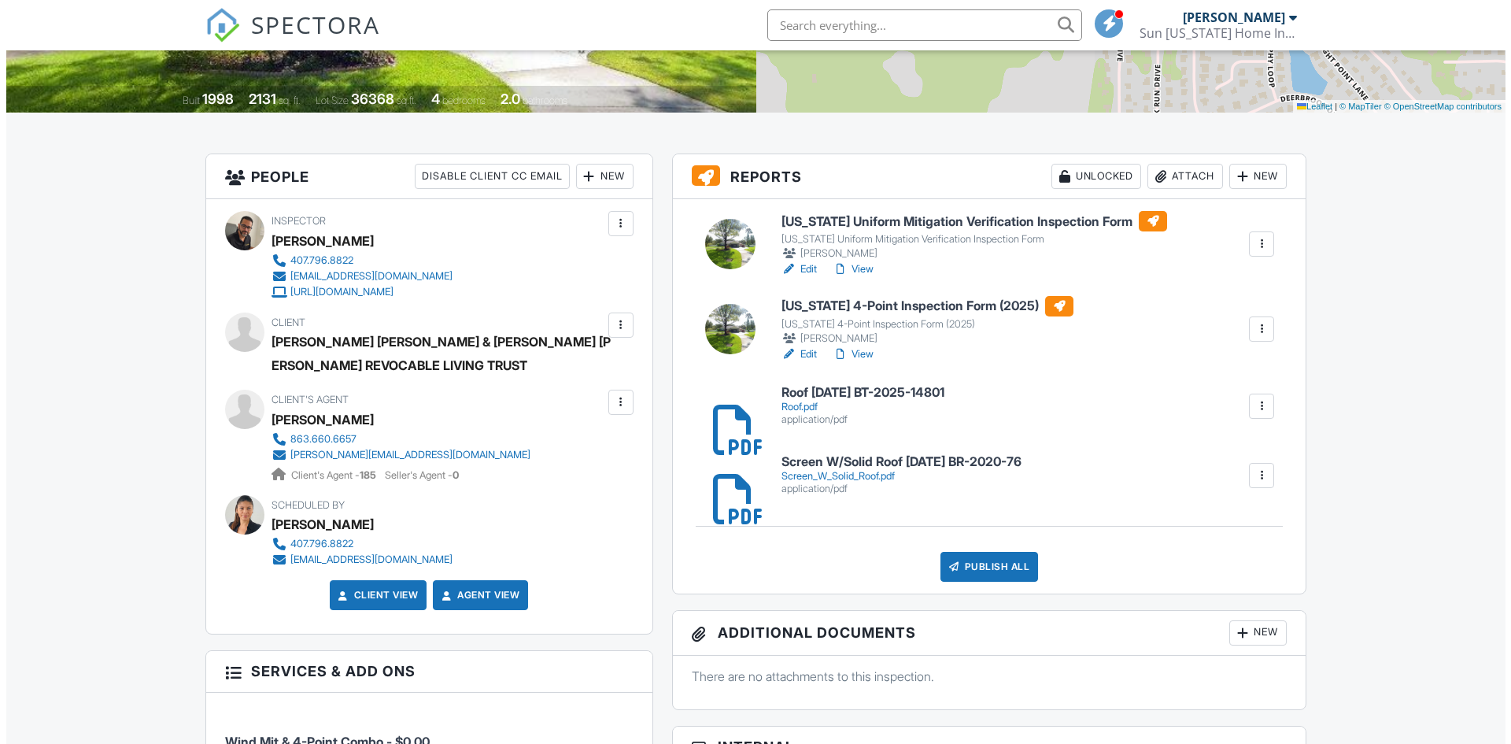
scroll to position [393, 0]
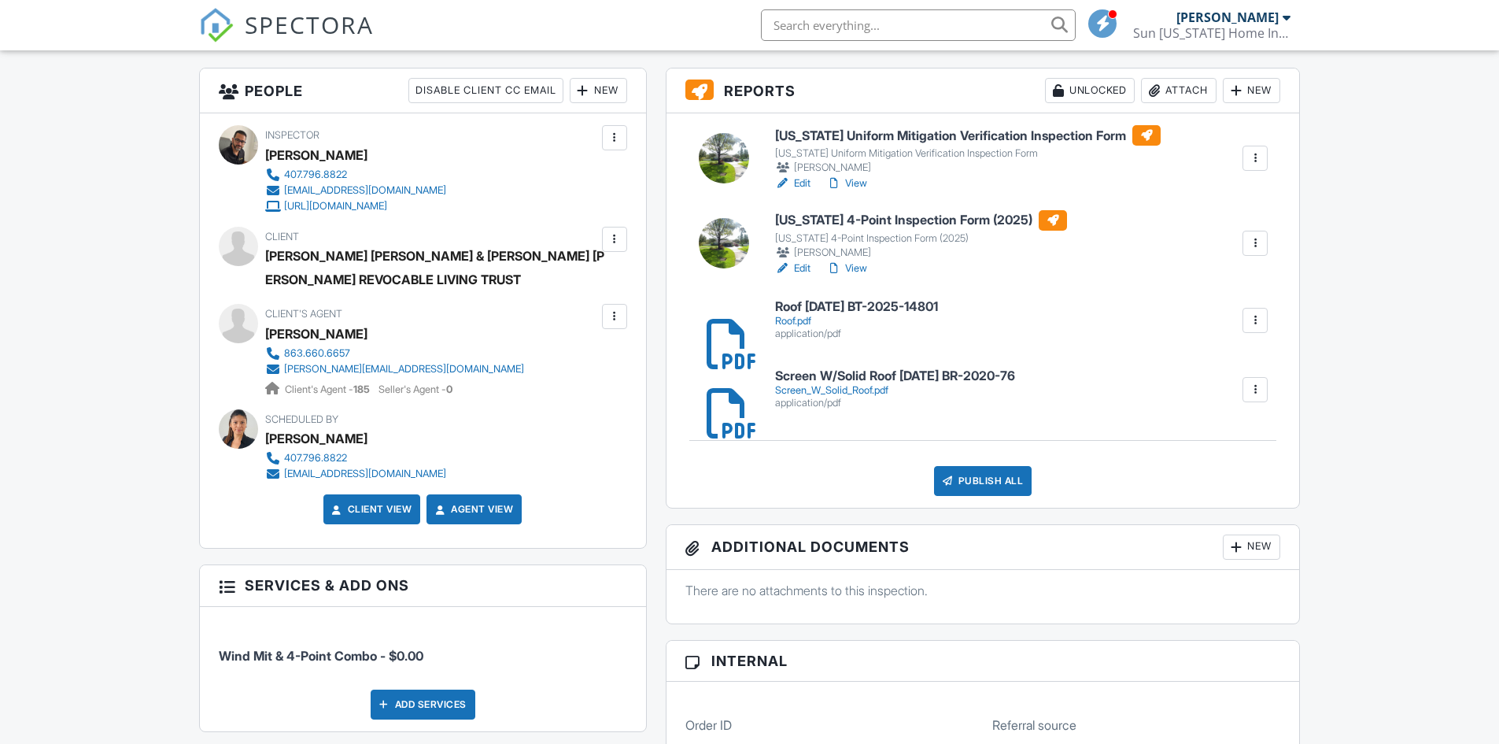
click at [978, 481] on div "Publish All" at bounding box center [983, 481] width 98 height 30
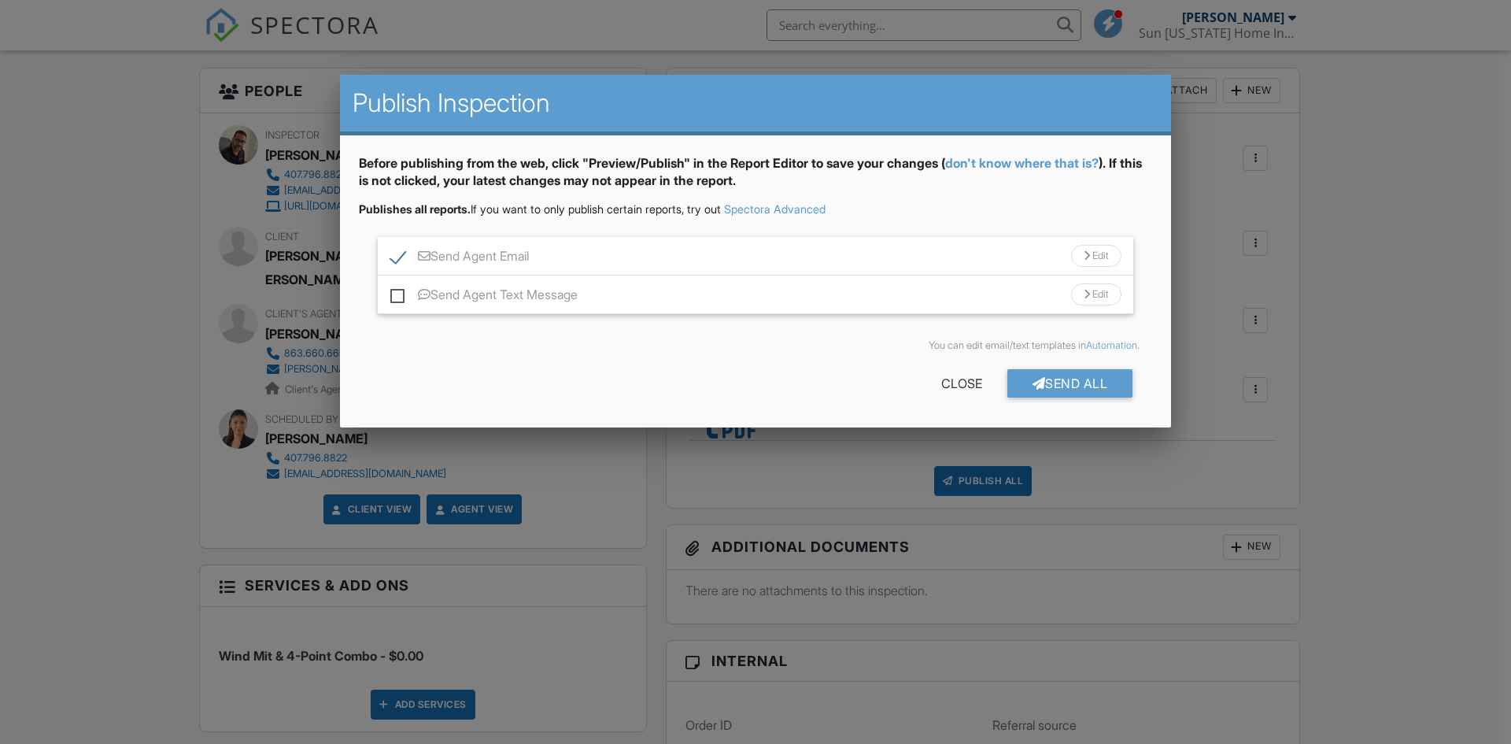
click at [397, 291] on label "Send Agent Text Message" at bounding box center [483, 297] width 187 height 20
click at [397, 291] on input "Send Agent Text Message" at bounding box center [395, 287] width 10 height 10
checkbox input "true"
click at [1046, 383] on div "Send All" at bounding box center [1070, 383] width 126 height 28
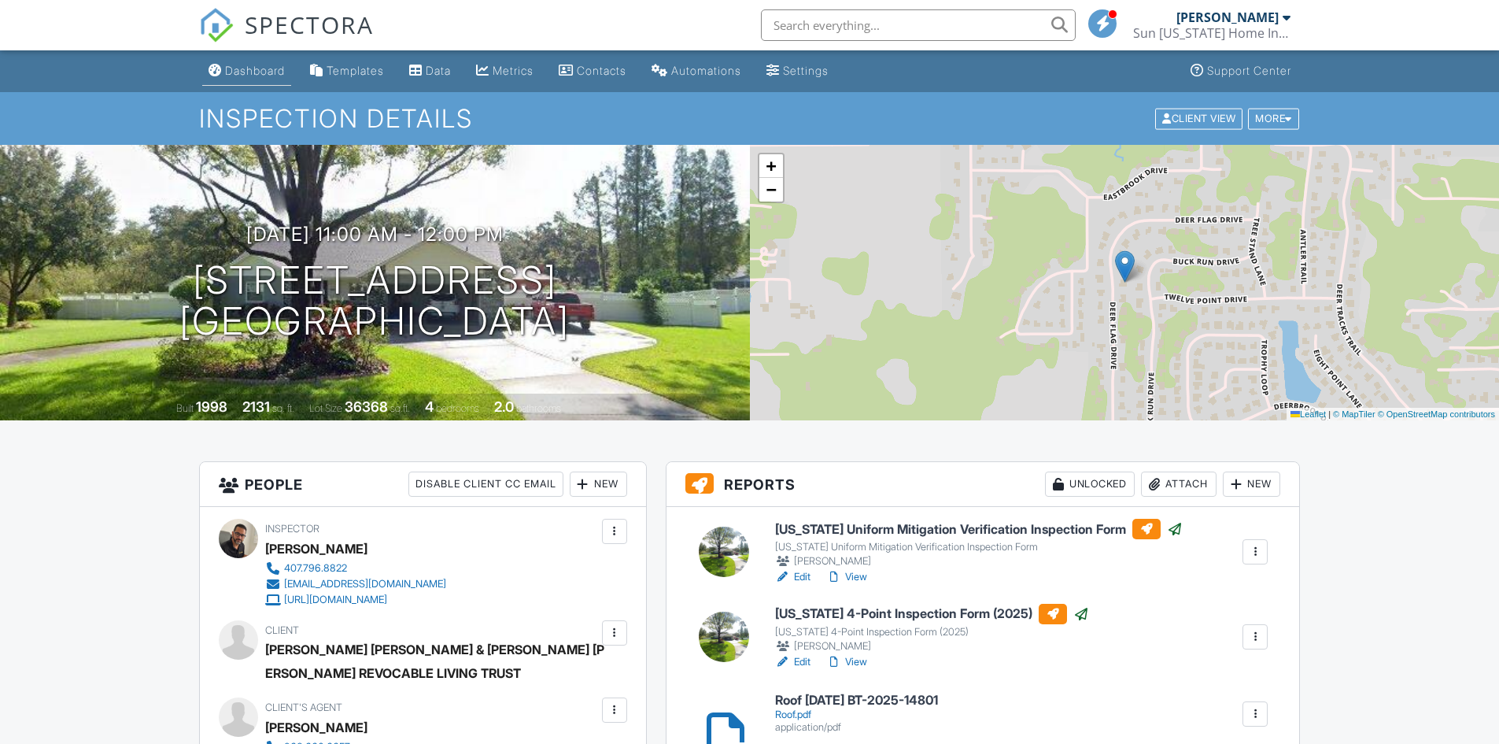
click at [243, 75] on div "Dashboard" at bounding box center [255, 70] width 60 height 13
